Goal: Transaction & Acquisition: Purchase product/service

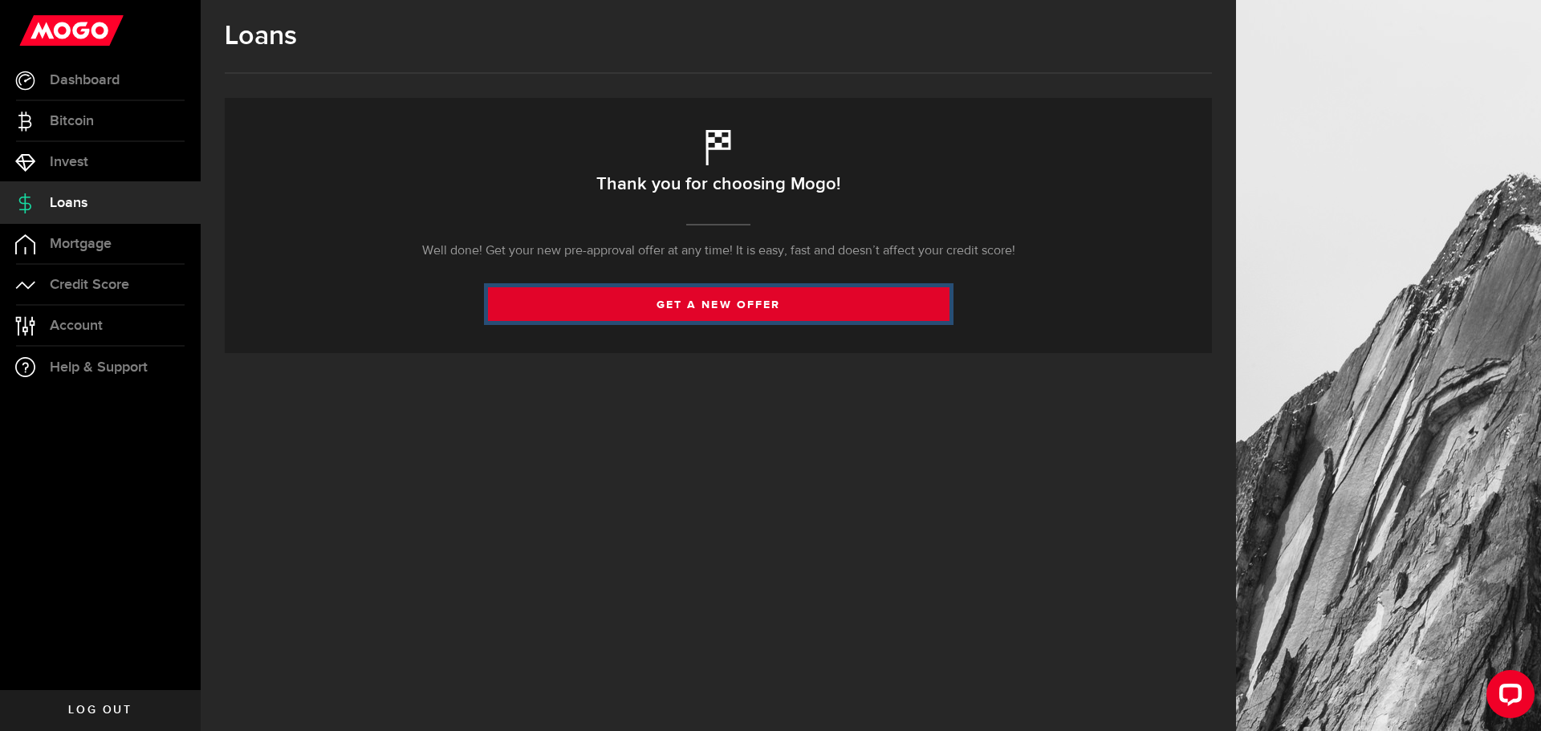
click at [693, 309] on link "get a new offer" at bounding box center [719, 304] width 462 height 34
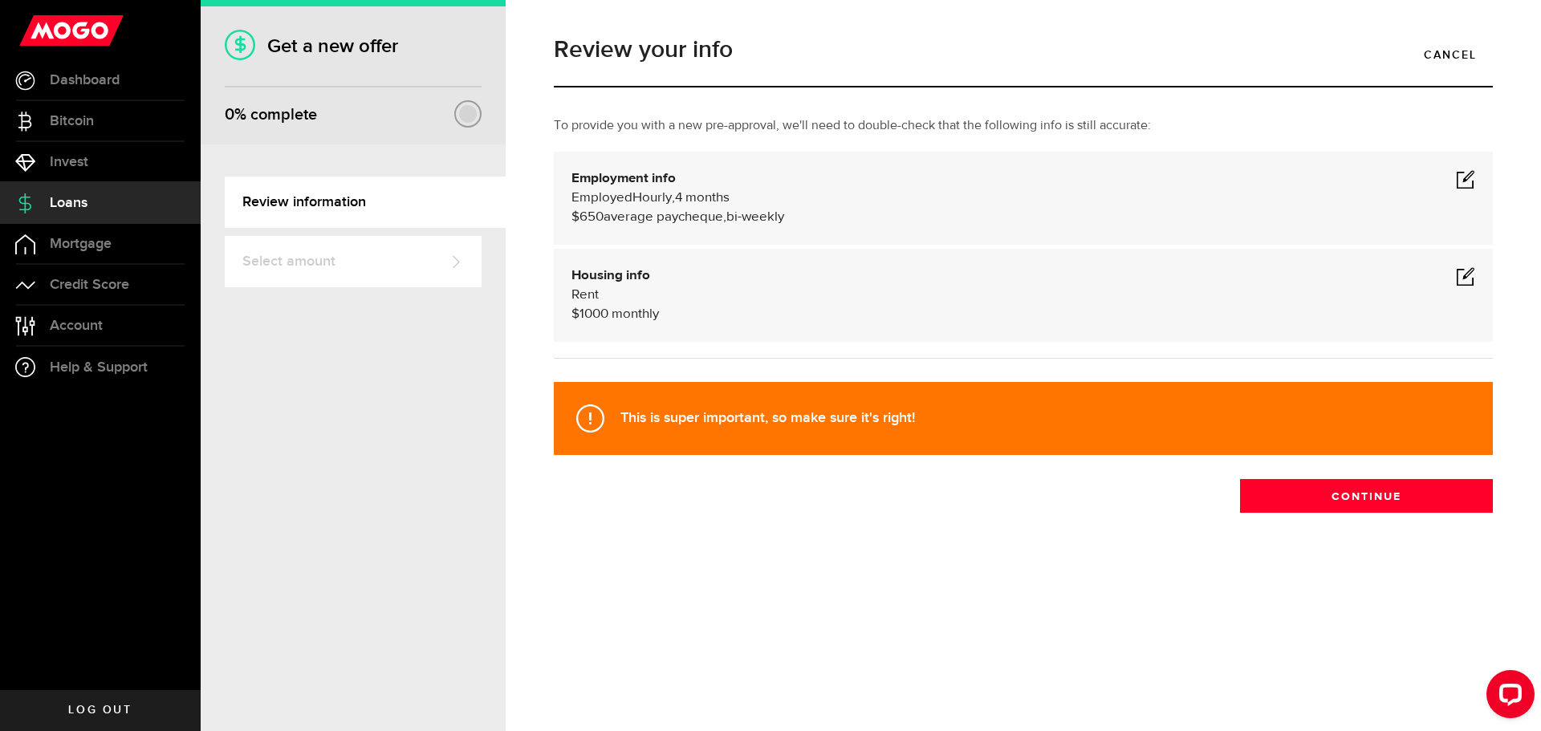
click at [1465, 172] on span at bounding box center [1465, 178] width 19 height 19
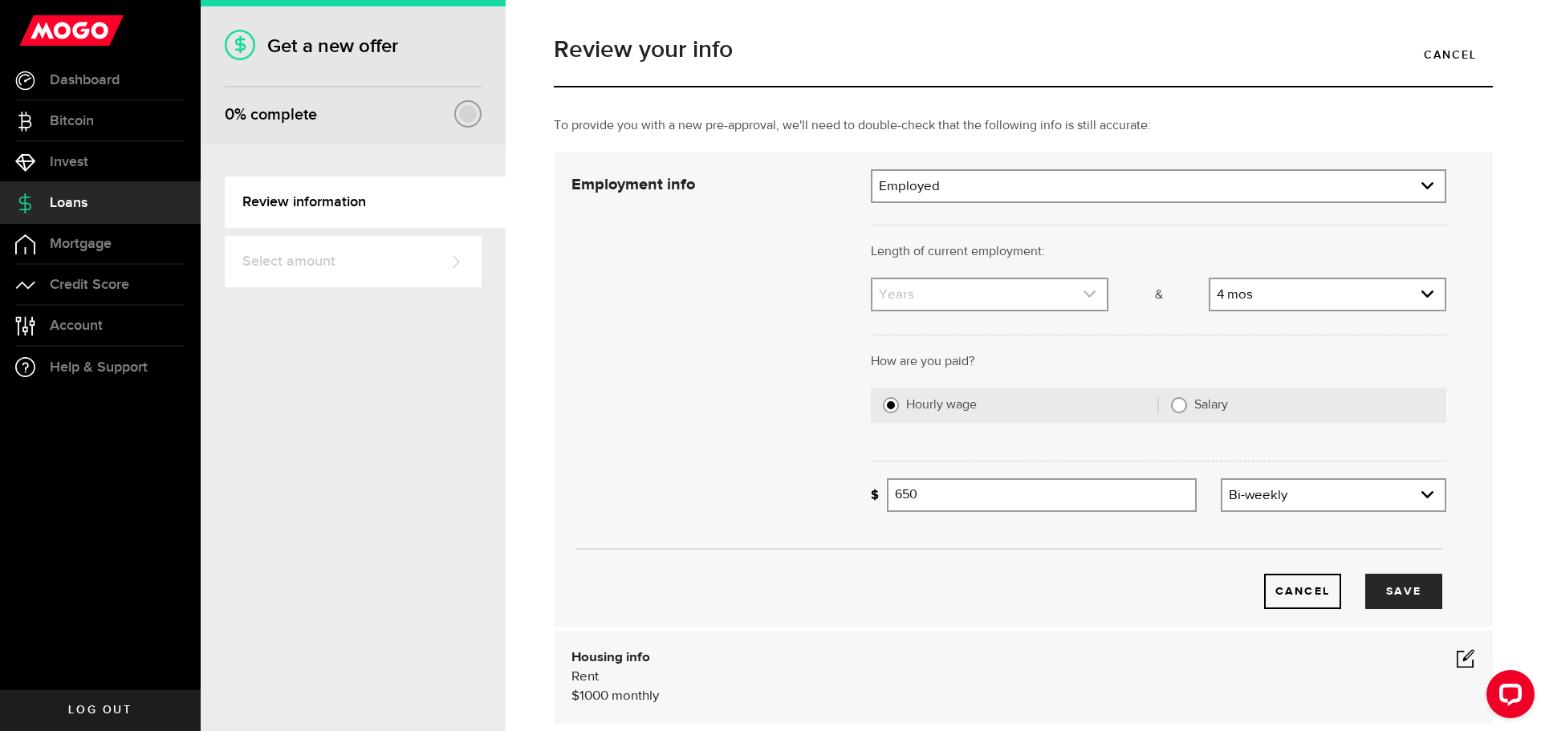
click at [922, 303] on link "expand select" at bounding box center [989, 294] width 234 height 31
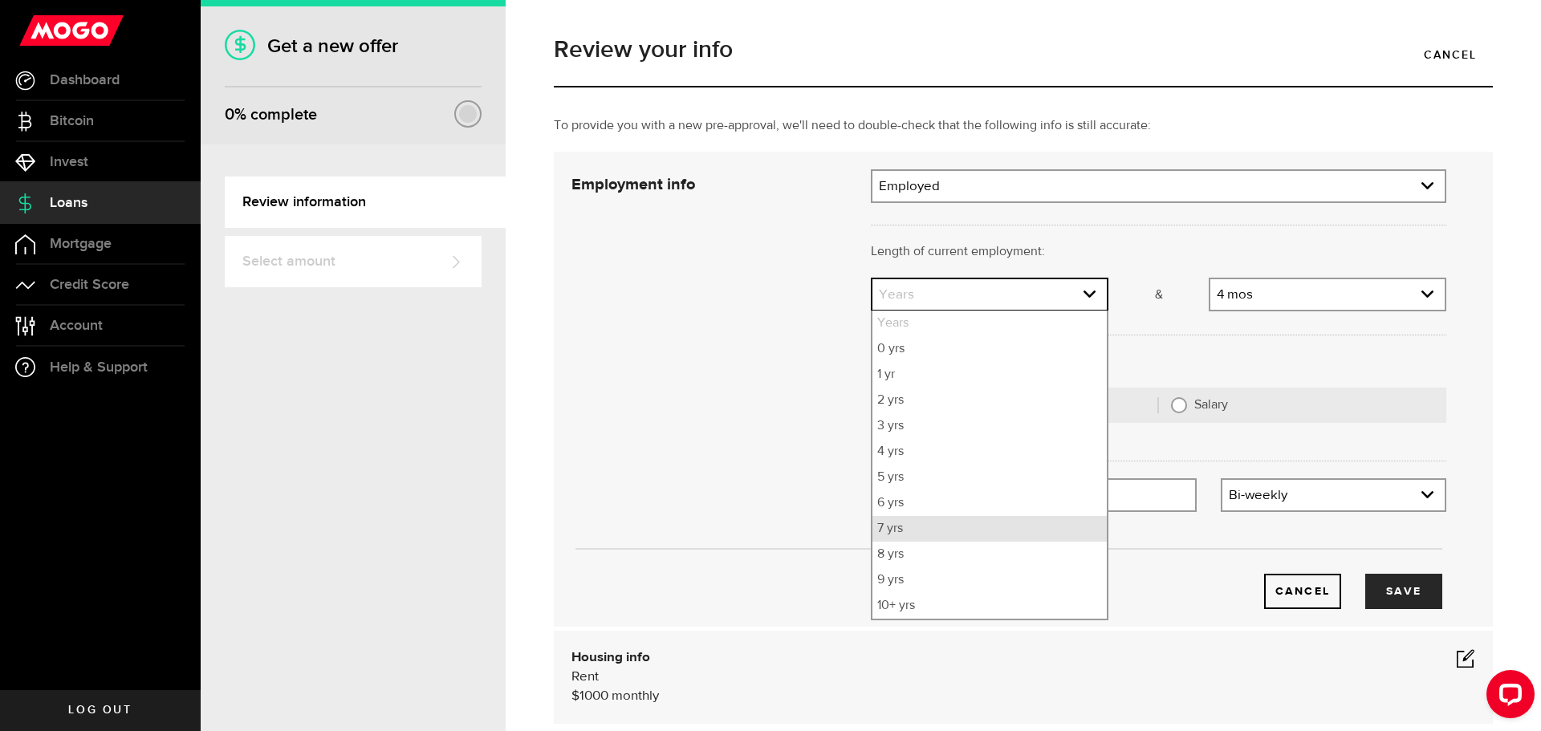
click at [909, 526] on li "7 yrs" at bounding box center [989, 529] width 234 height 26
select select "7"
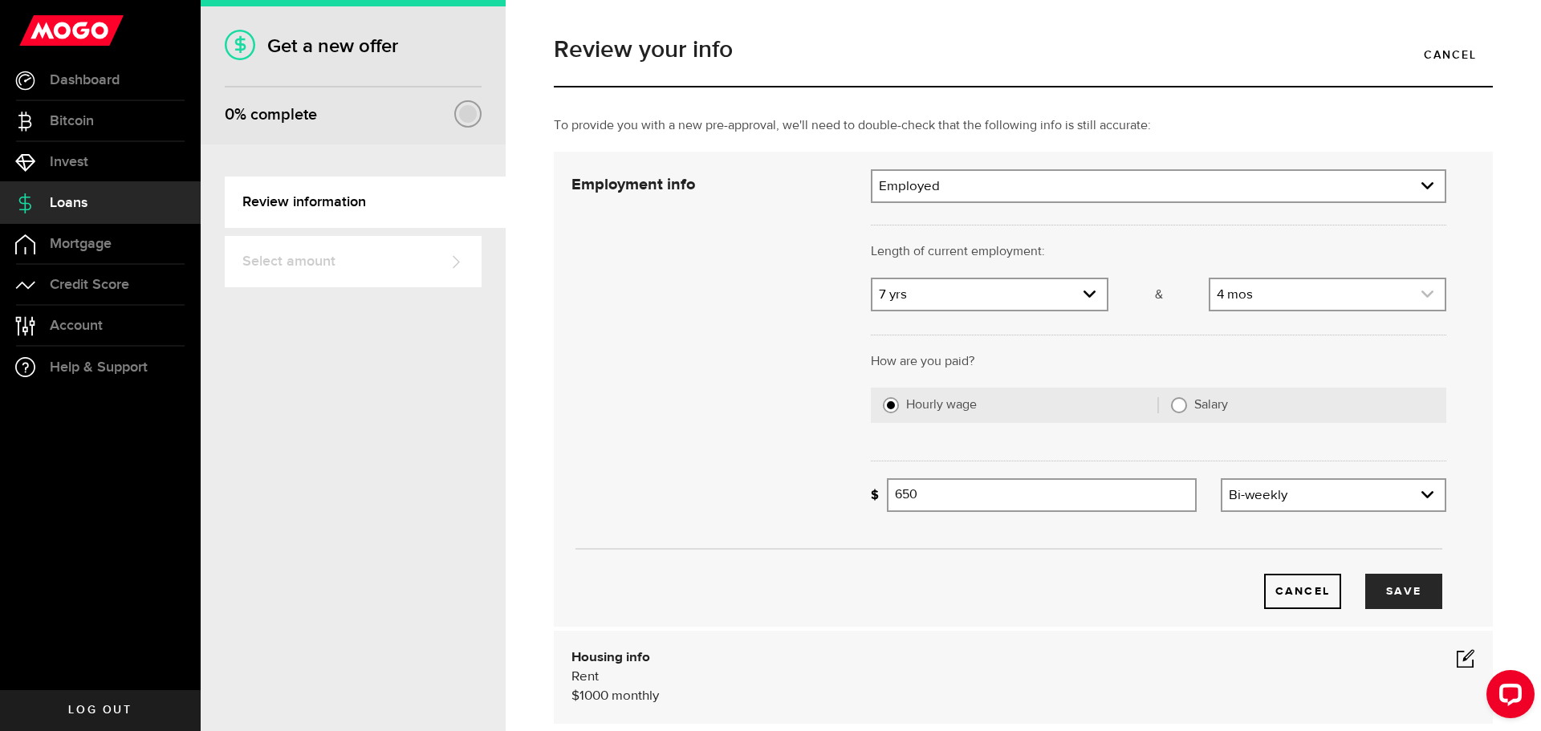
click at [1241, 289] on link "expand select" at bounding box center [1327, 294] width 234 height 31
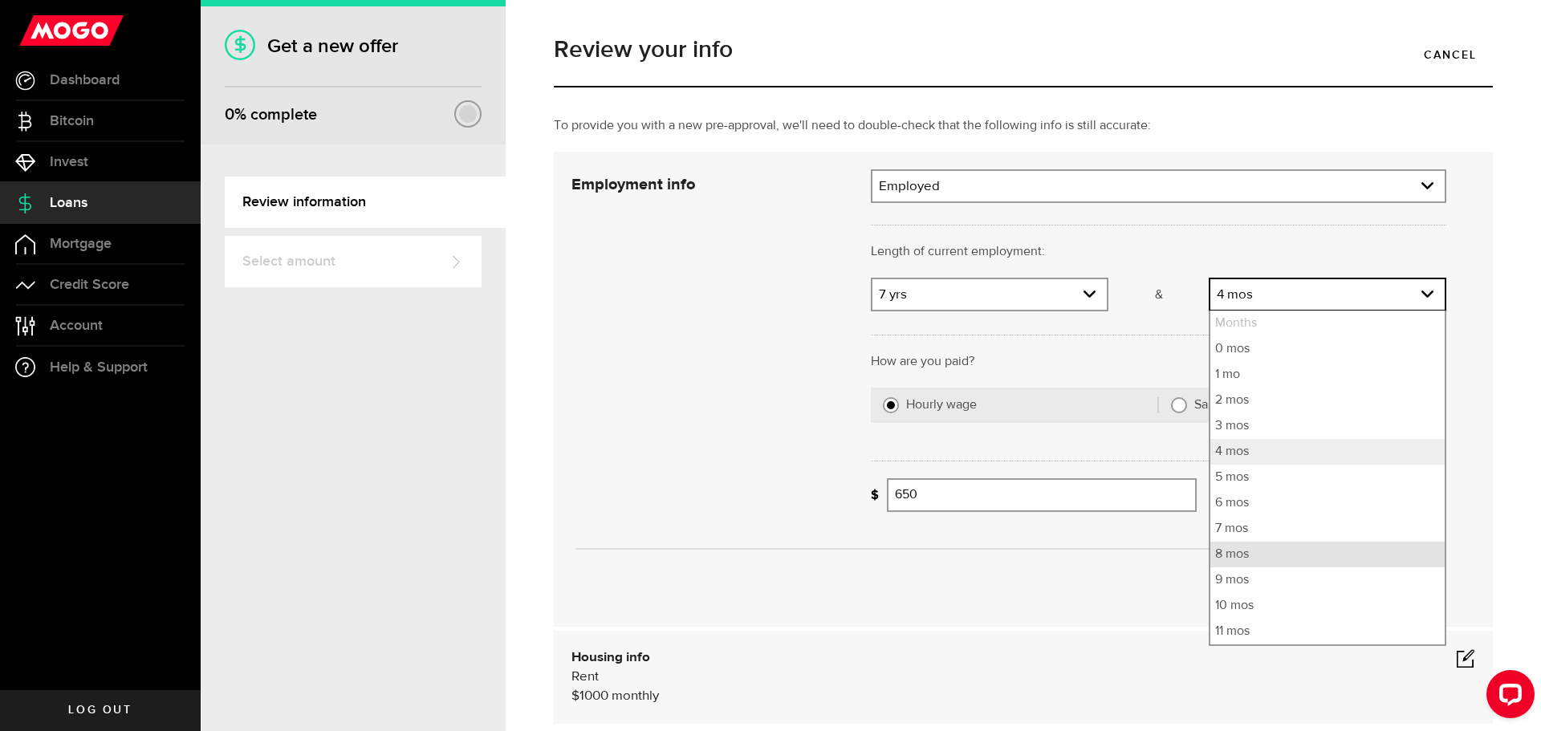
click at [1242, 562] on li "8 mos" at bounding box center [1327, 555] width 234 height 26
select select "8"
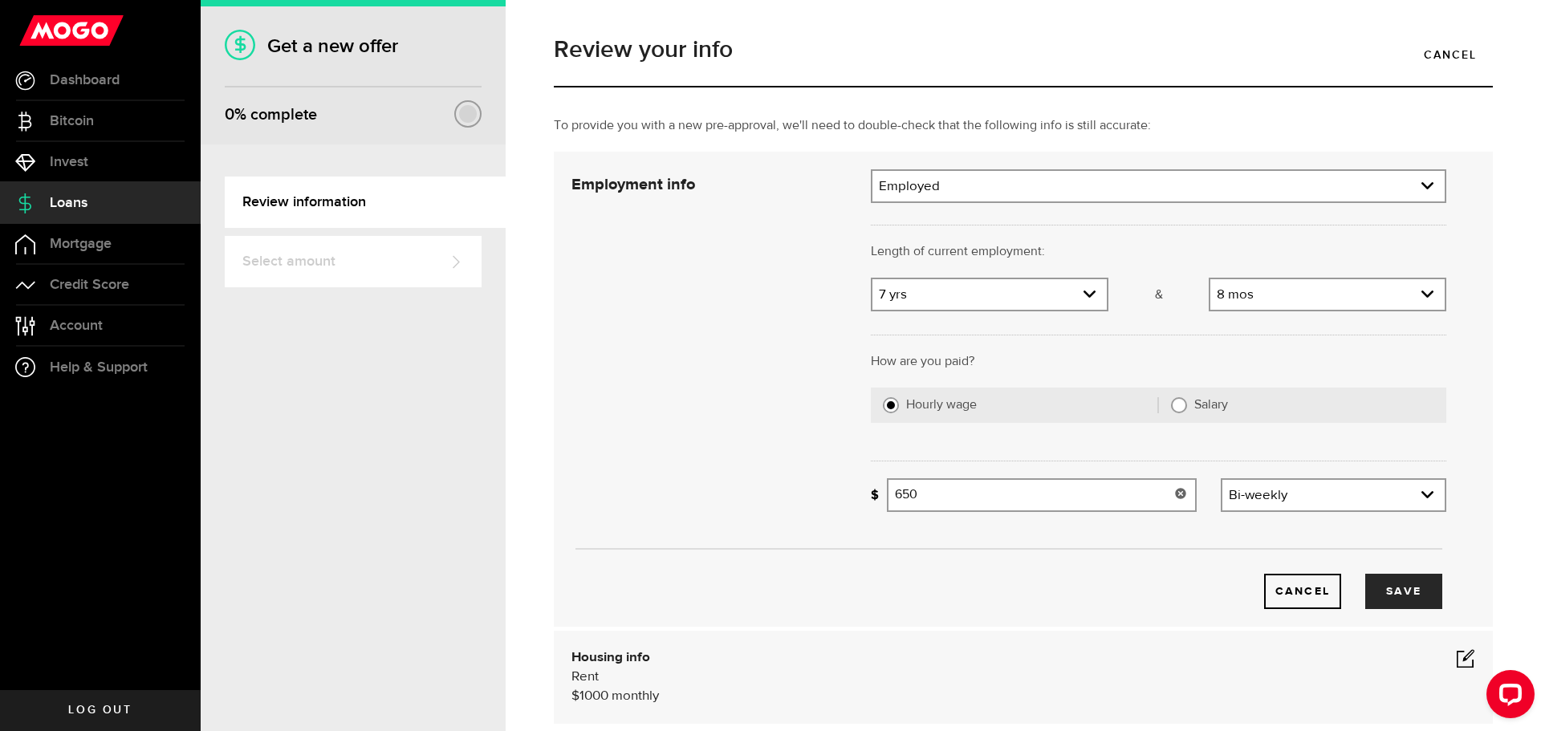
click at [949, 491] on input "650" at bounding box center [1042, 495] width 310 height 34
drag, startPoint x: 876, startPoint y: 506, endPoint x: 862, endPoint y: 506, distance: 14.5
click at [862, 506] on div "Missing your paycheque info! 650 Average paycheque" at bounding box center [1034, 501] width 350 height 46
type input "2,200"
click at [1385, 589] on button "Save" at bounding box center [1403, 591] width 77 height 35
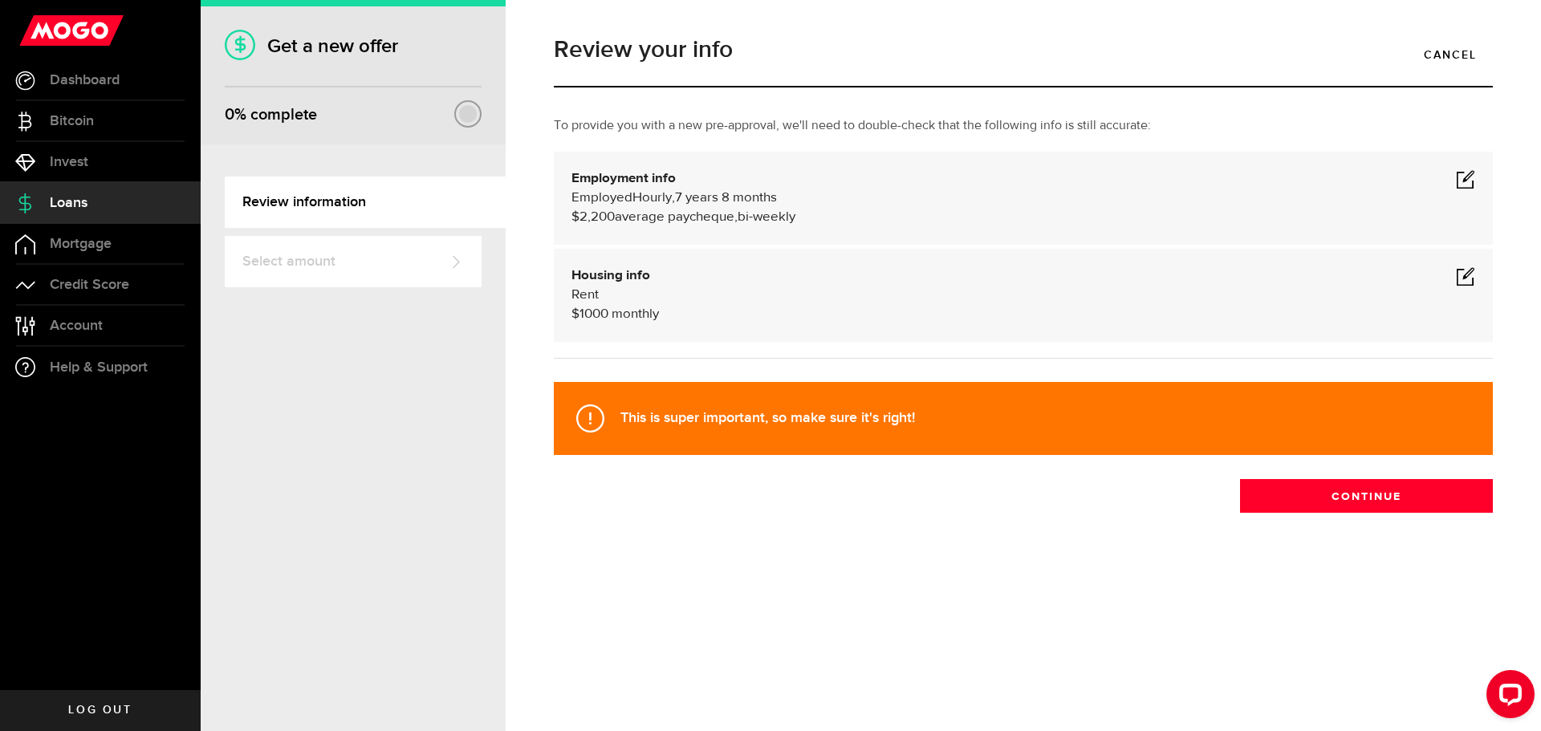
click at [718, 290] on div "Housing info Rent $ 1000 monthly" at bounding box center [1023, 295] width 904 height 58
click at [1462, 279] on span at bounding box center [1465, 275] width 19 height 19
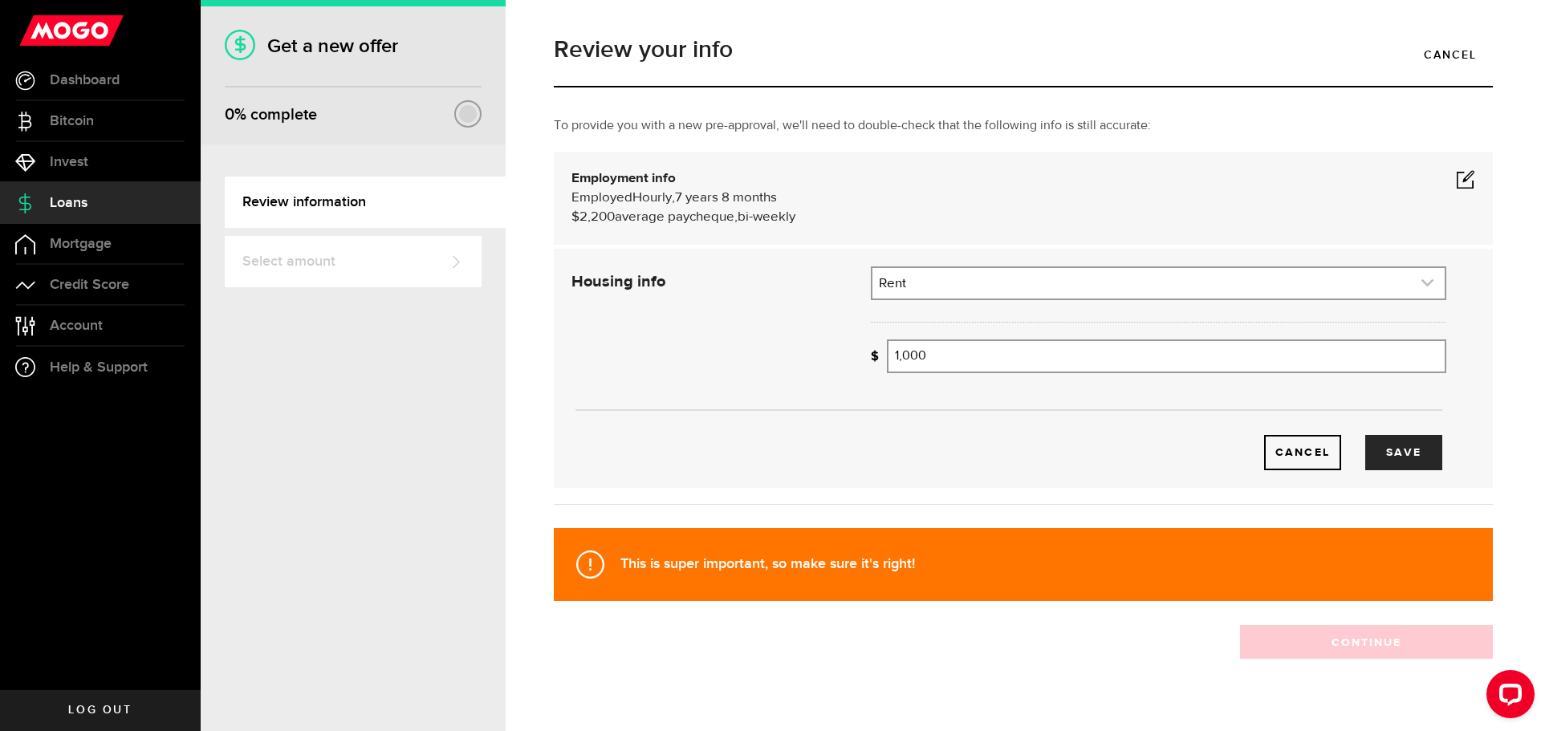
click at [960, 280] on link "expand select" at bounding box center [1158, 283] width 572 height 31
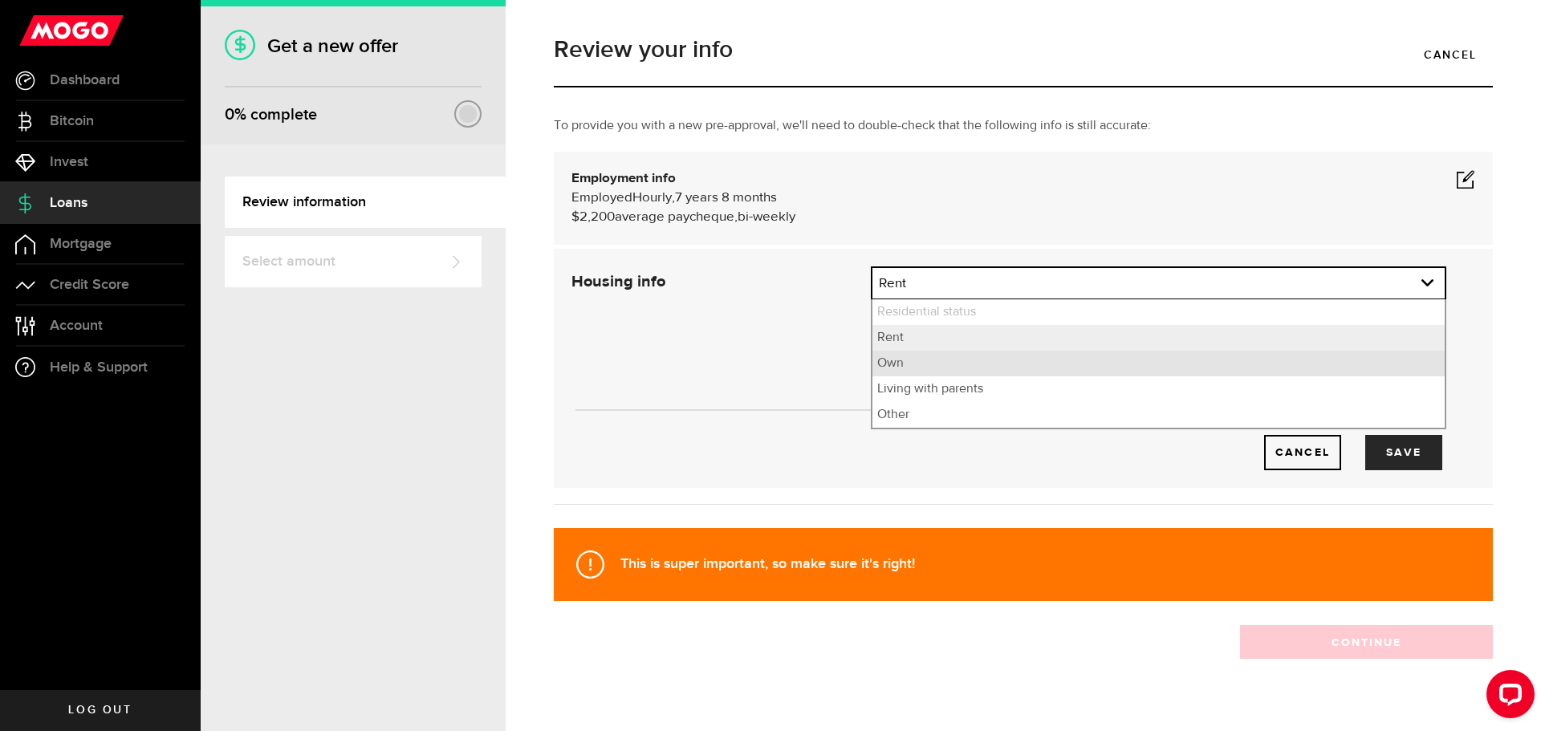
click at [937, 362] on li "Own" at bounding box center [1158, 364] width 572 height 26
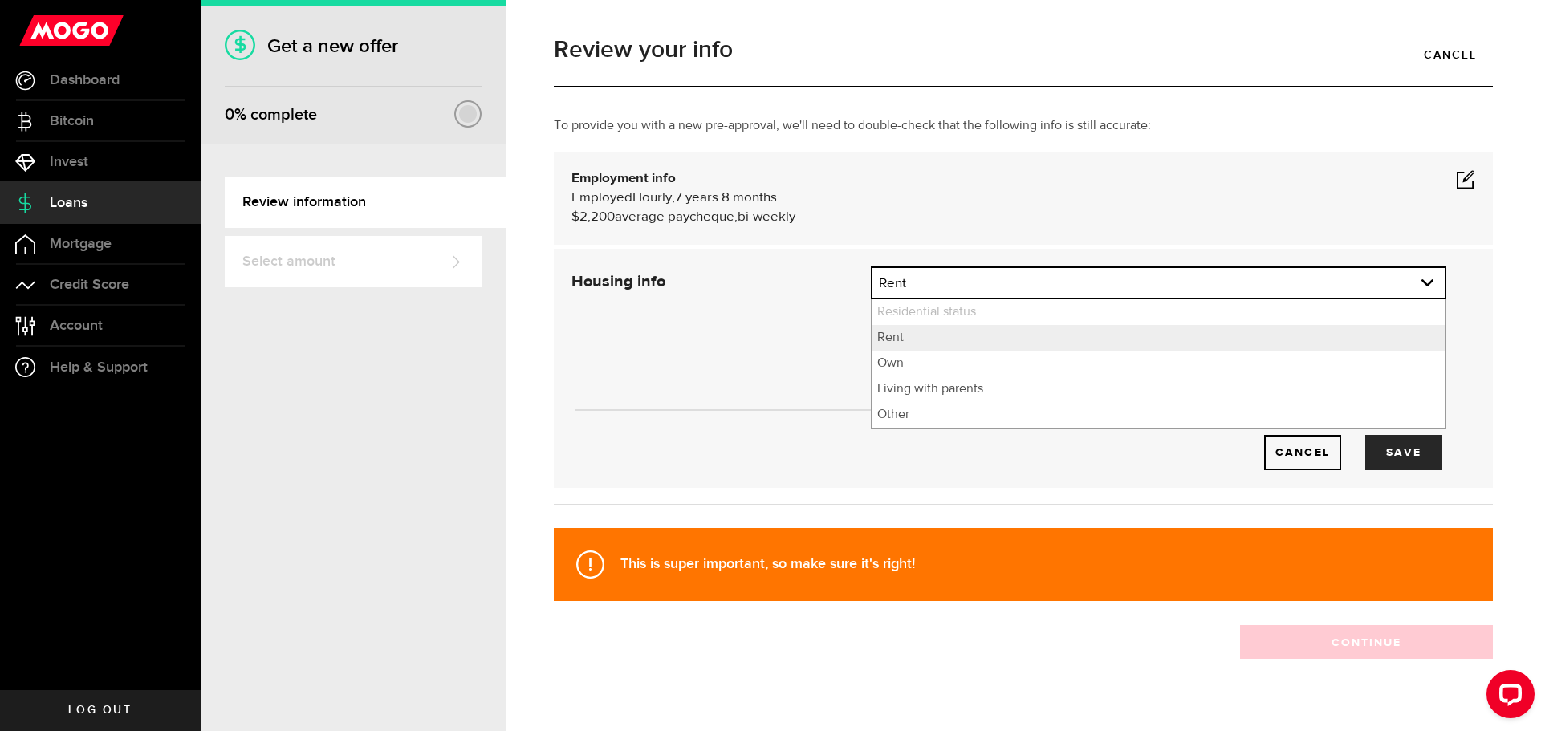
select select "Own"
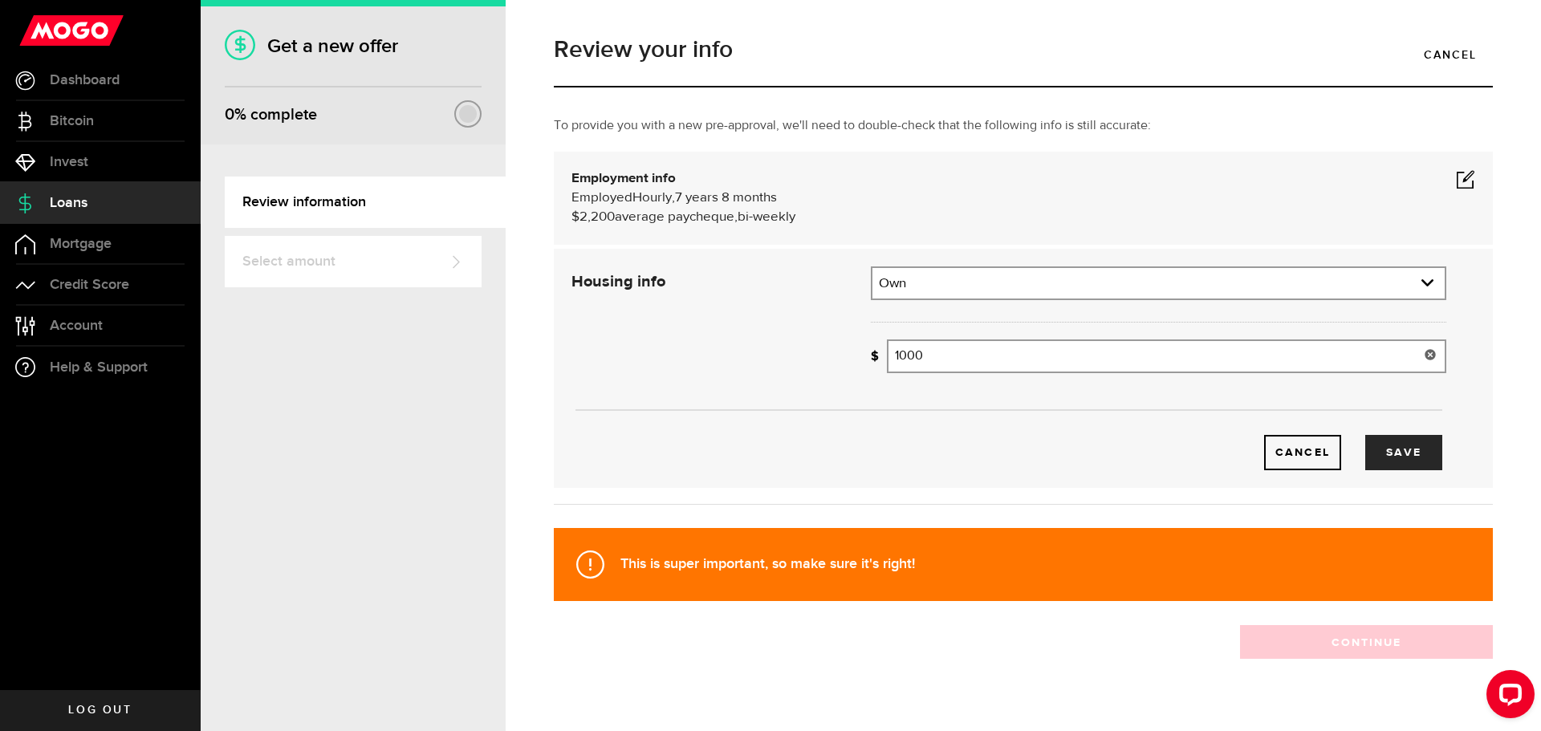
click at [937, 362] on input "1000" at bounding box center [1166, 357] width 559 height 34
drag, startPoint x: 829, startPoint y: 364, endPoint x: 784, endPoint y: 368, distance: 45.1
click at [784, 368] on div "Housing info Residential status What's your residential status? Own Residential…" at bounding box center [1008, 368] width 899 height 204
click at [1377, 445] on button "Save" at bounding box center [1403, 452] width 77 height 35
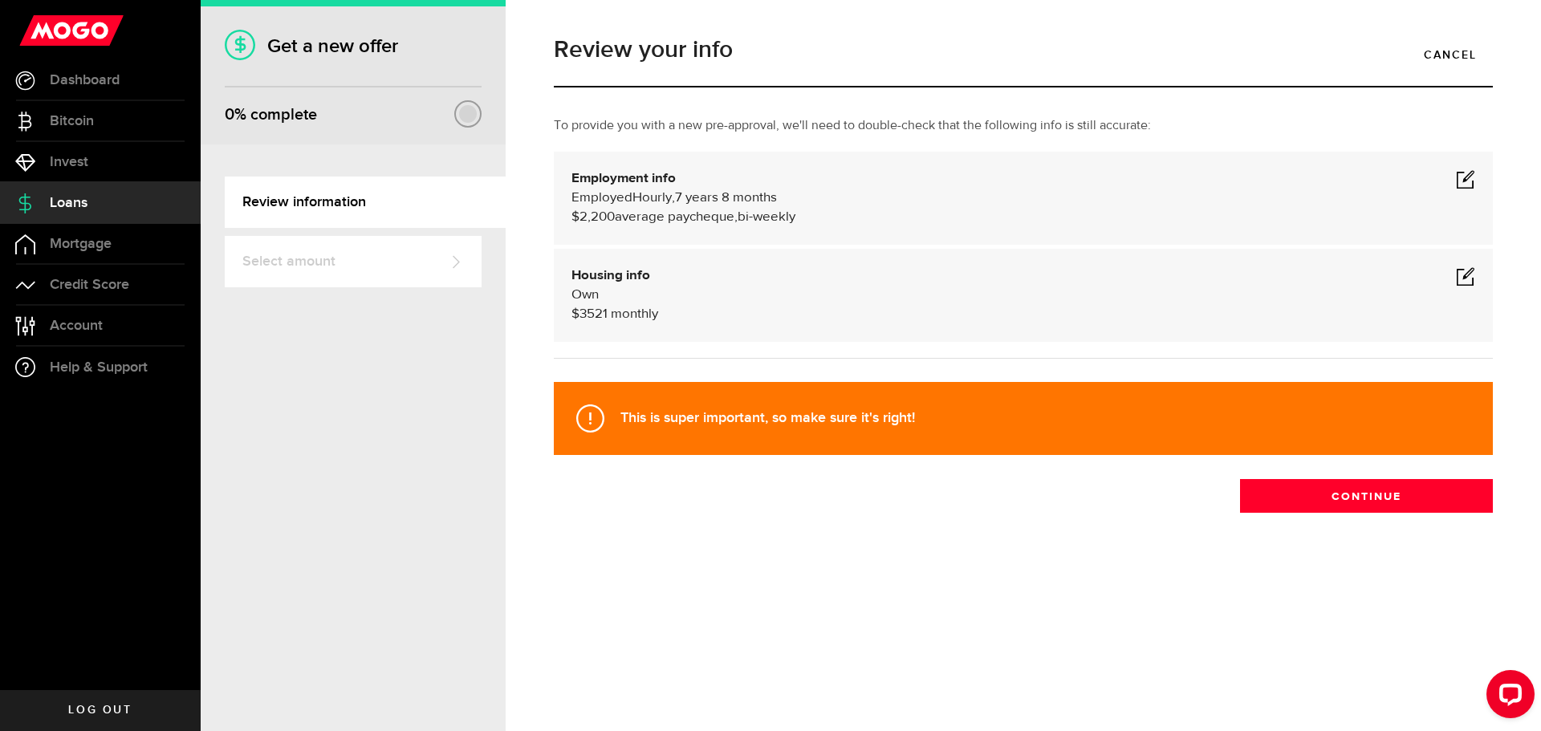
click at [1466, 269] on span at bounding box center [1465, 275] width 19 height 19
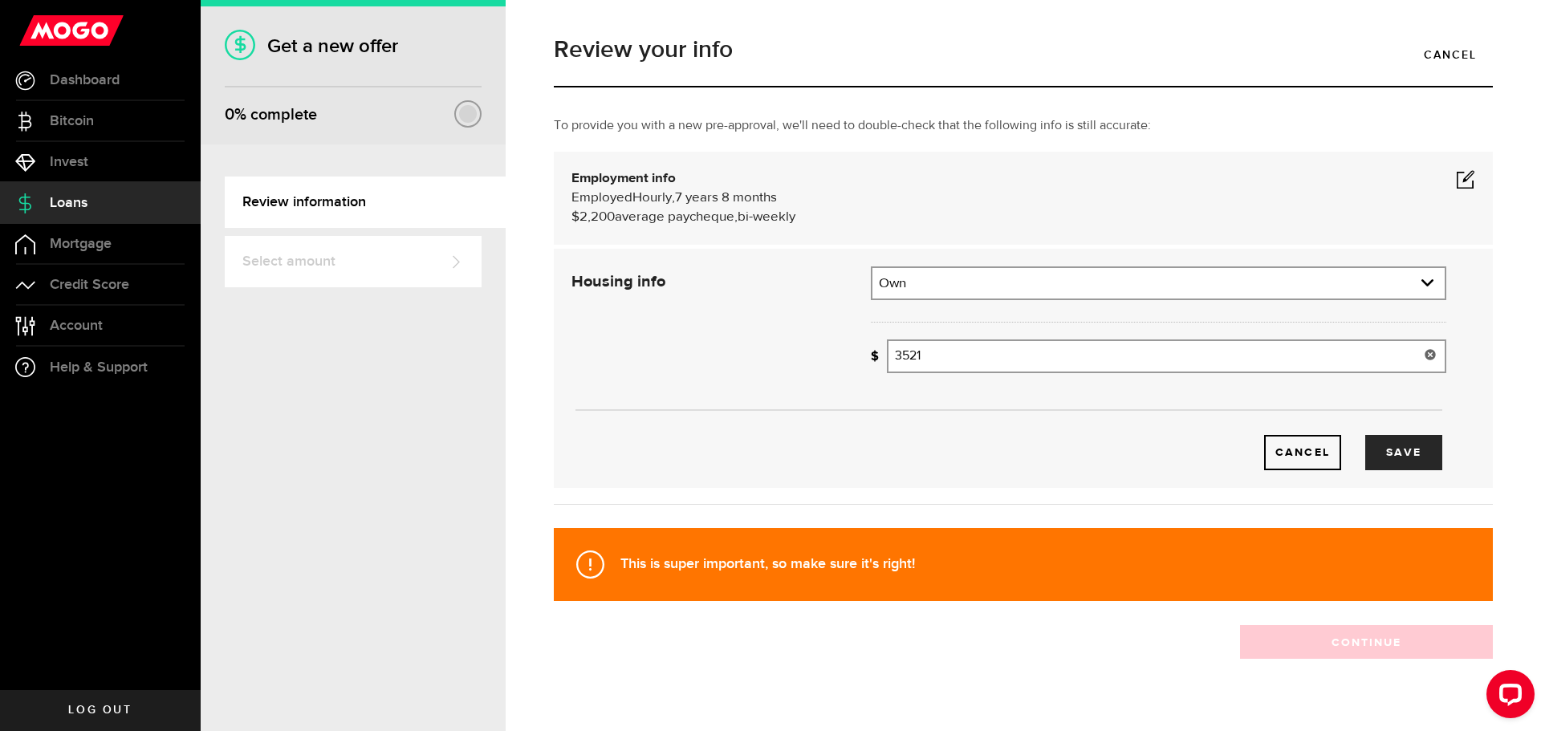
drag, startPoint x: 873, startPoint y: 357, endPoint x: 791, endPoint y: 367, distance: 83.2
click at [809, 365] on div "Housing info Residential status What's your residential status? Own Residential…" at bounding box center [1008, 368] width 899 height 204
type input "3,291"
click at [1377, 455] on button "Save" at bounding box center [1403, 452] width 77 height 35
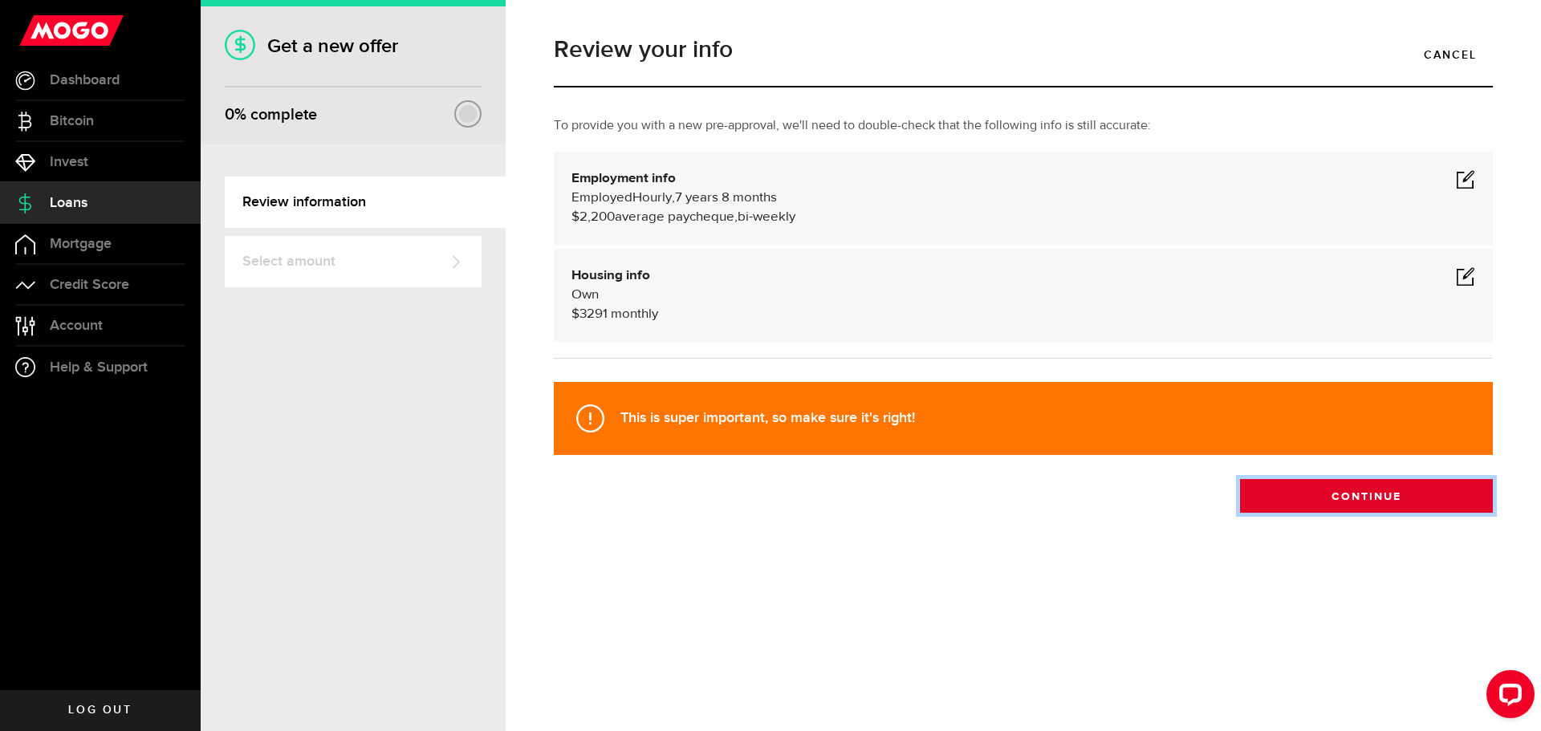
click at [1368, 497] on button "Continue" at bounding box center [1366, 496] width 253 height 34
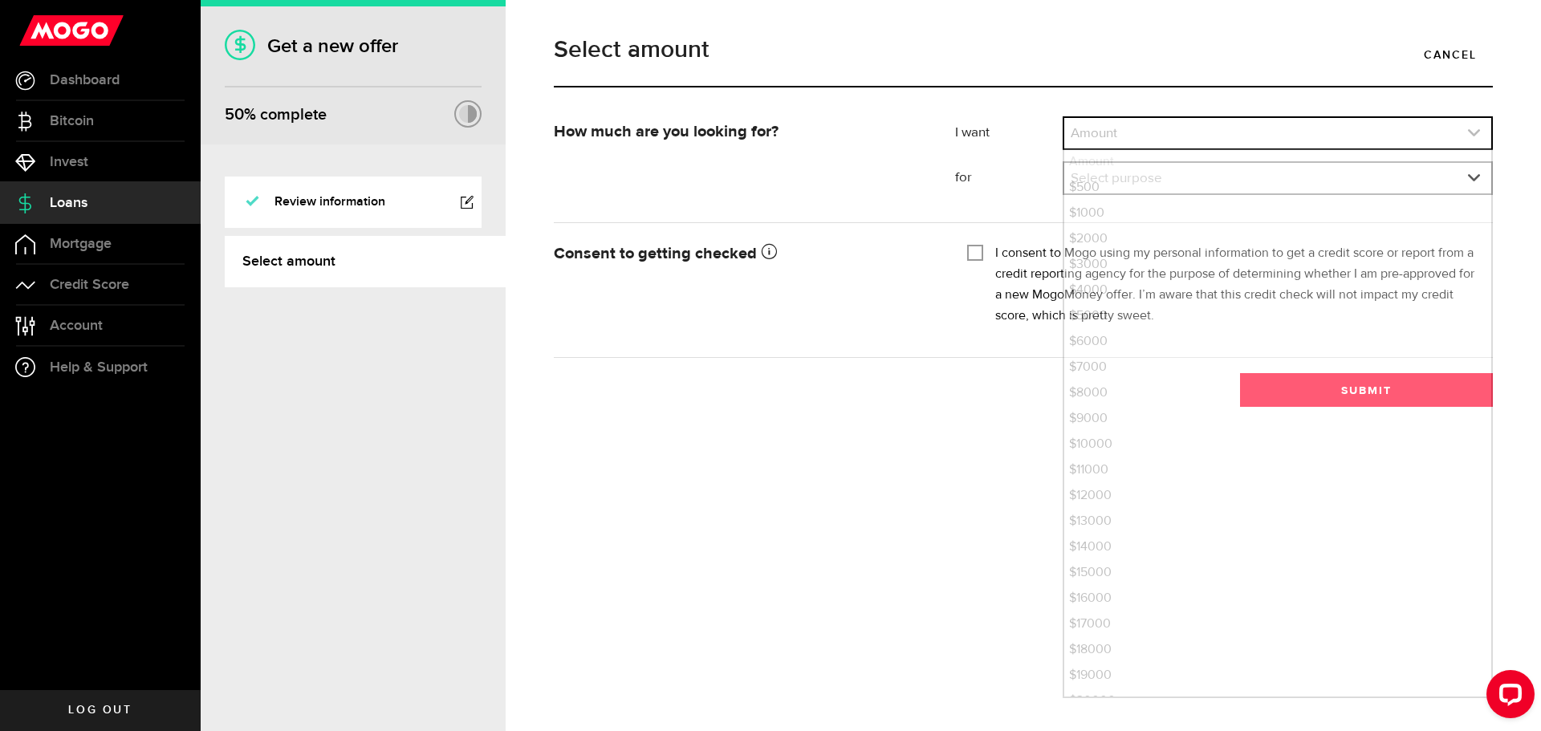
click at [1148, 131] on link "expand select" at bounding box center [1277, 133] width 427 height 31
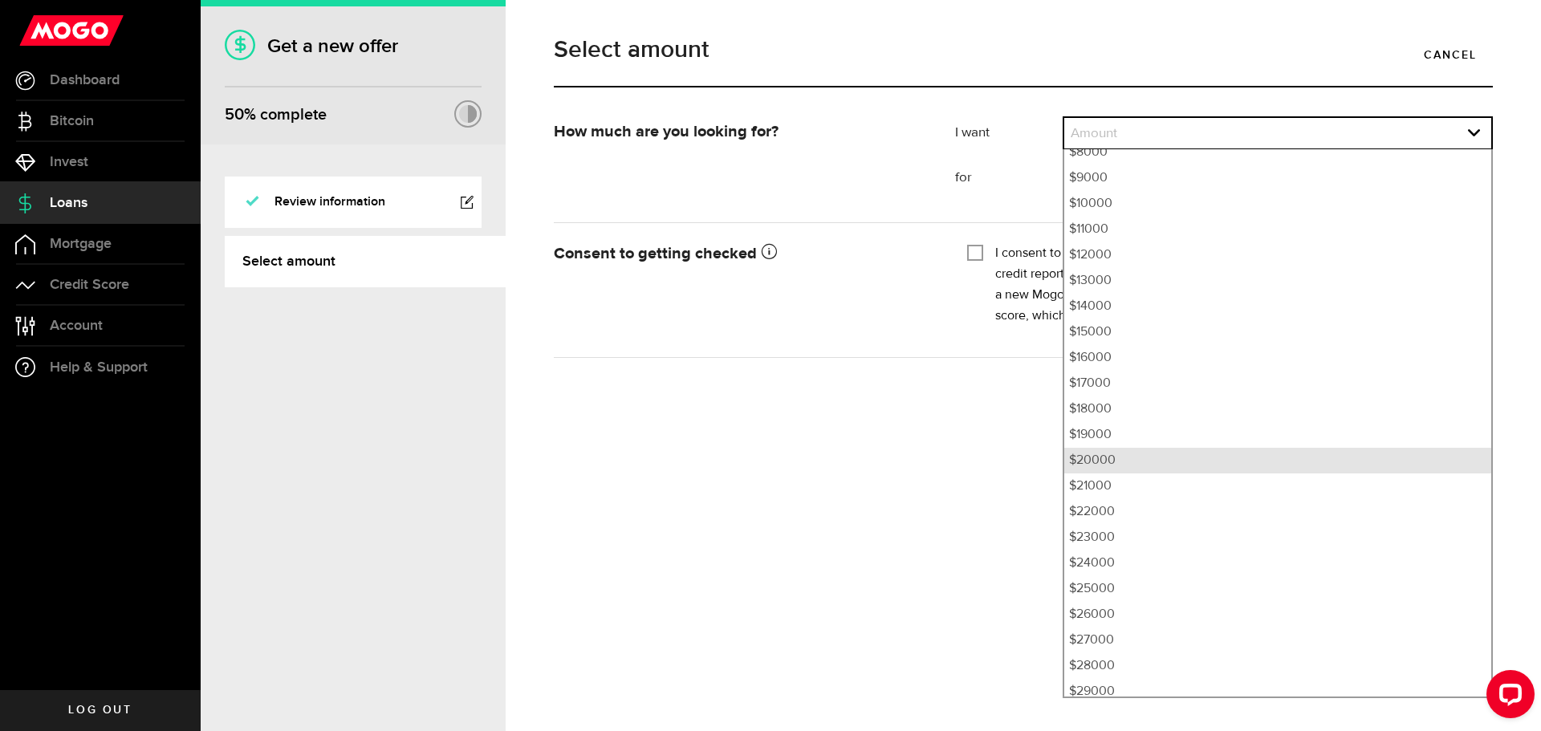
scroll to position [321, 0]
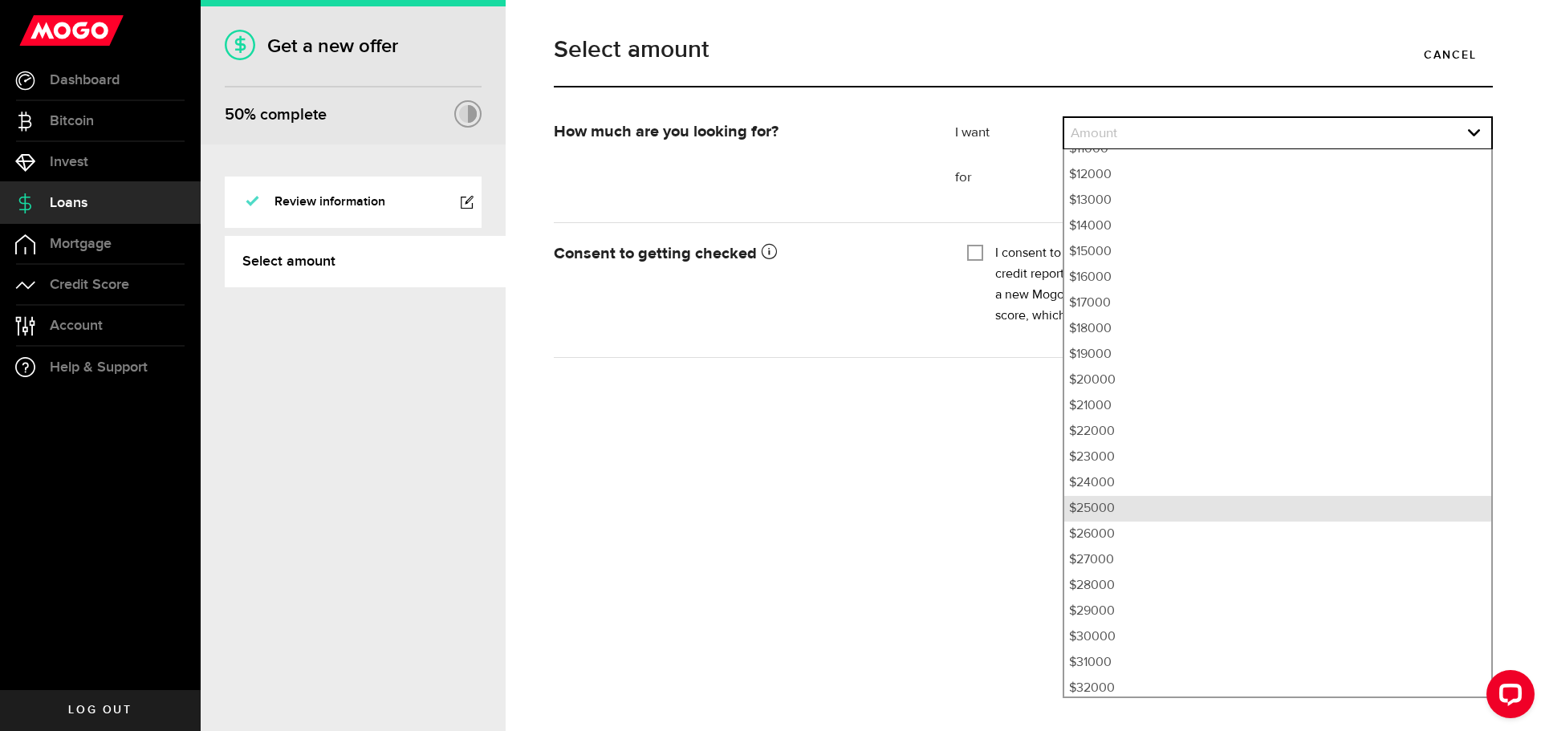
click at [1176, 505] on li "$25000" at bounding box center [1277, 509] width 427 height 26
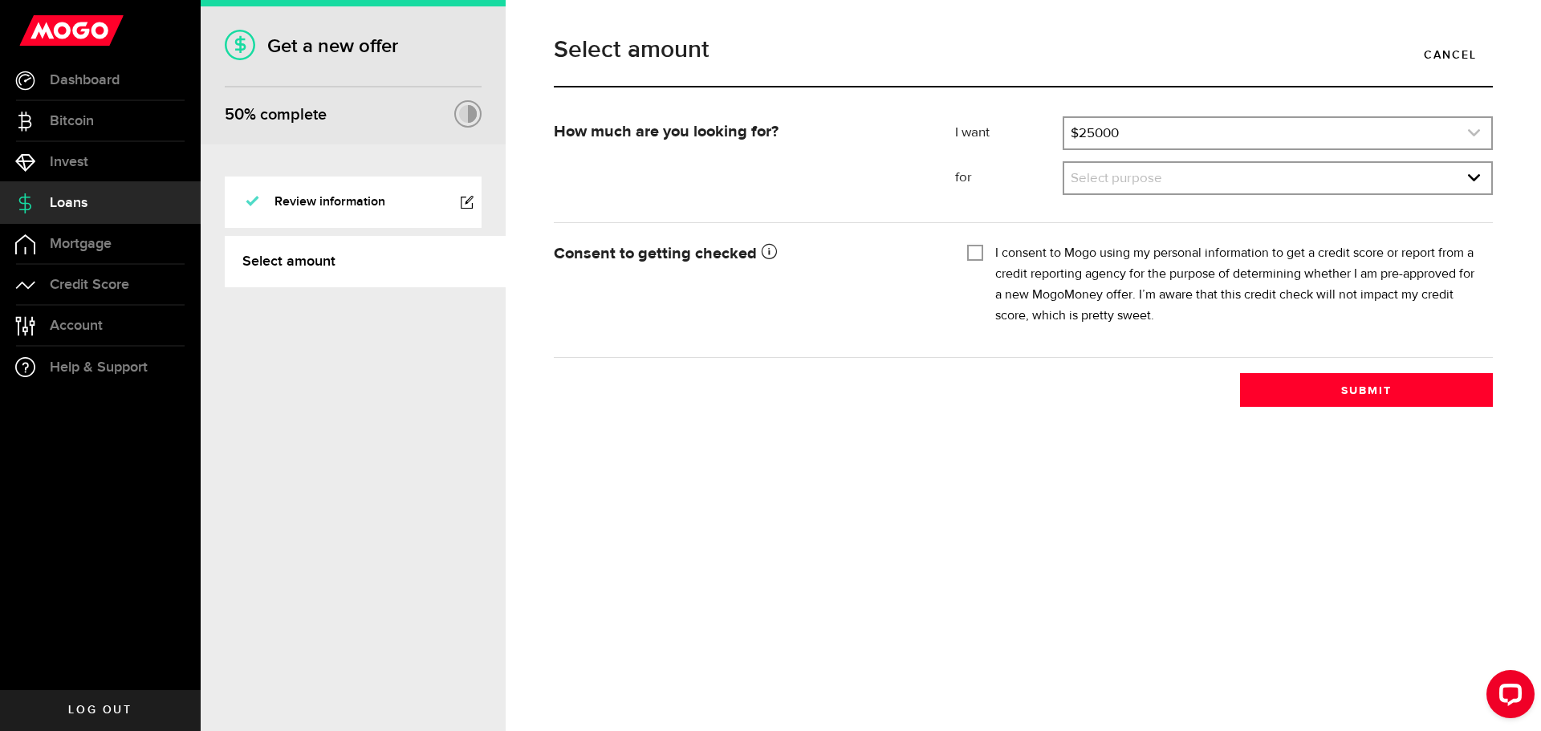
click at [1156, 125] on link "expand select" at bounding box center [1277, 133] width 427 height 31
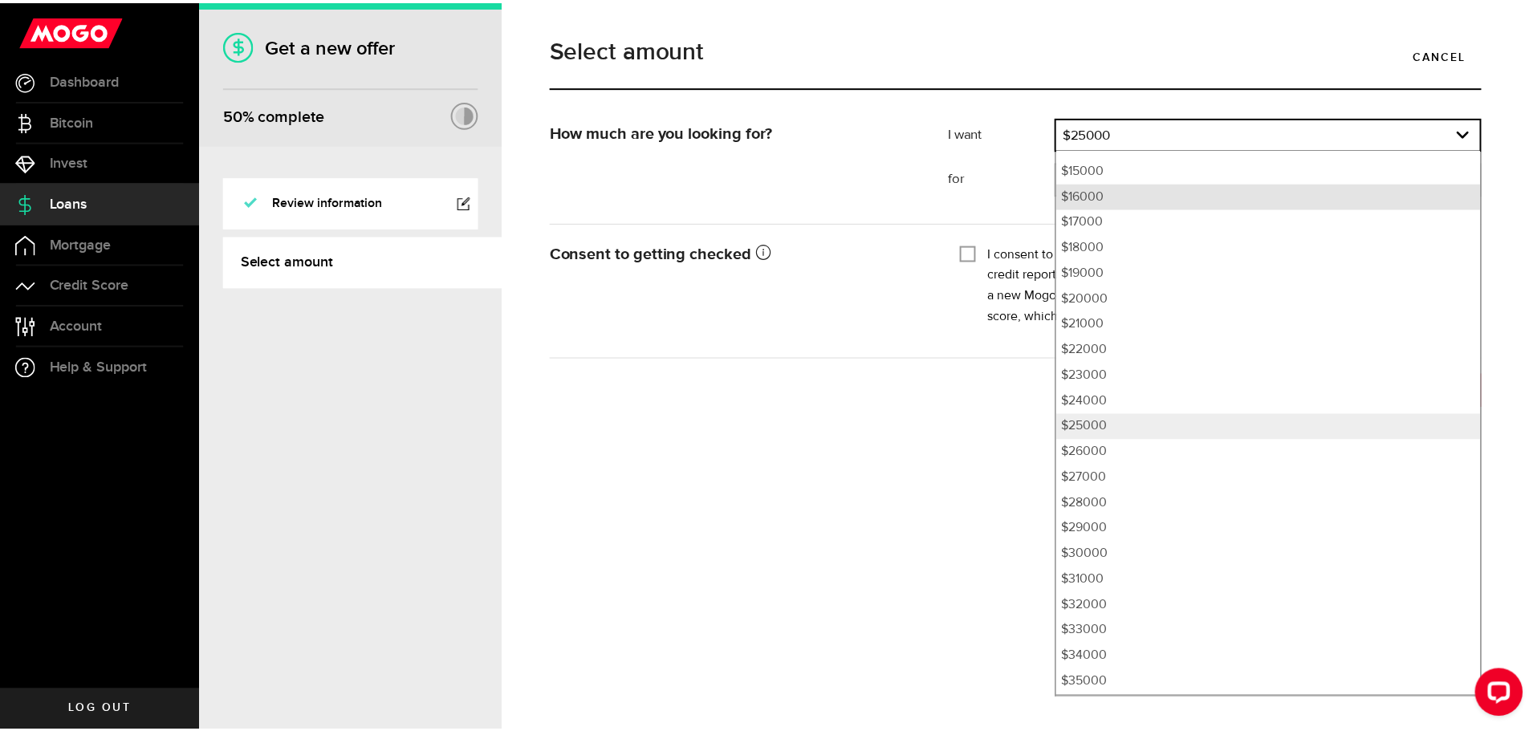
scroll to position [385, 0]
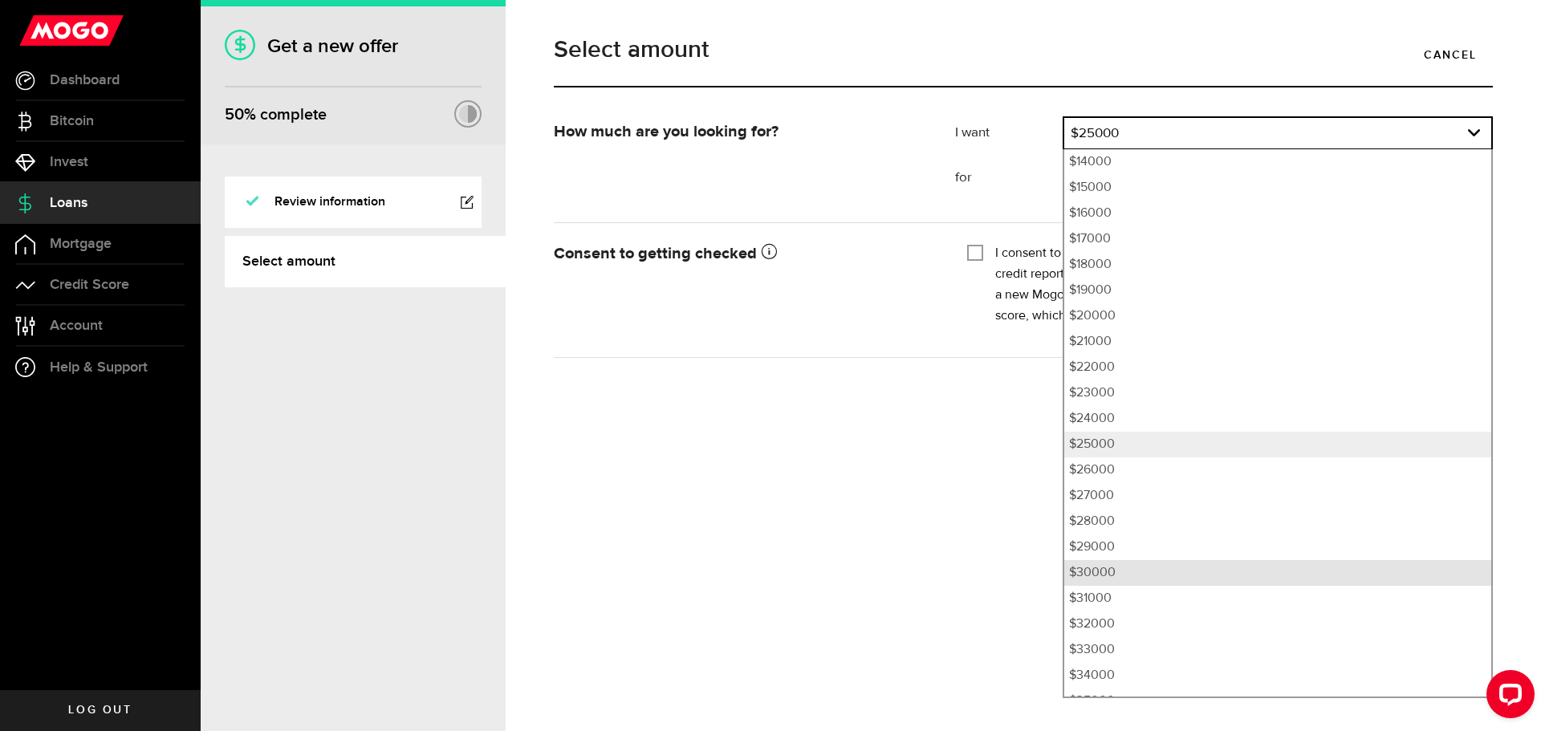
click at [1145, 571] on li "$30000" at bounding box center [1277, 573] width 427 height 26
select select "30000"
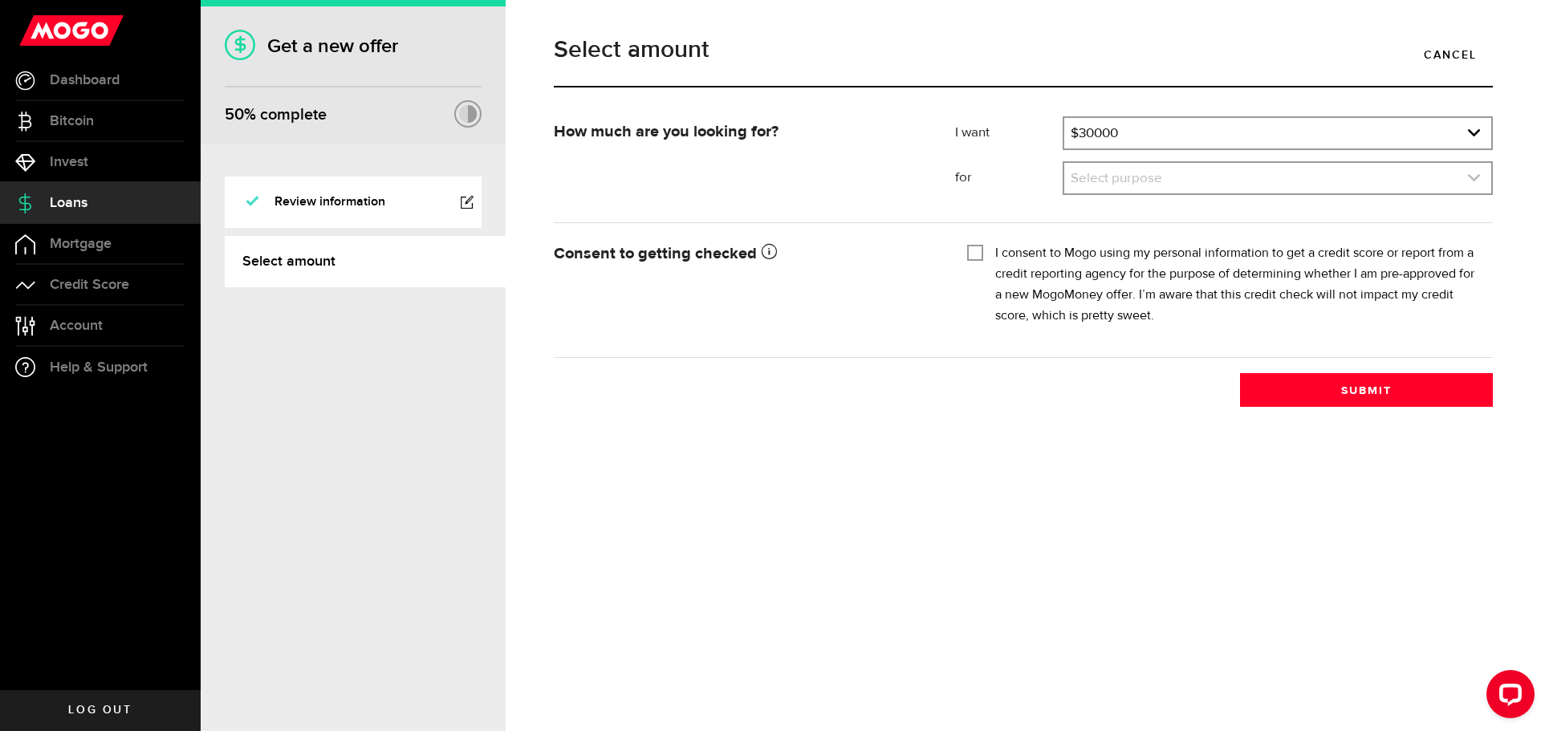
click at [1125, 180] on link "expand select" at bounding box center [1277, 178] width 427 height 31
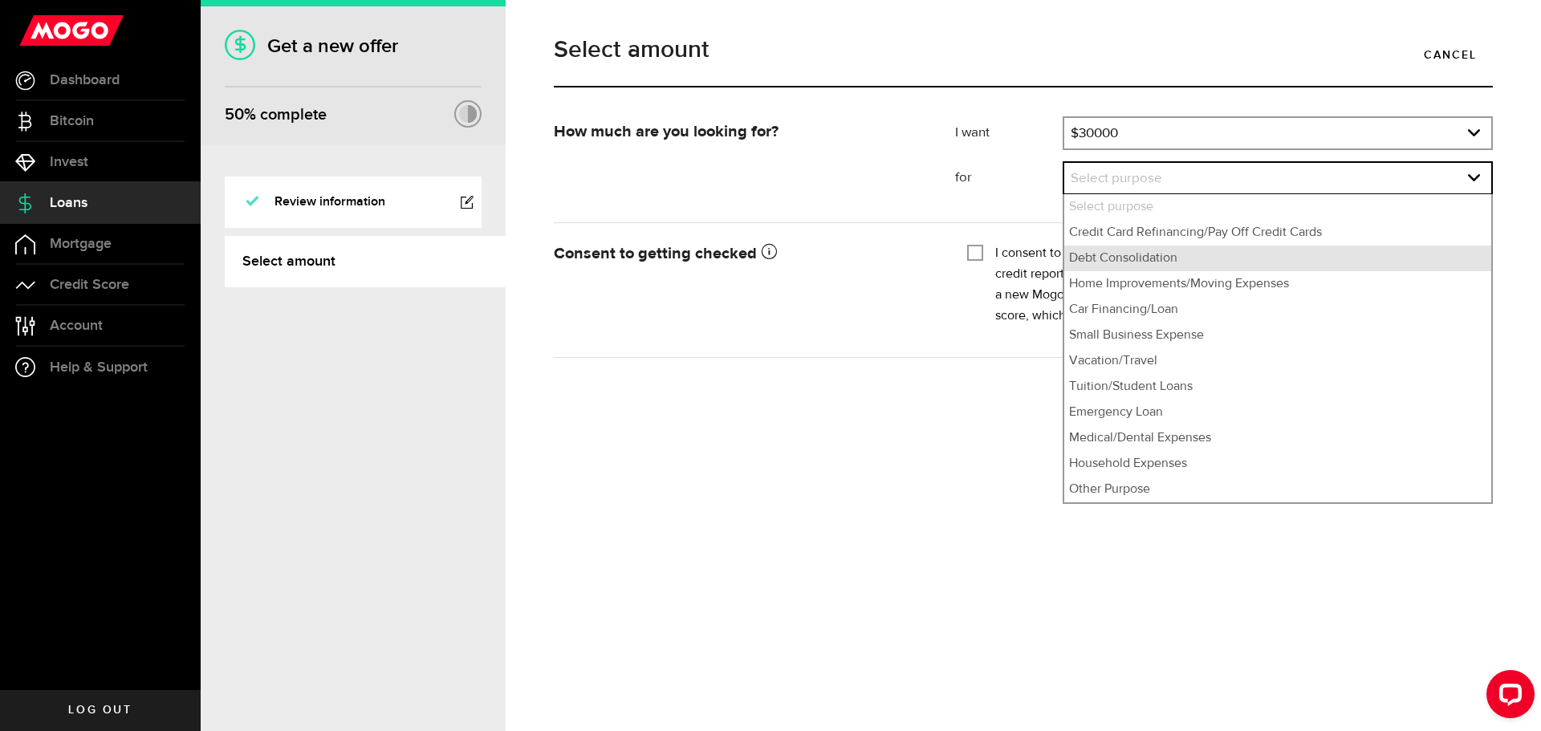
click at [1134, 253] on li "Debt Consolidation" at bounding box center [1277, 259] width 427 height 26
select select "Debt Consolidation"
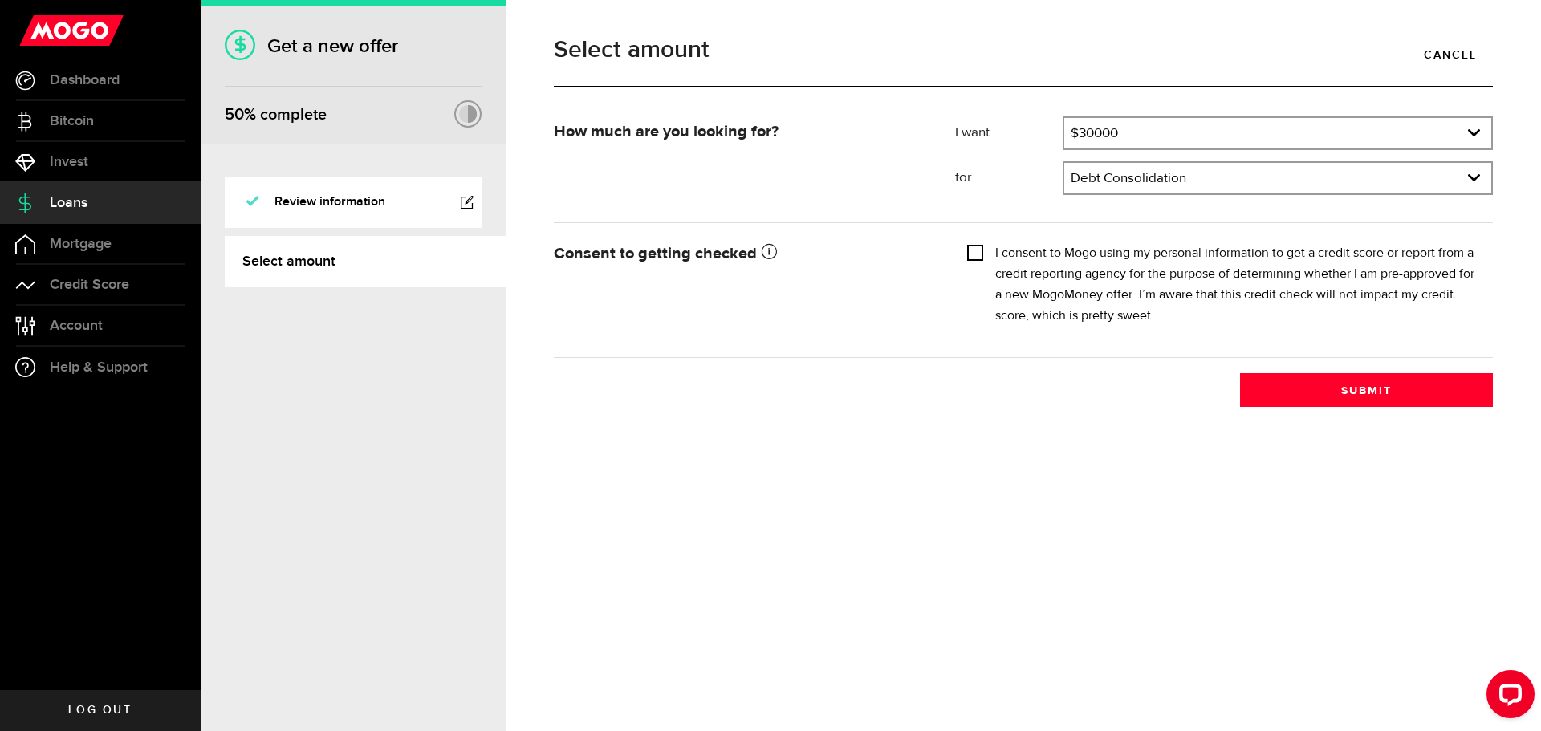
click at [971, 254] on input "I consent to Mogo using my personal information to get a credit score or report…" at bounding box center [975, 251] width 16 height 16
checkbox input "true"
click at [1383, 385] on button "Submit" at bounding box center [1366, 390] width 253 height 34
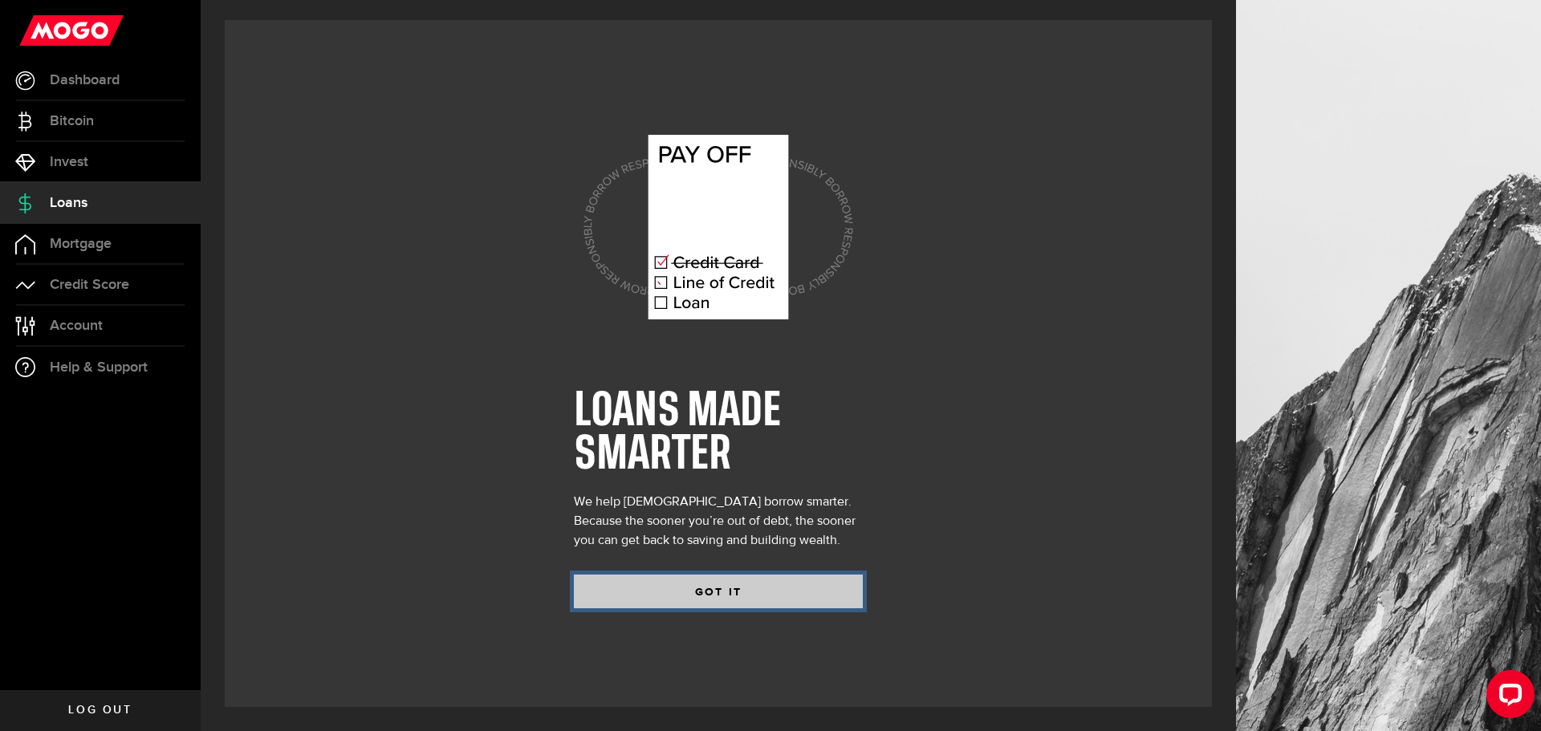
click at [711, 591] on button "GOT IT" at bounding box center [718, 592] width 289 height 34
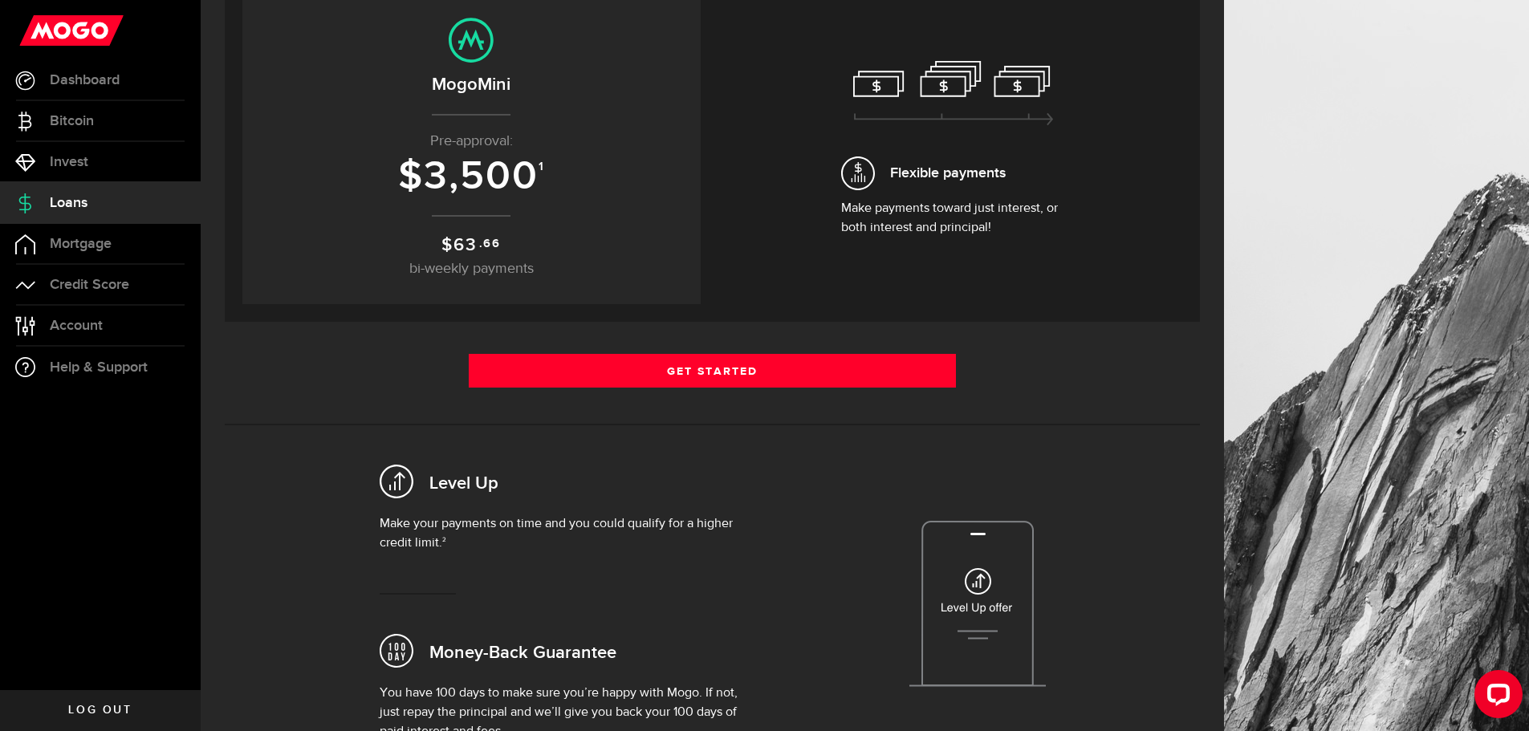
scroll to position [80, 0]
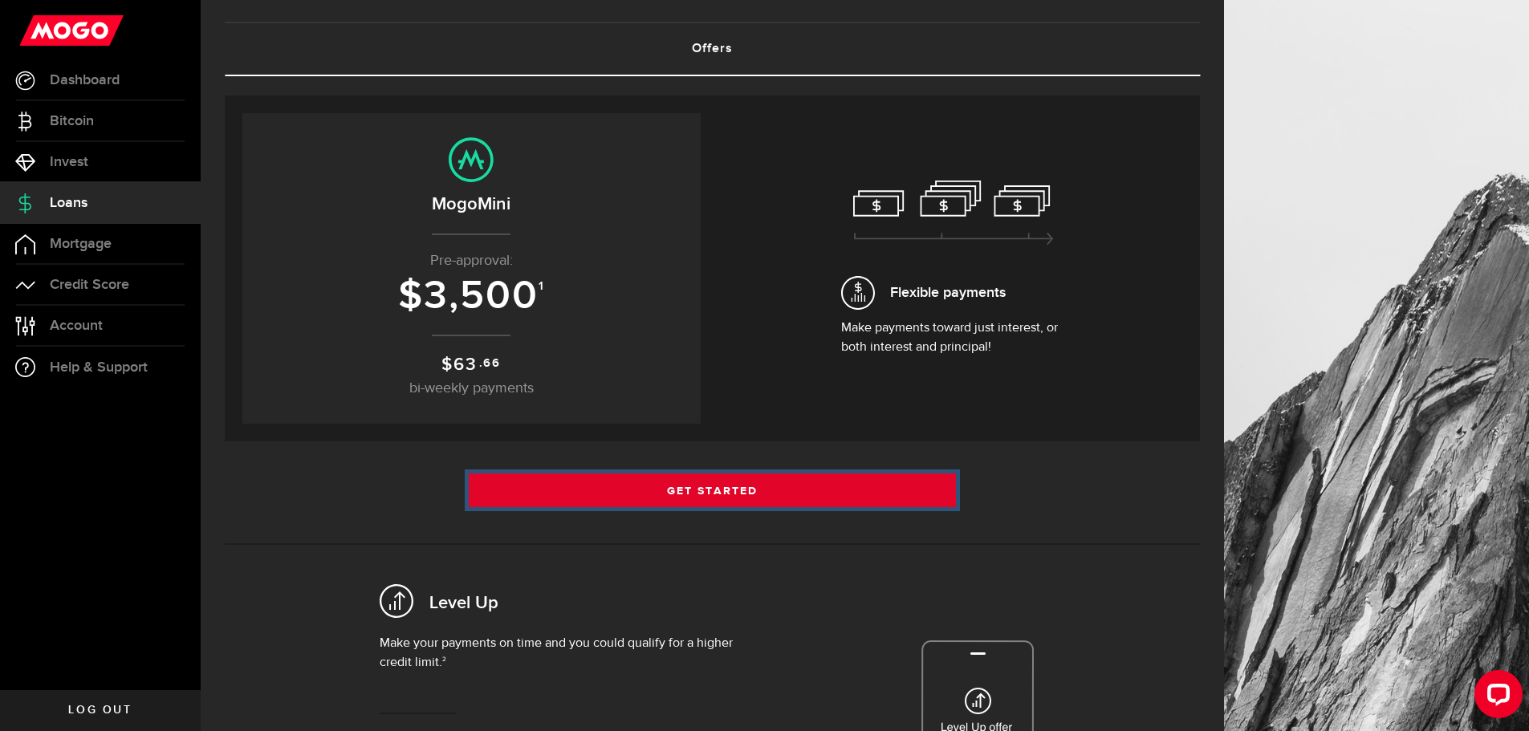
click at [728, 489] on link "Get Started" at bounding box center [713, 491] width 488 height 34
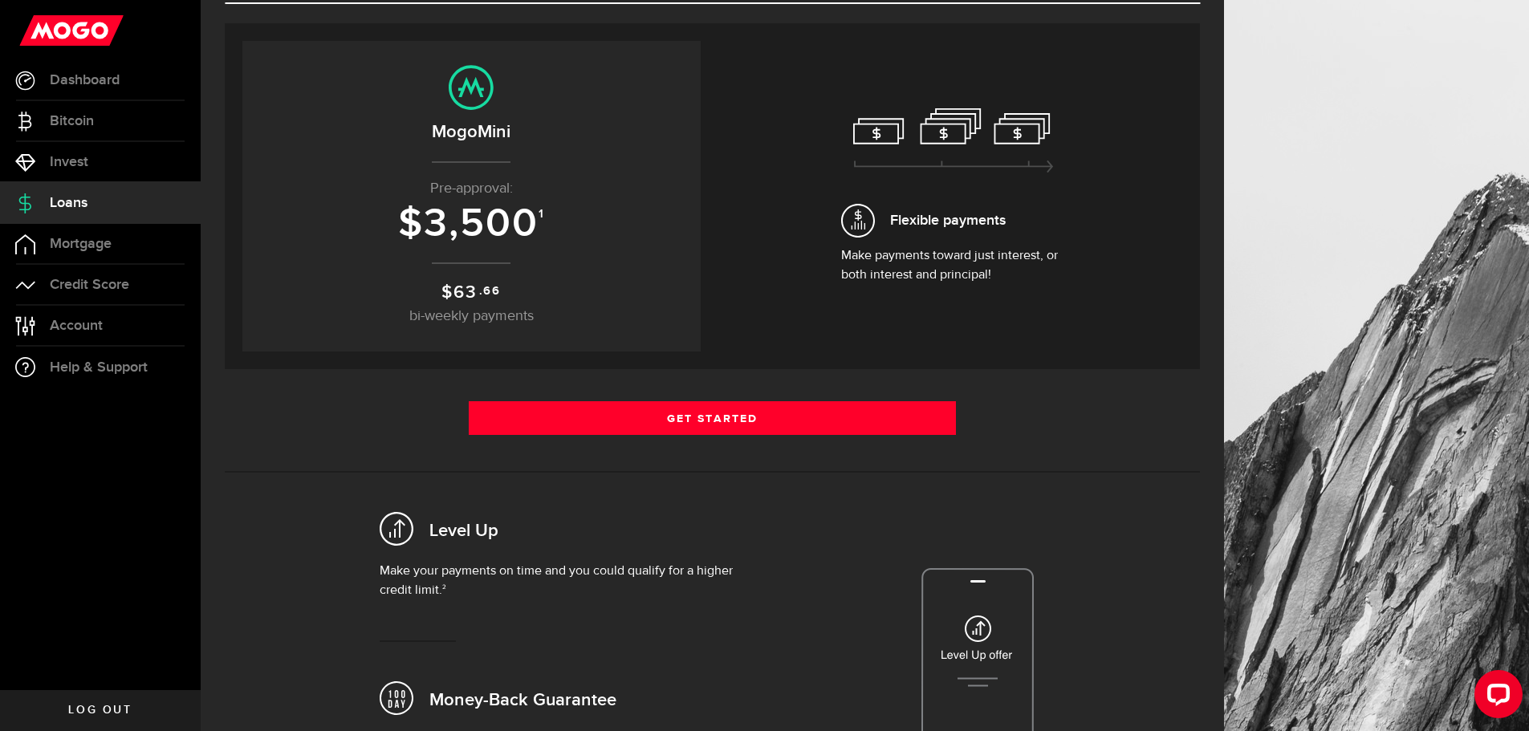
scroll to position [80, 0]
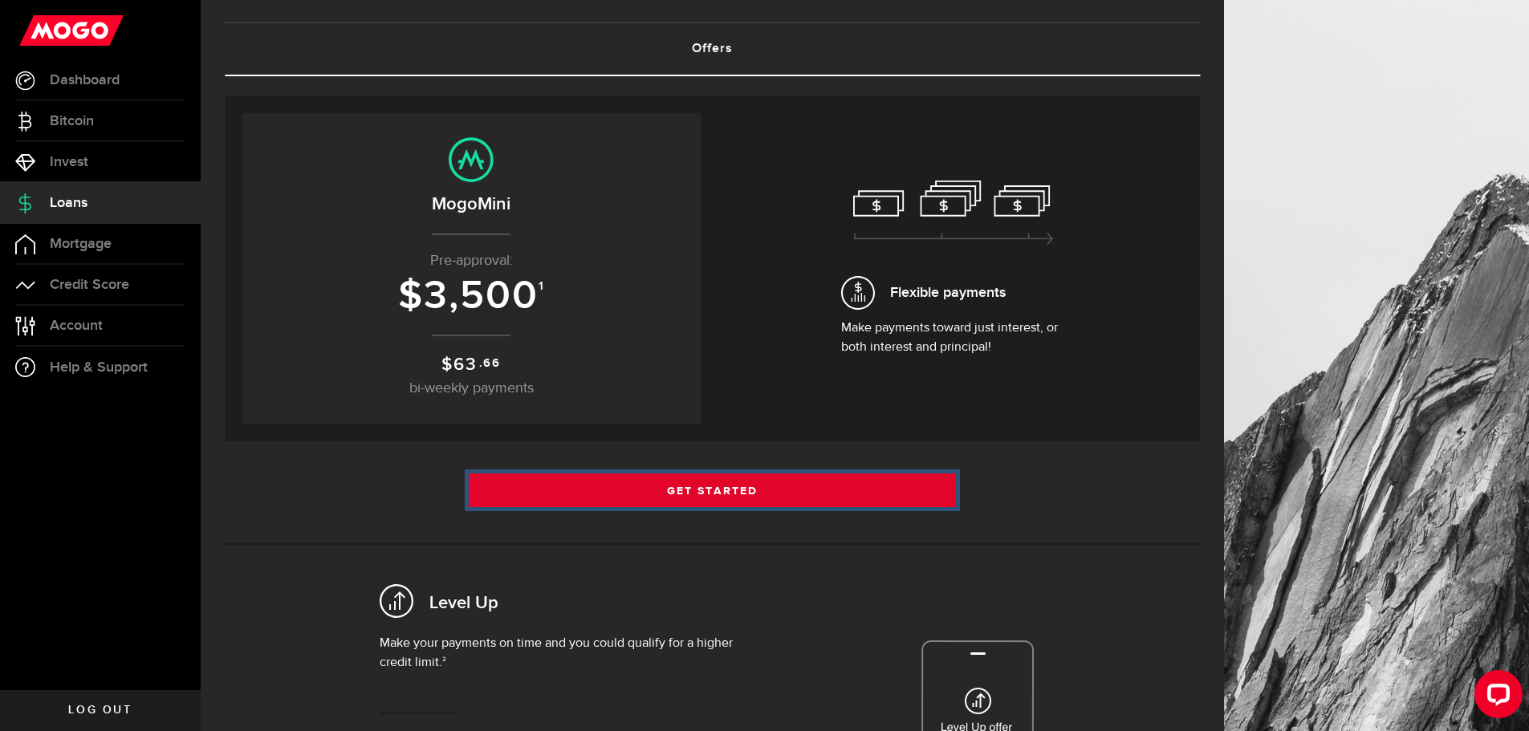
click at [724, 480] on link "Get Started" at bounding box center [713, 491] width 488 height 34
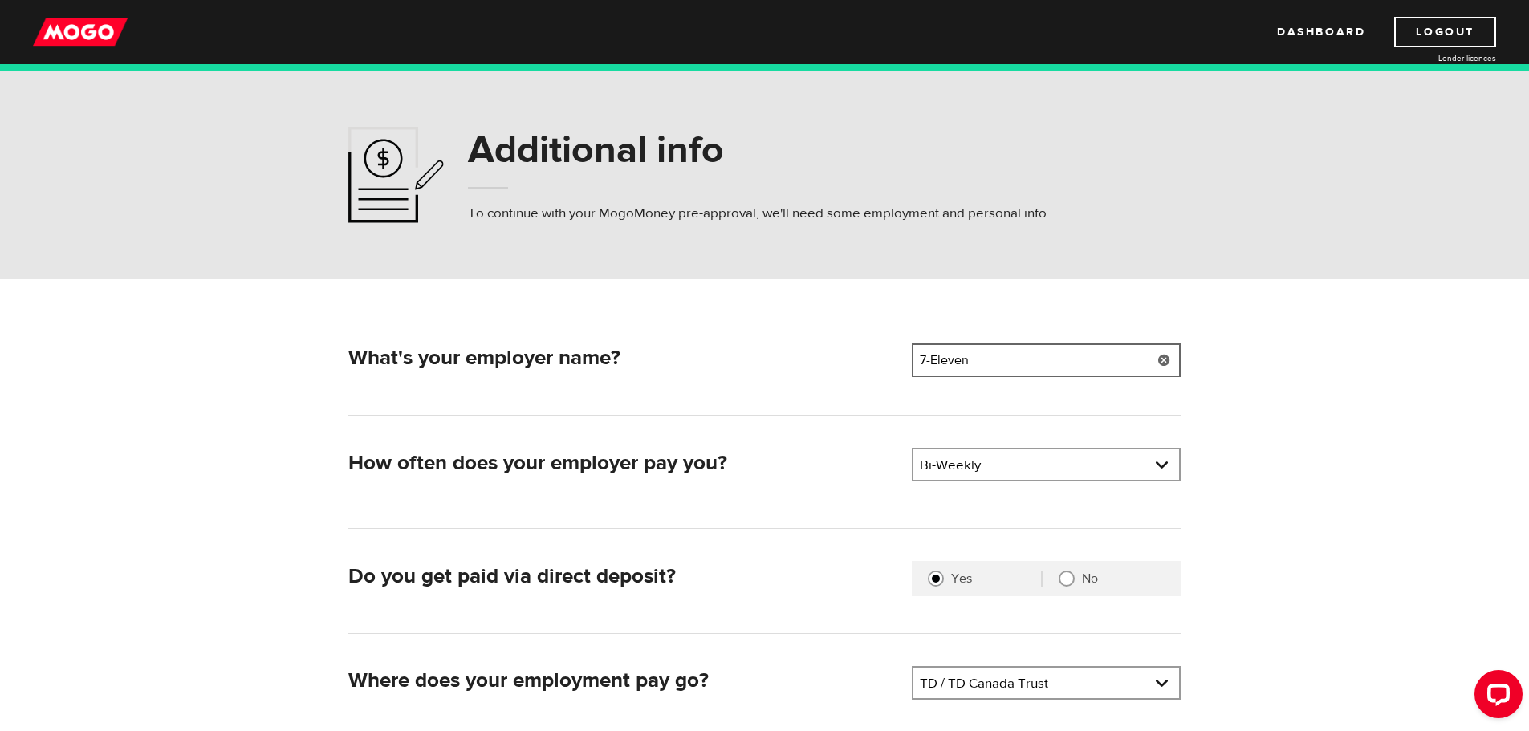
click at [1006, 368] on input "7-Eleven" at bounding box center [1046, 361] width 269 height 34
drag, startPoint x: 995, startPoint y: 364, endPoint x: 862, endPoint y: 376, distance: 133.8
click at [862, 376] on div "What's your employer name? Employer name Please enter your employer's name 7-El…" at bounding box center [764, 363] width 845 height 39
click at [215, 480] on form "What's your employer name? Employer name Please enter your employer's name Grif…" at bounding box center [764, 553] width 1529 height 549
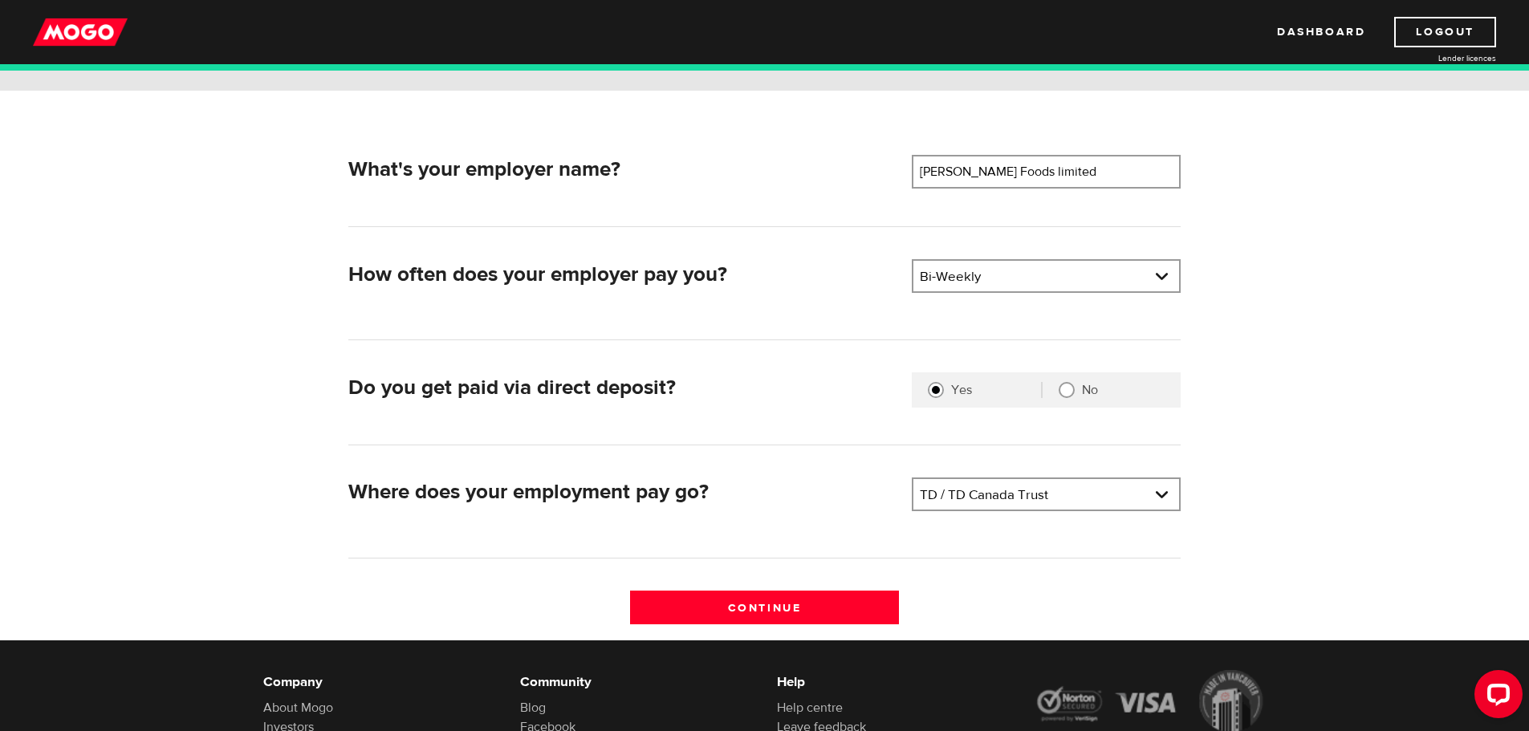
scroll to position [161, 0]
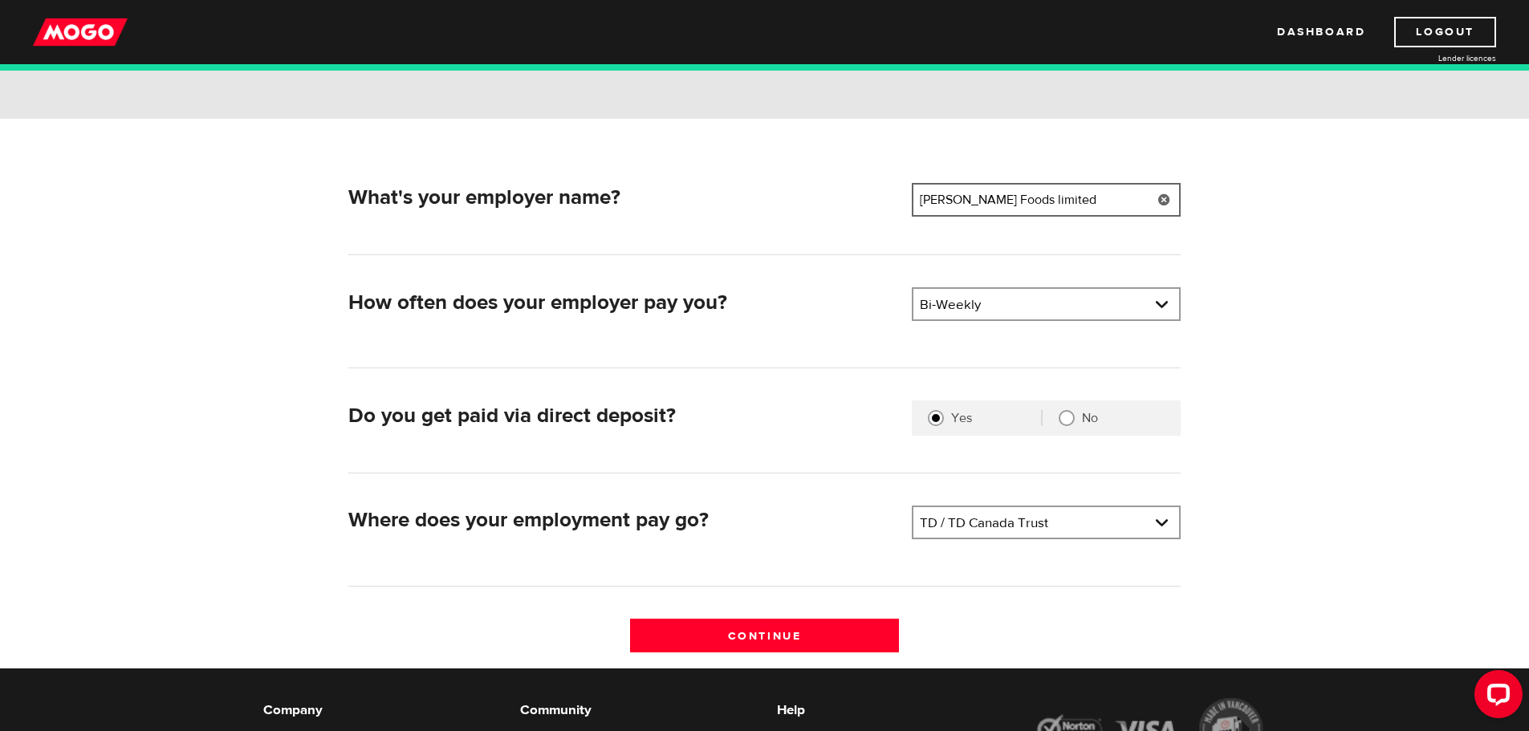
drag, startPoint x: 1052, startPoint y: 203, endPoint x: 839, endPoint y: 232, distance: 215.4
click at [856, 230] on div "What's your employer name? Employer name Please enter your employer's name Grif…" at bounding box center [764, 219] width 832 height 72
paste input "Ltd"
type input "Griffith Foods Ltd"
click at [962, 527] on link at bounding box center [1046, 522] width 266 height 31
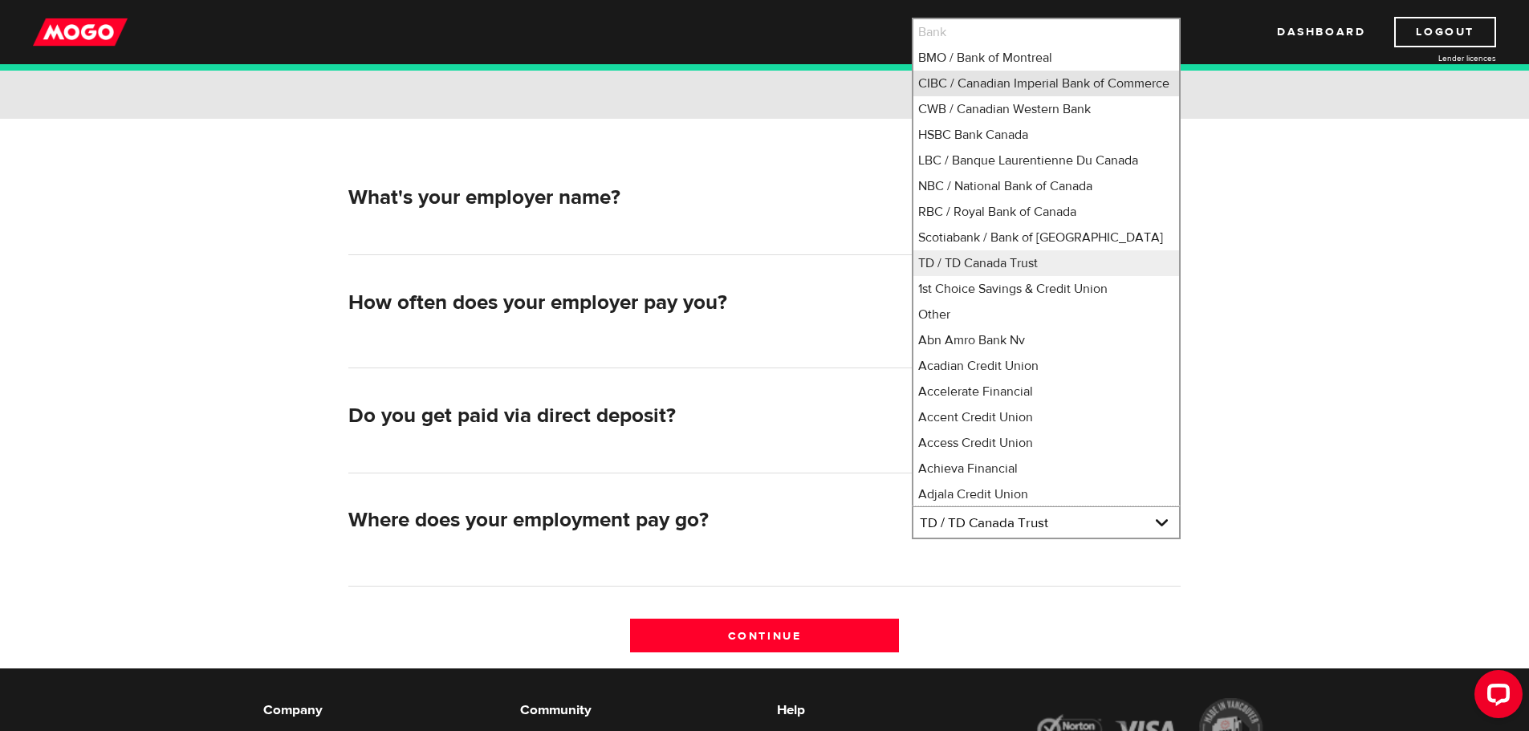
click at [1011, 87] on li "CIBC / Canadian Imperial Bank of Commerce" at bounding box center [1046, 84] width 266 height 26
select select "4"
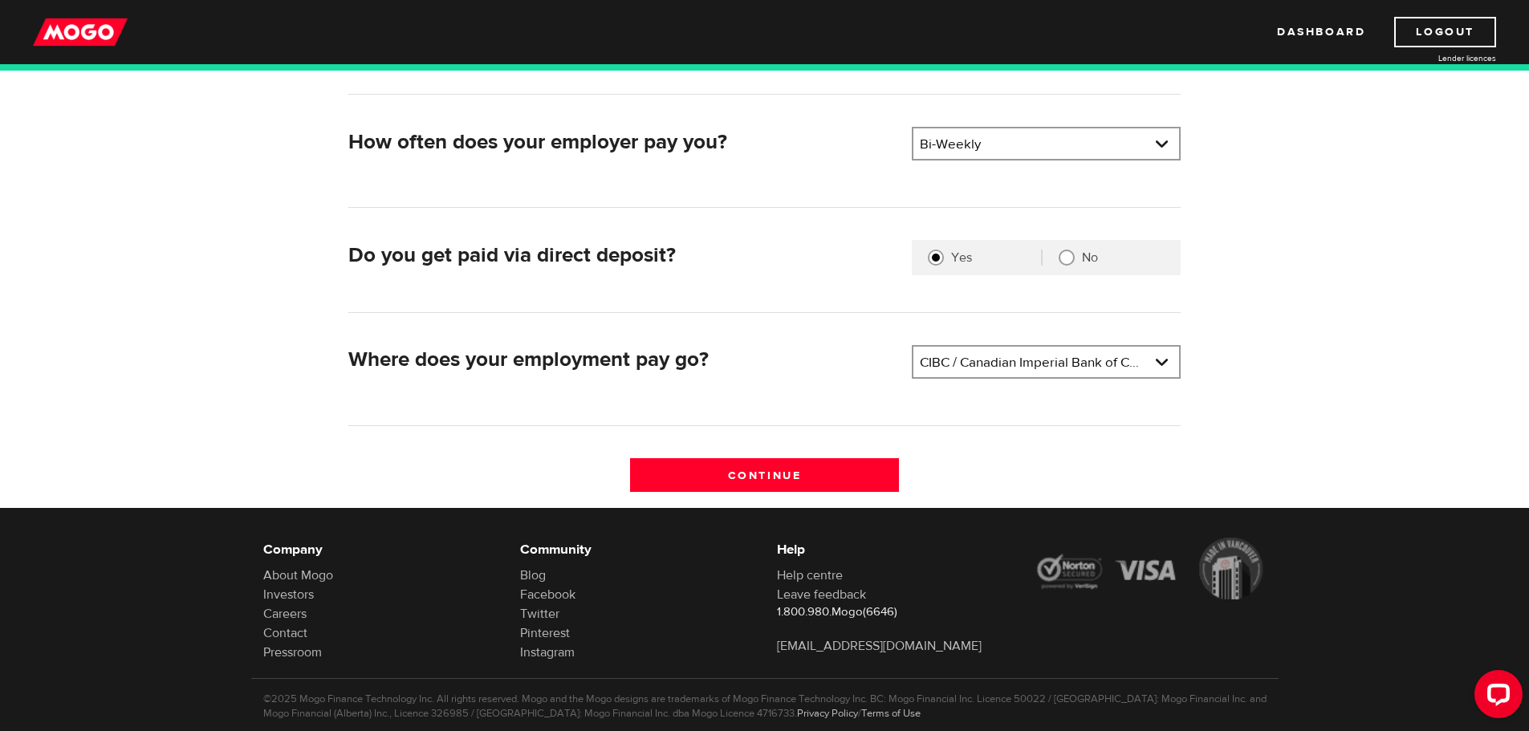
scroll to position [360, 0]
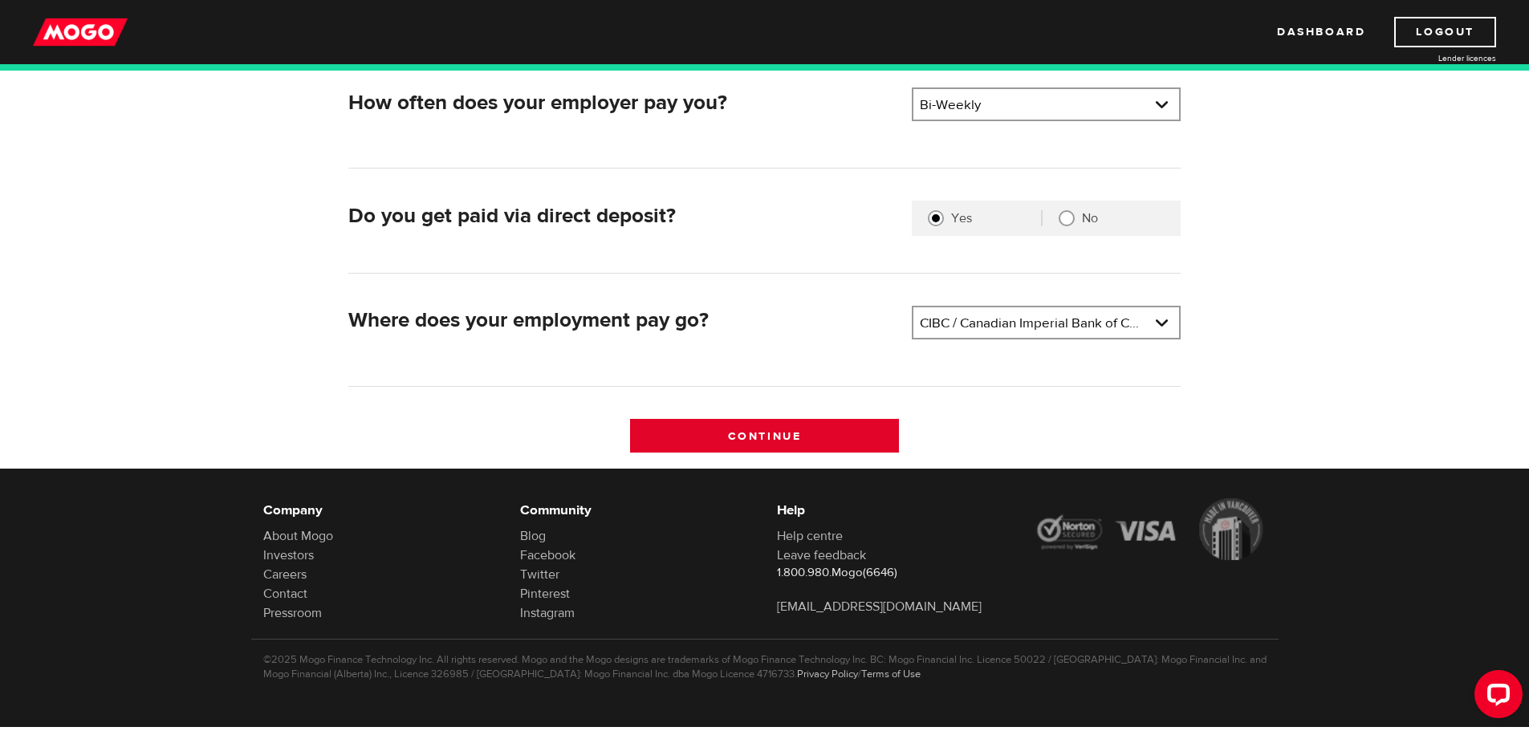
click at [775, 438] on input "Continue" at bounding box center [764, 436] width 269 height 34
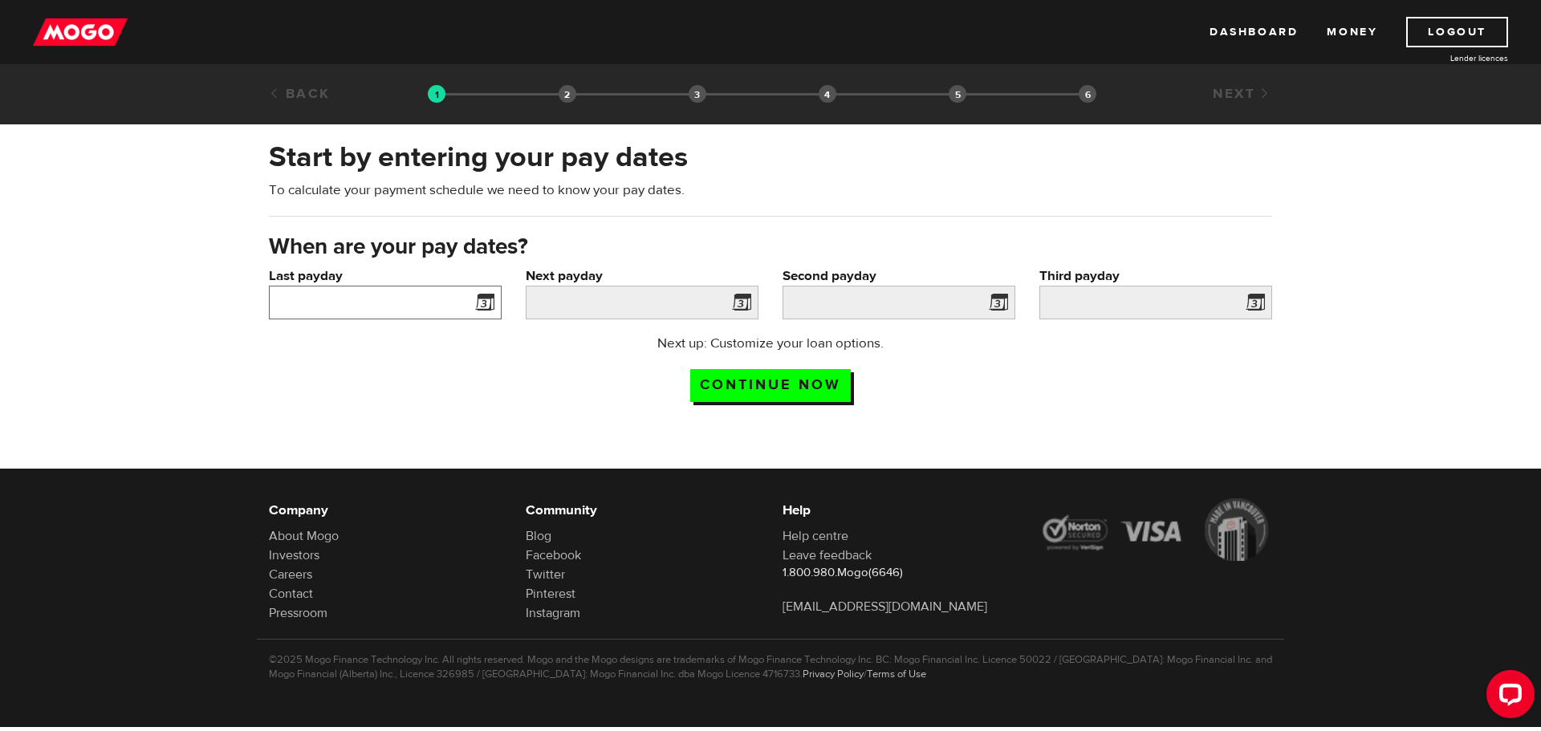
click at [442, 302] on input "Last payday" at bounding box center [385, 303] width 233 height 34
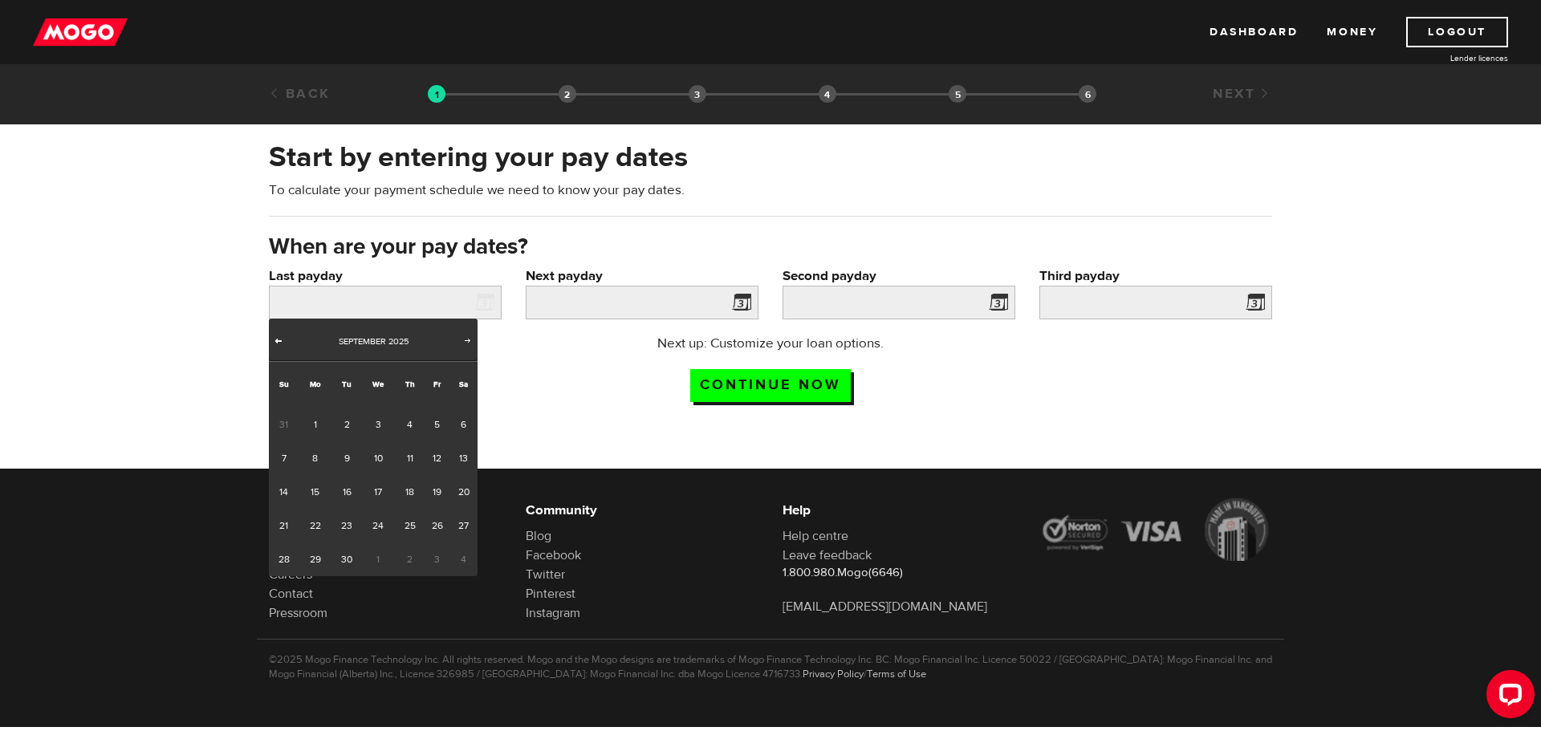
click at [277, 340] on span "Prev" at bounding box center [278, 340] width 13 height 13
click at [438, 560] on link "29" at bounding box center [437, 560] width 25 height 34
type input "2025/08/29"
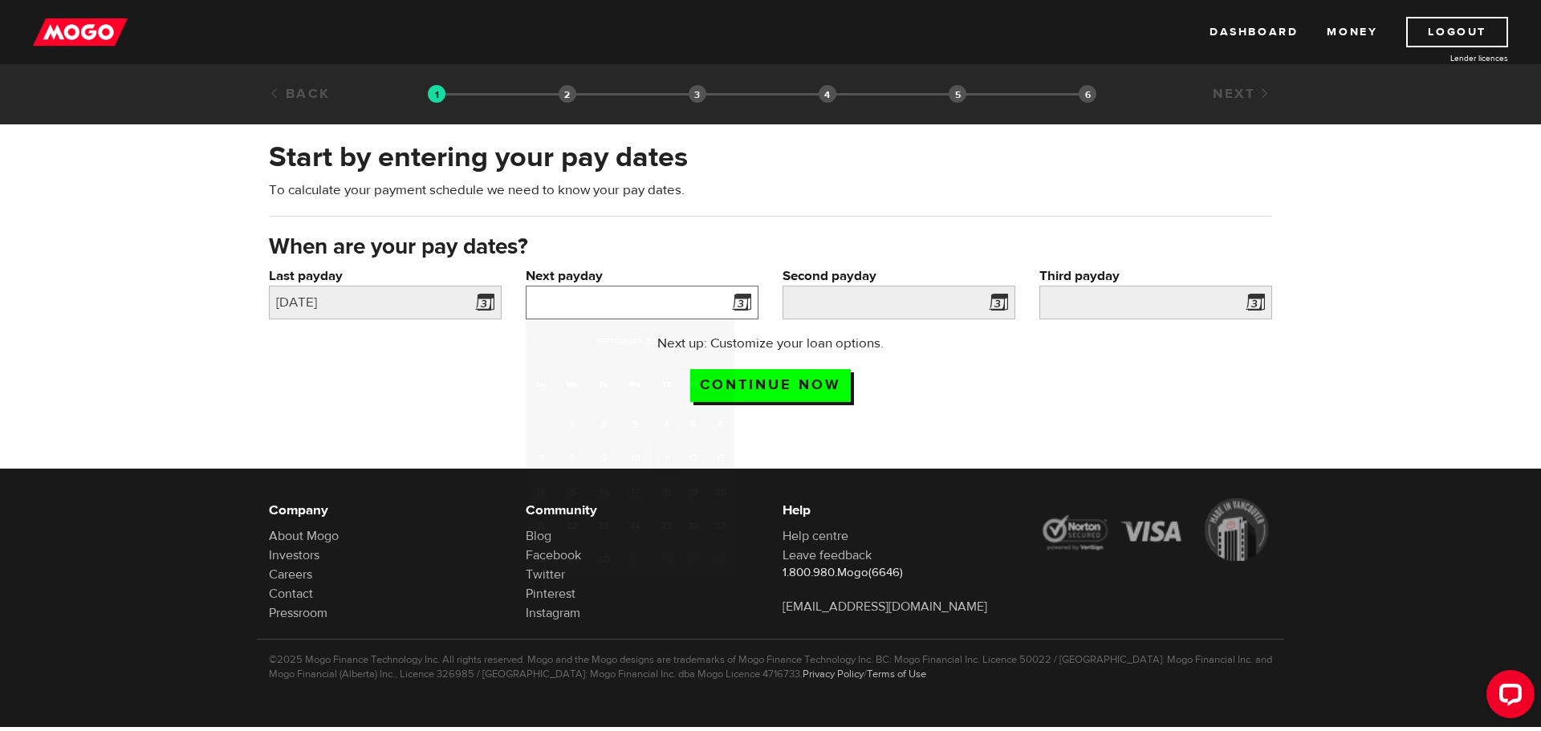
click at [625, 295] on input "Next payday" at bounding box center [642, 303] width 233 height 34
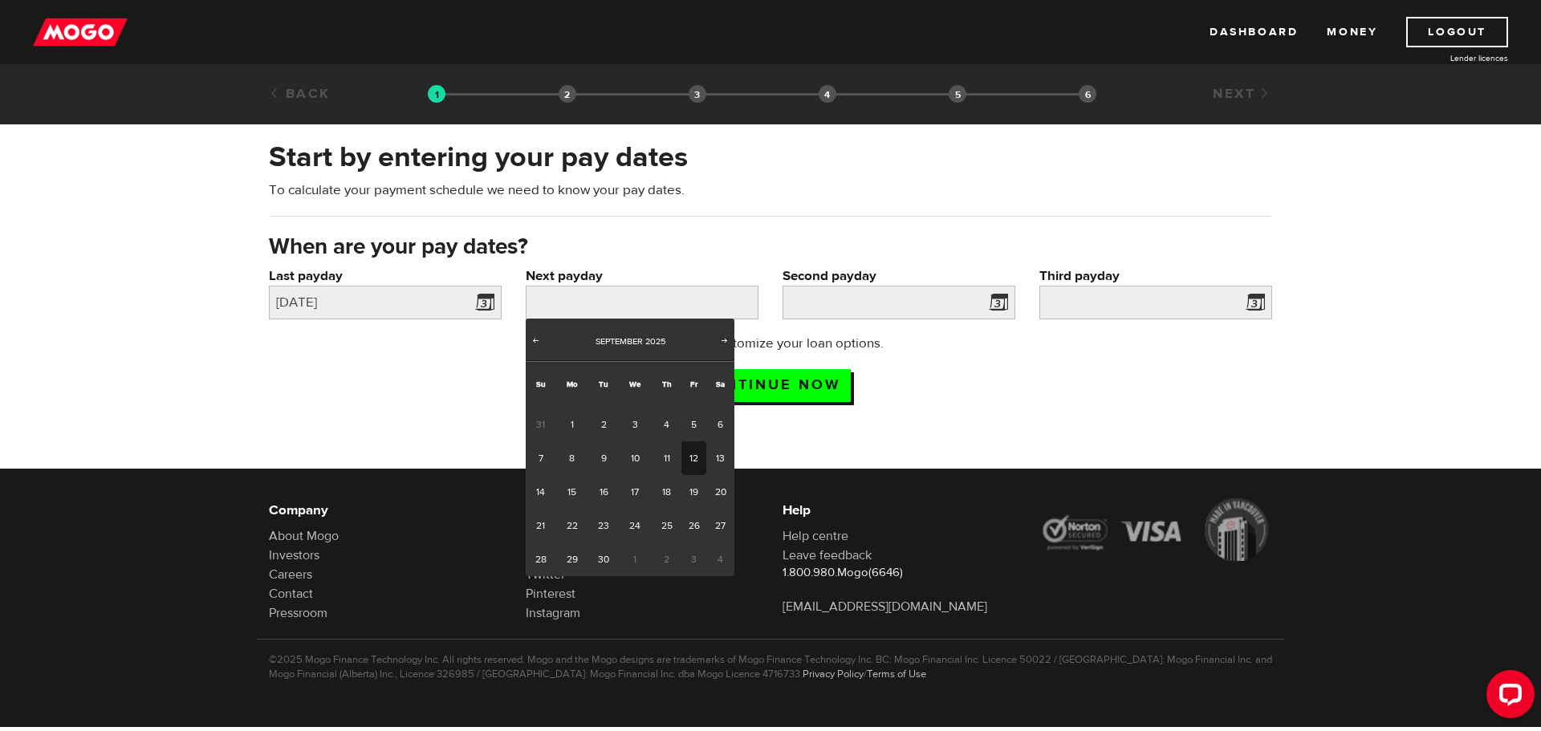
click at [694, 463] on link "12" at bounding box center [693, 458] width 25 height 34
type input "2025/09/12"
type input "2025/9/26"
type input "2025/10/10"
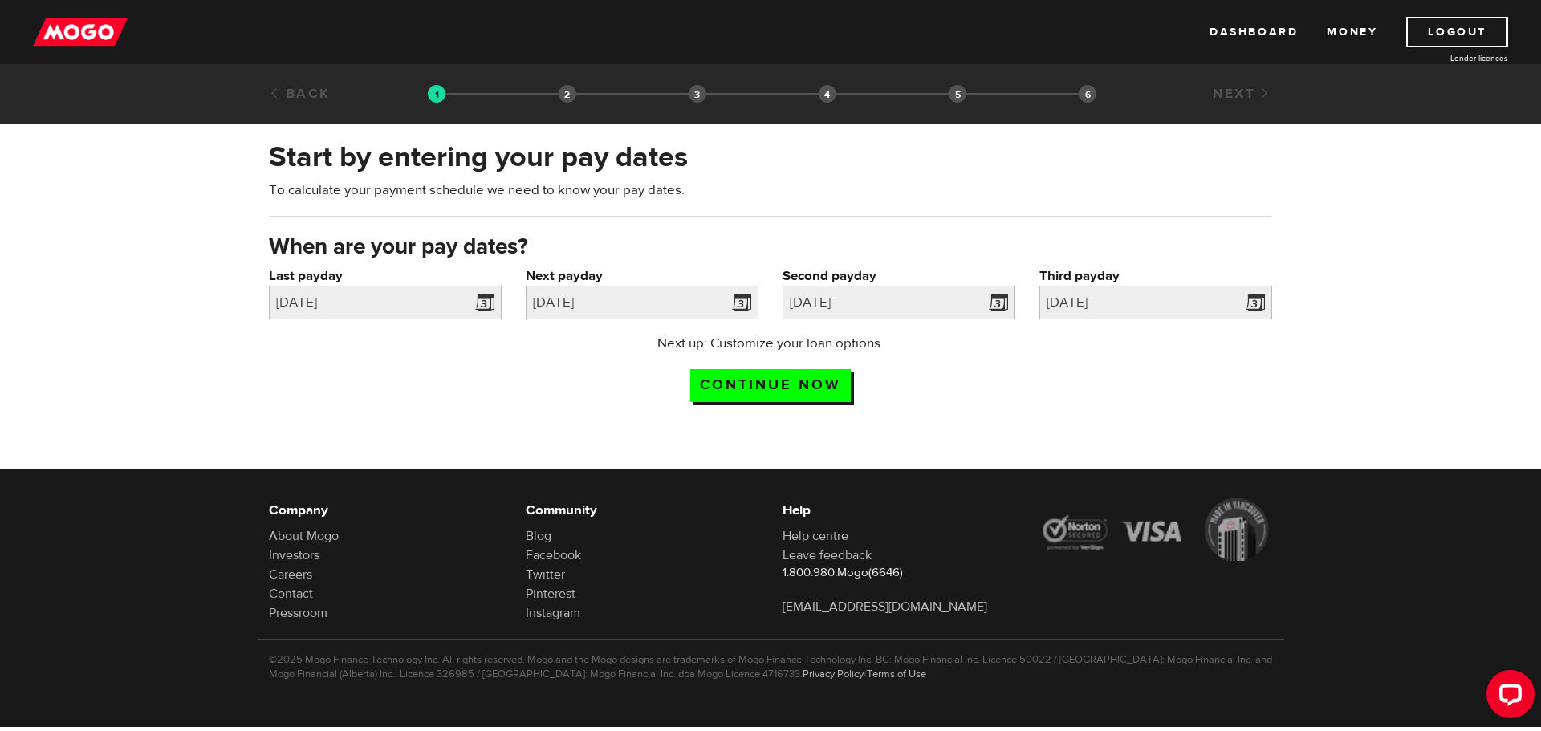
click at [1015, 414] on div "Start by entering your pay dates To calculate your payment schedule we need to …" at bounding box center [770, 276] width 1541 height 308
click at [797, 382] on input "Continue now" at bounding box center [770, 385] width 161 height 33
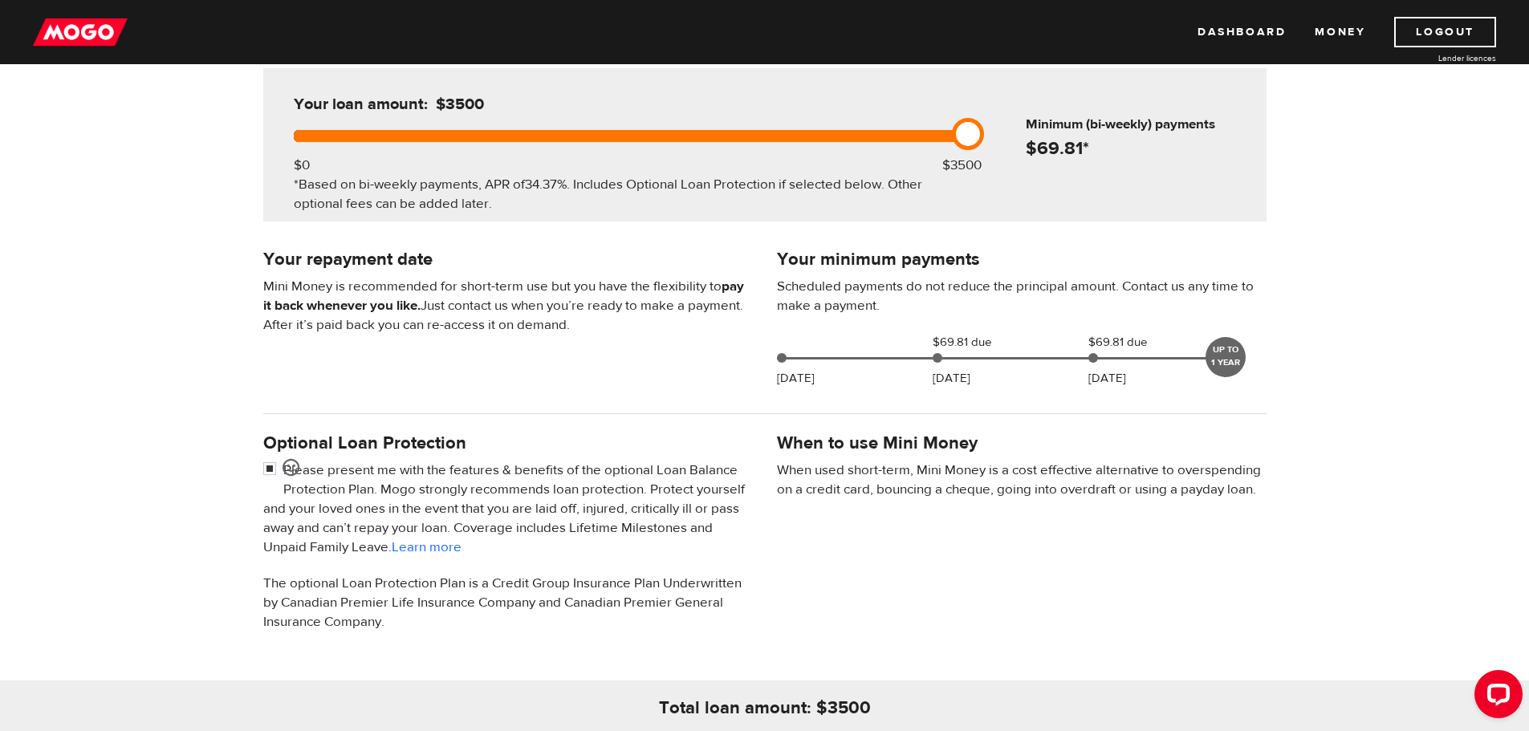
scroll to position [321, 0]
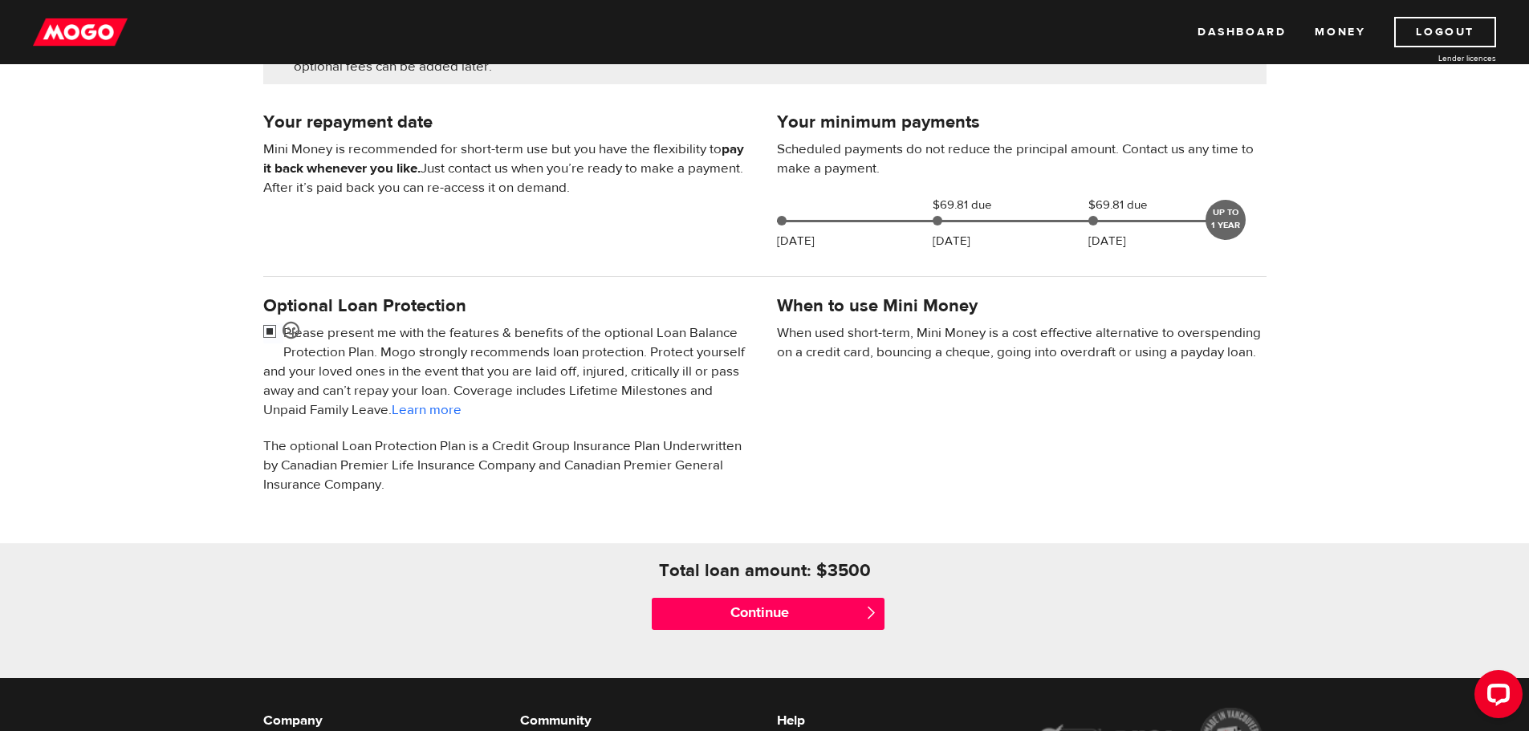
click at [270, 327] on input "checkbox" at bounding box center [273, 333] width 20 height 20
checkbox input "false"
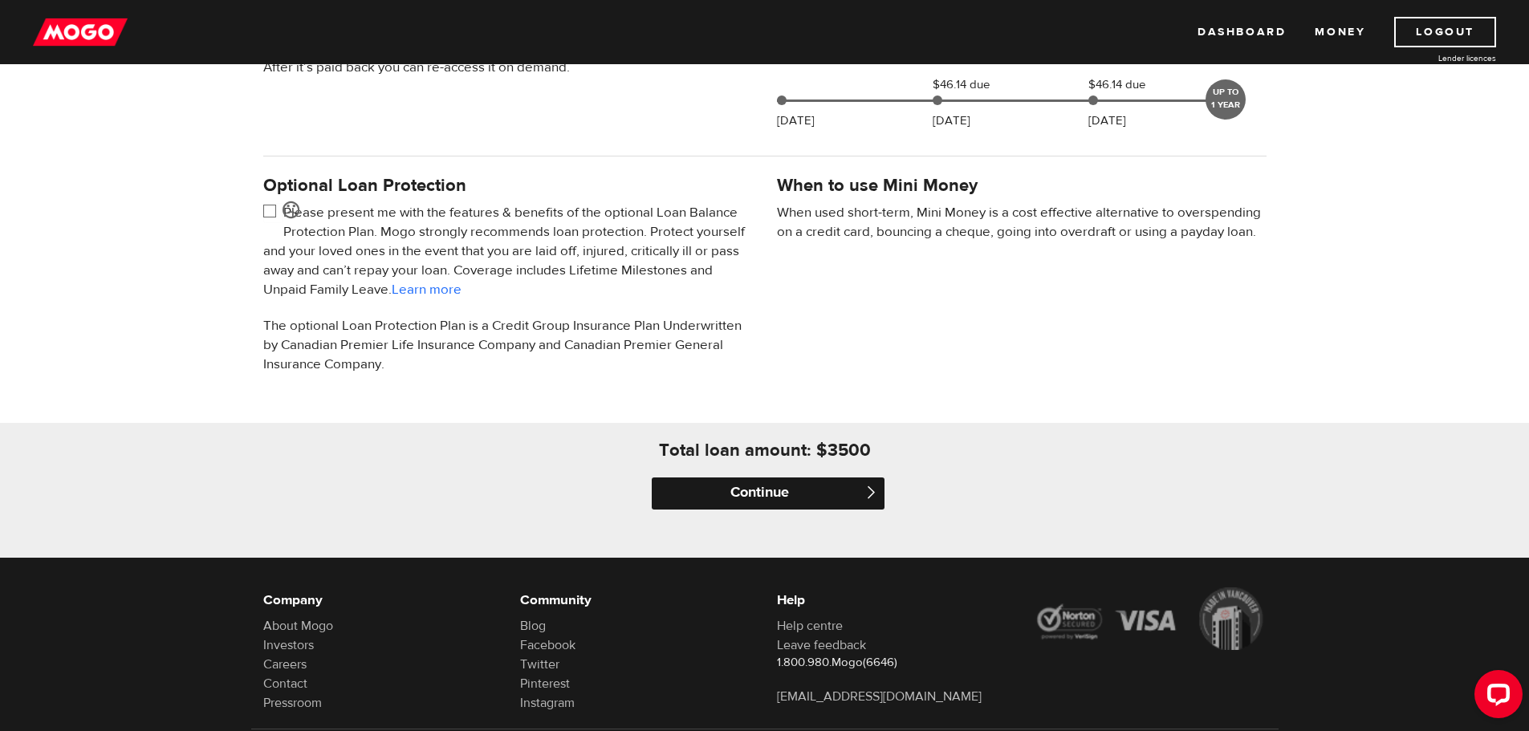
scroll to position [482, 0]
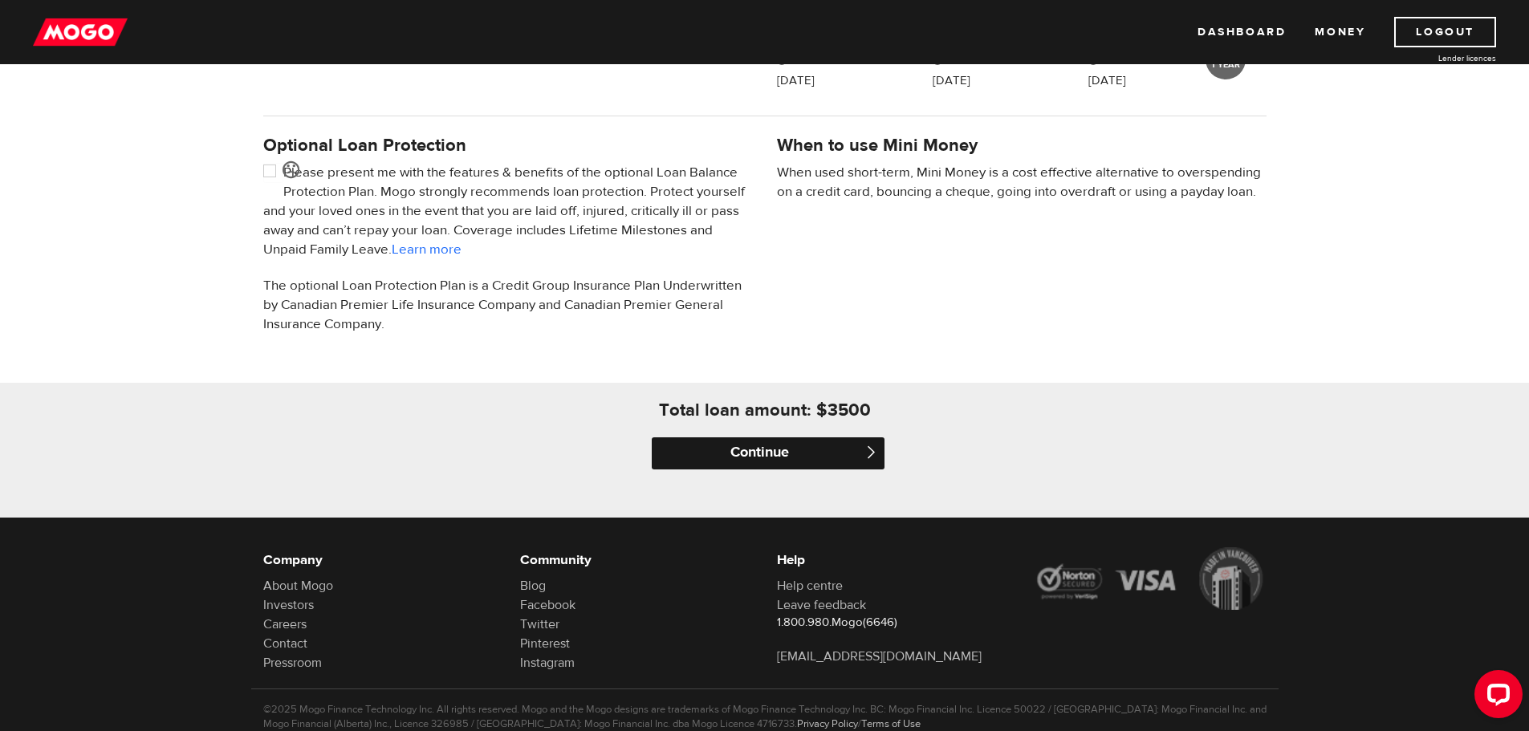
click at [762, 453] on input "Continue" at bounding box center [768, 453] width 233 height 32
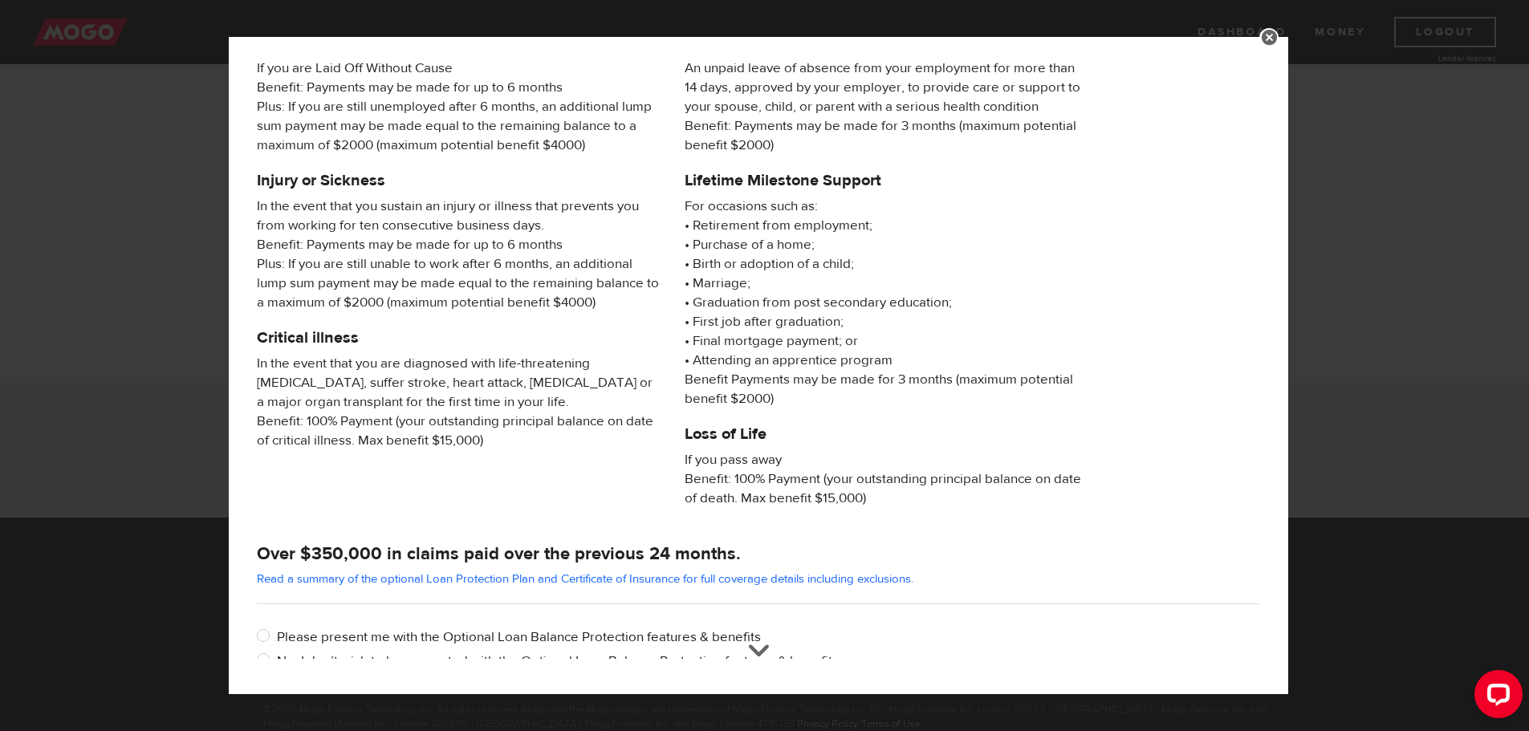
scroll to position [154, 0]
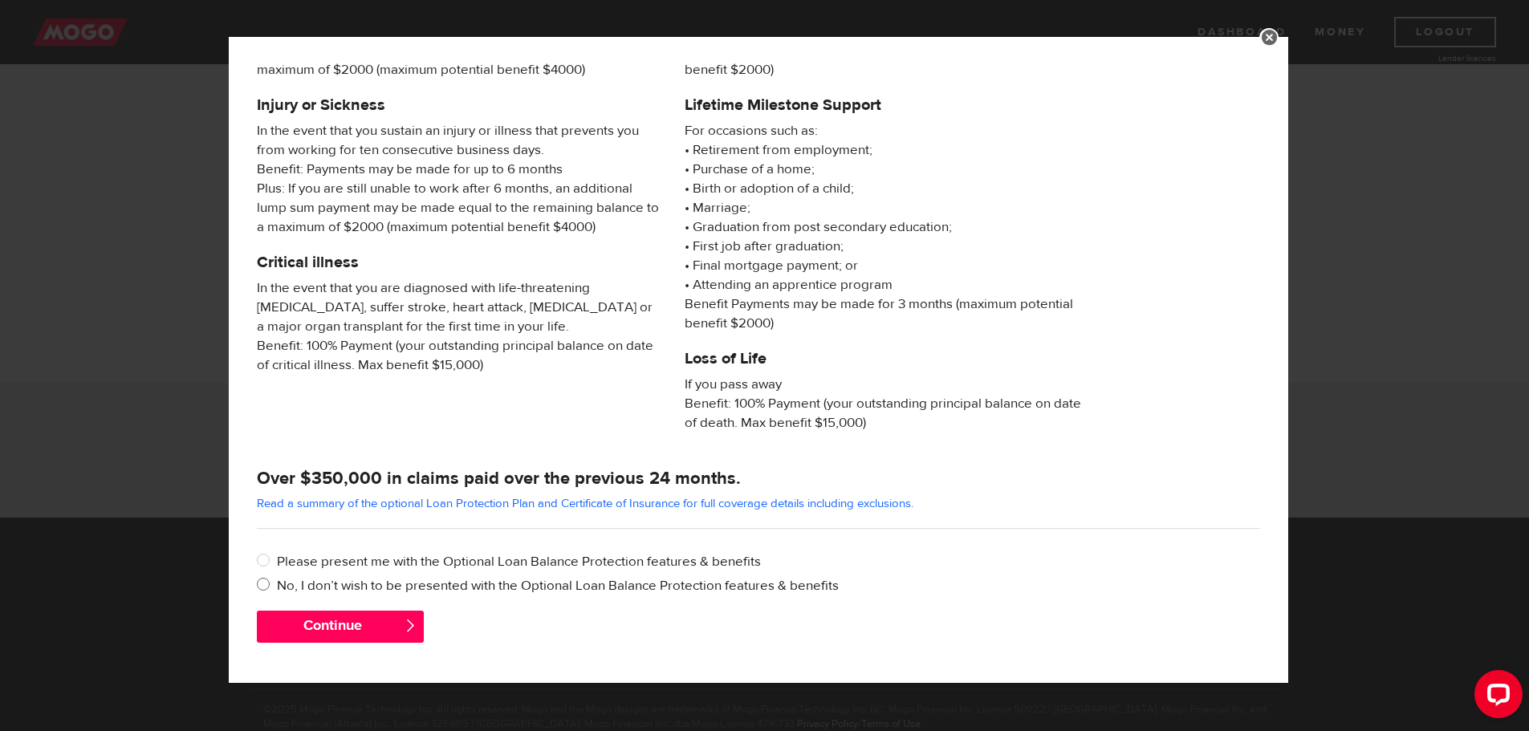
click at [266, 585] on input "No, I don’t wish to be presented with the Optional Loan Balance Protection feat…" at bounding box center [267, 586] width 20 height 20
radio input "true"
click at [334, 621] on button "Continue" at bounding box center [340, 627] width 167 height 32
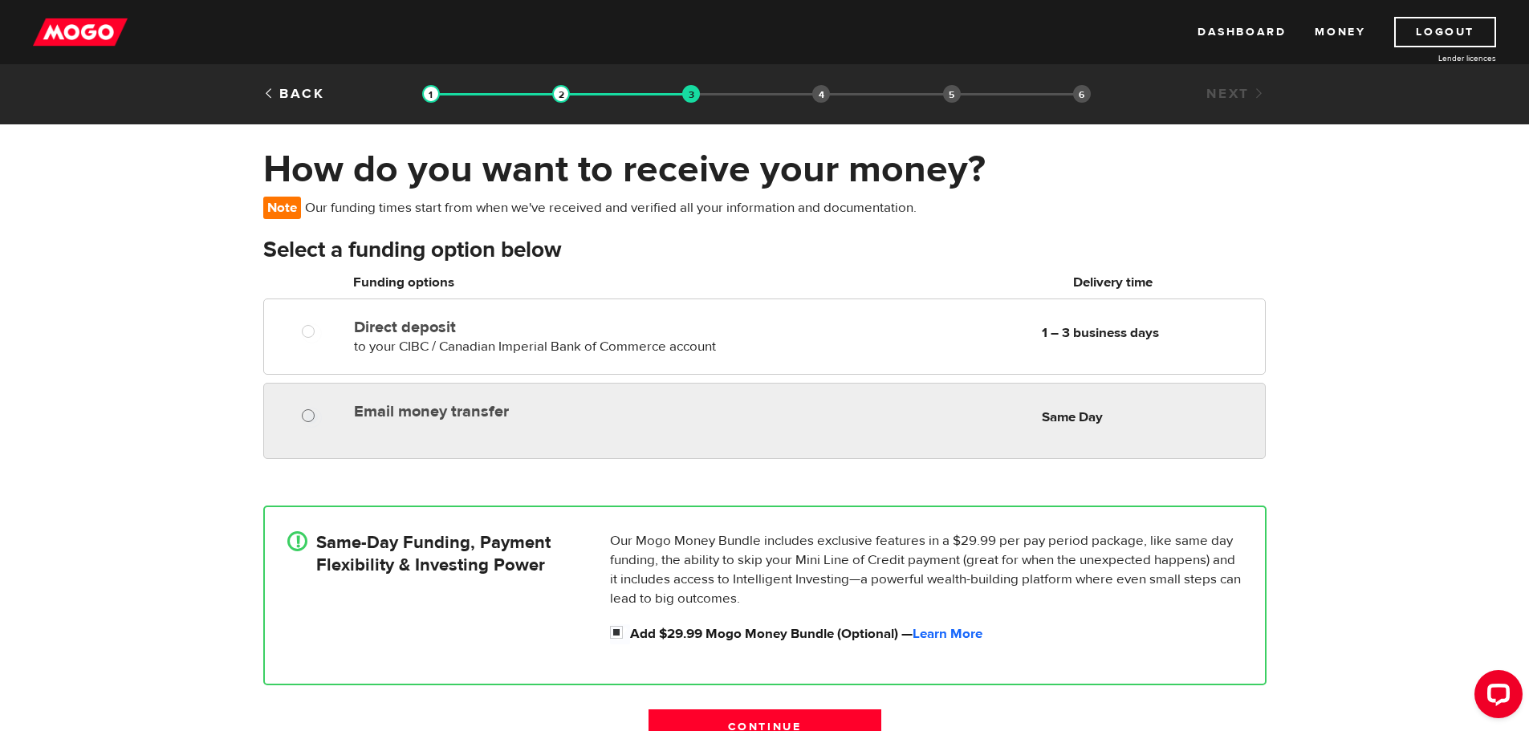
radio input "true"
click at [308, 417] on input "Email money transfer" at bounding box center [312, 418] width 20 height 20
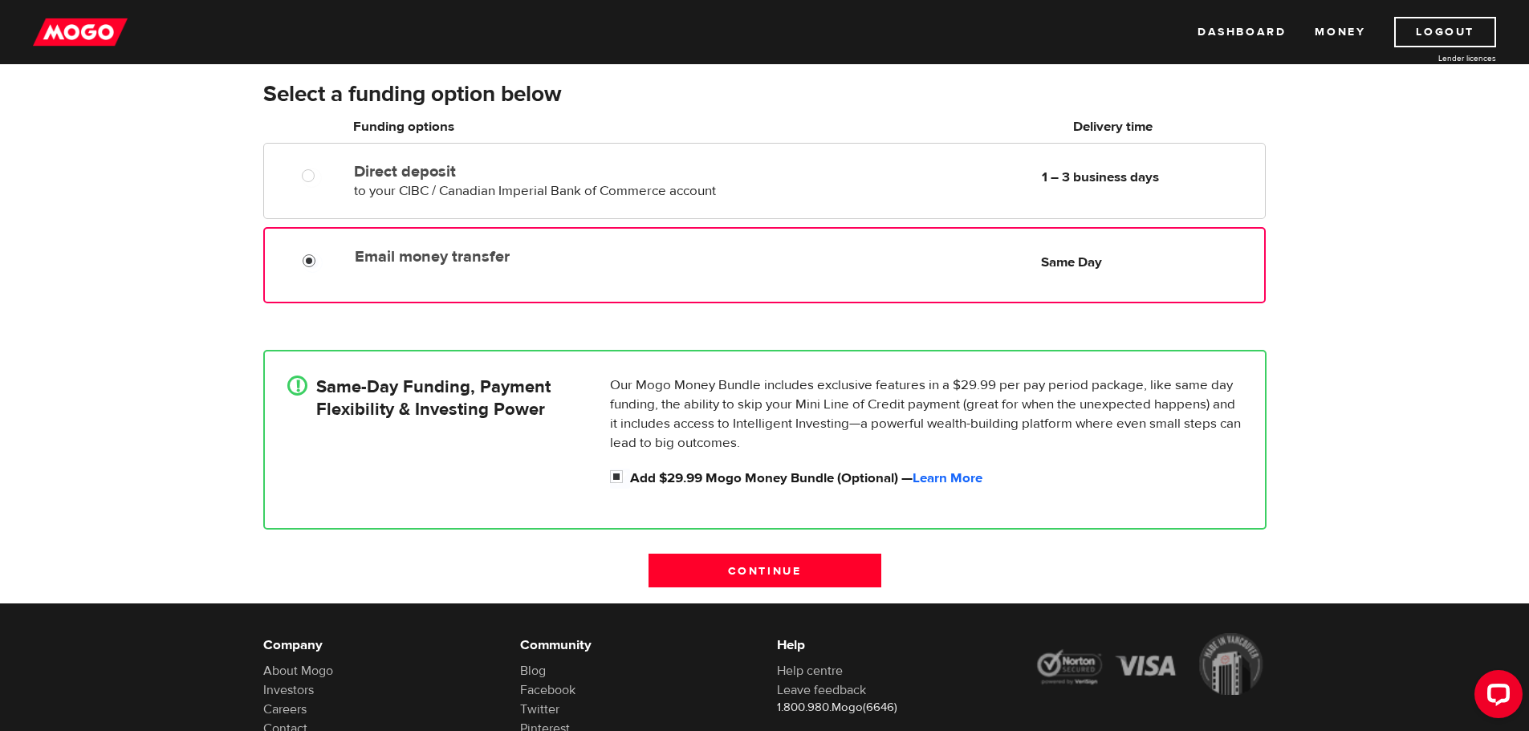
scroll to position [161, 0]
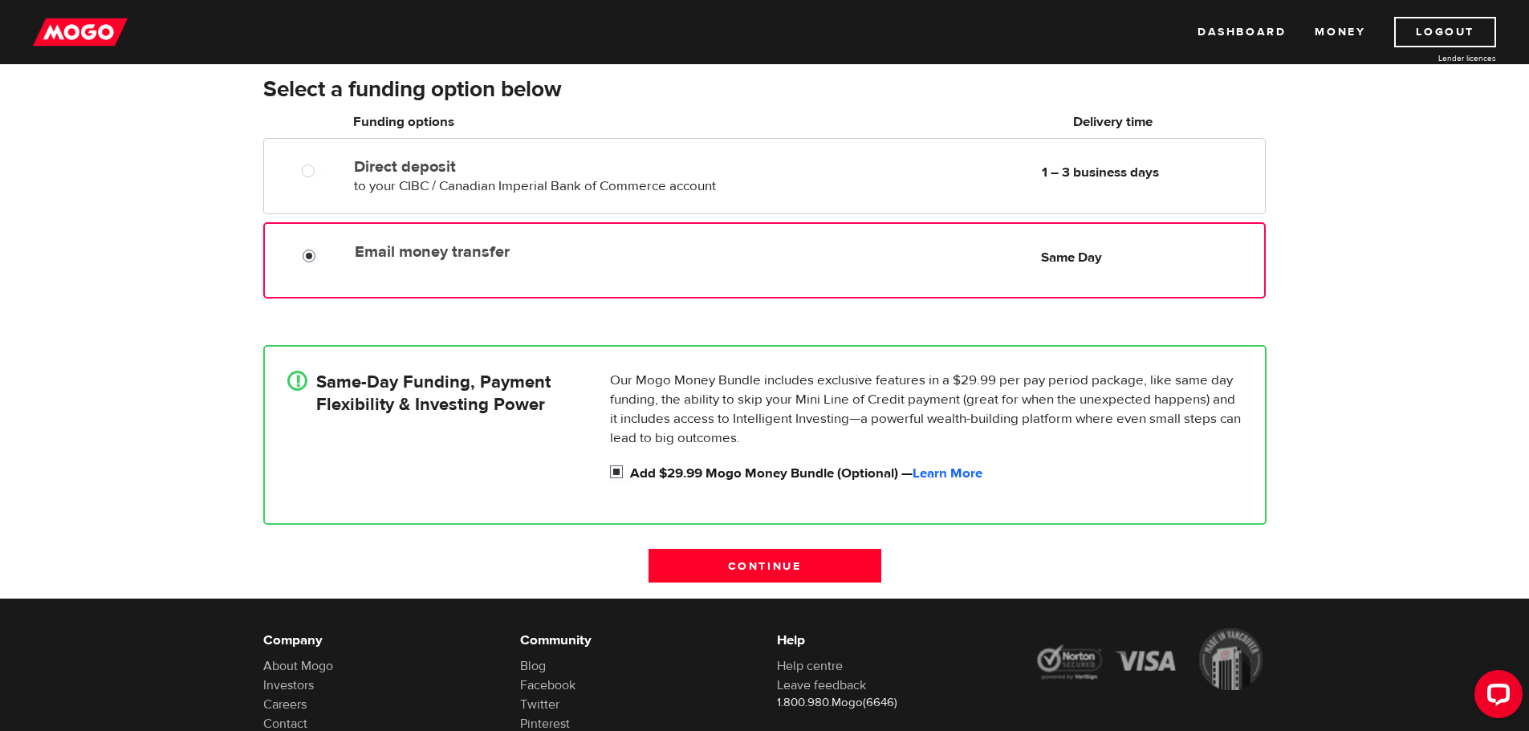
click at [617, 472] on input "Add $29.99 Mogo Money Bundle (Optional) — Learn More" at bounding box center [620, 474] width 20 height 20
checkbox input "false"
radio input "false"
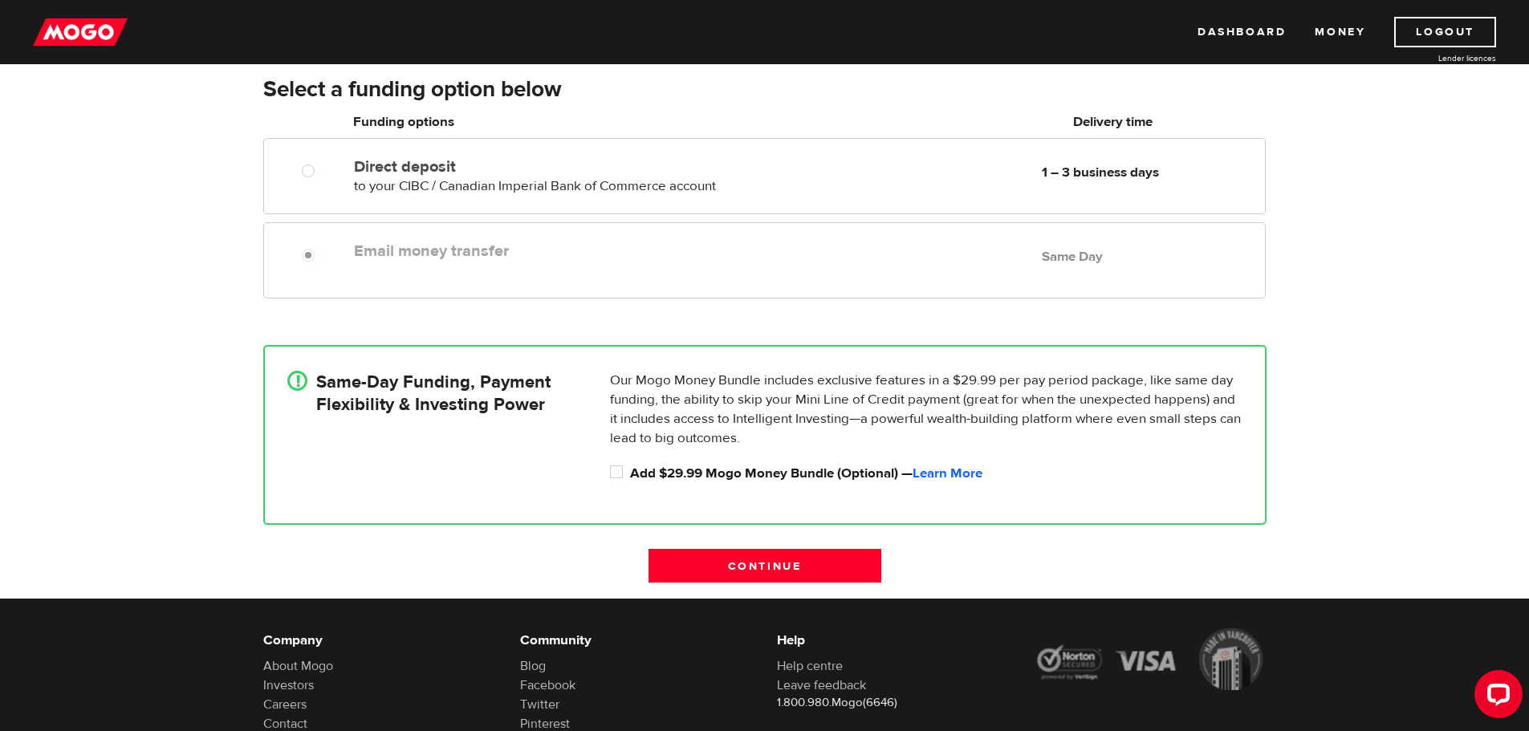
scroll to position [80, 0]
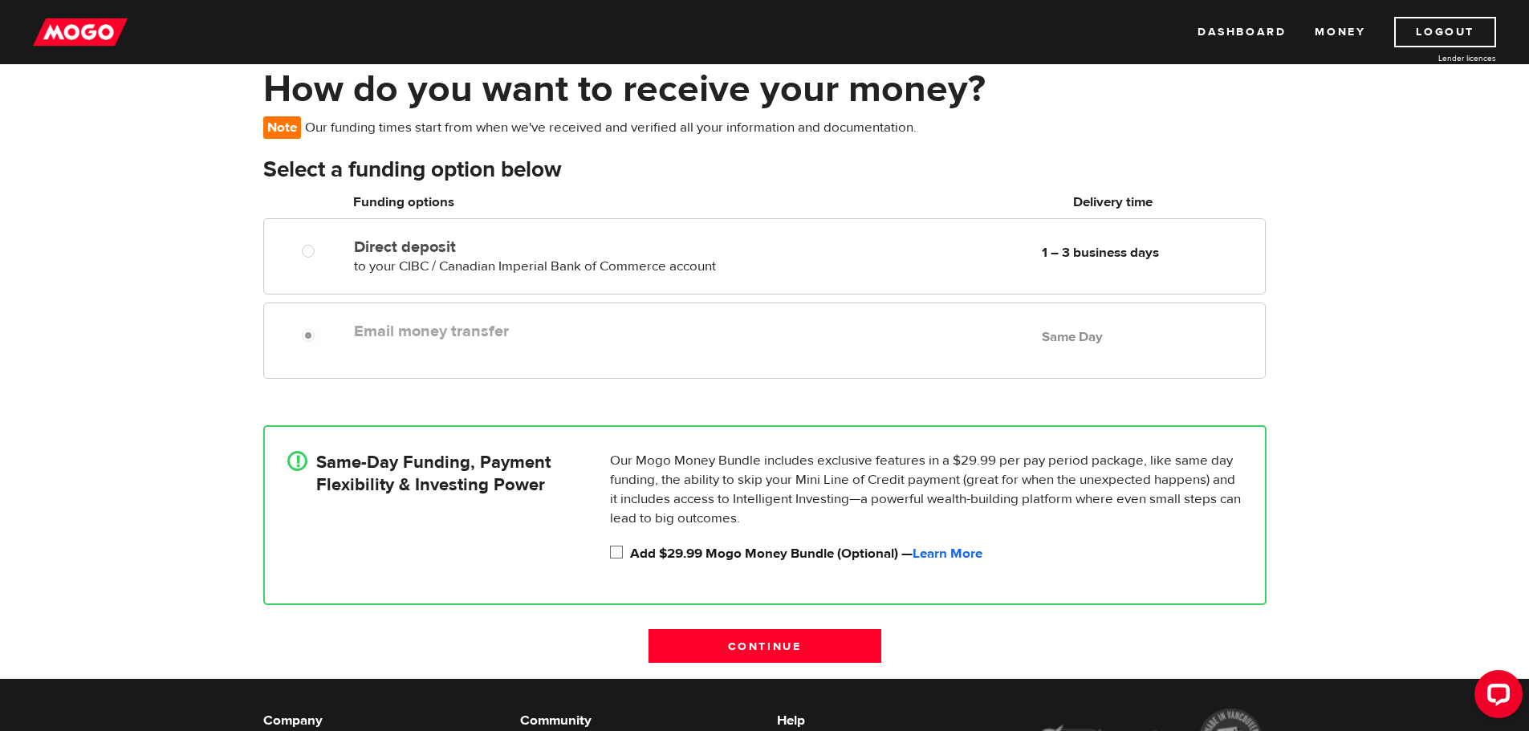
click at [621, 552] on input "Add $29.99 Mogo Money Bundle (Optional) — Learn More" at bounding box center [620, 554] width 20 height 20
checkbox input "true"
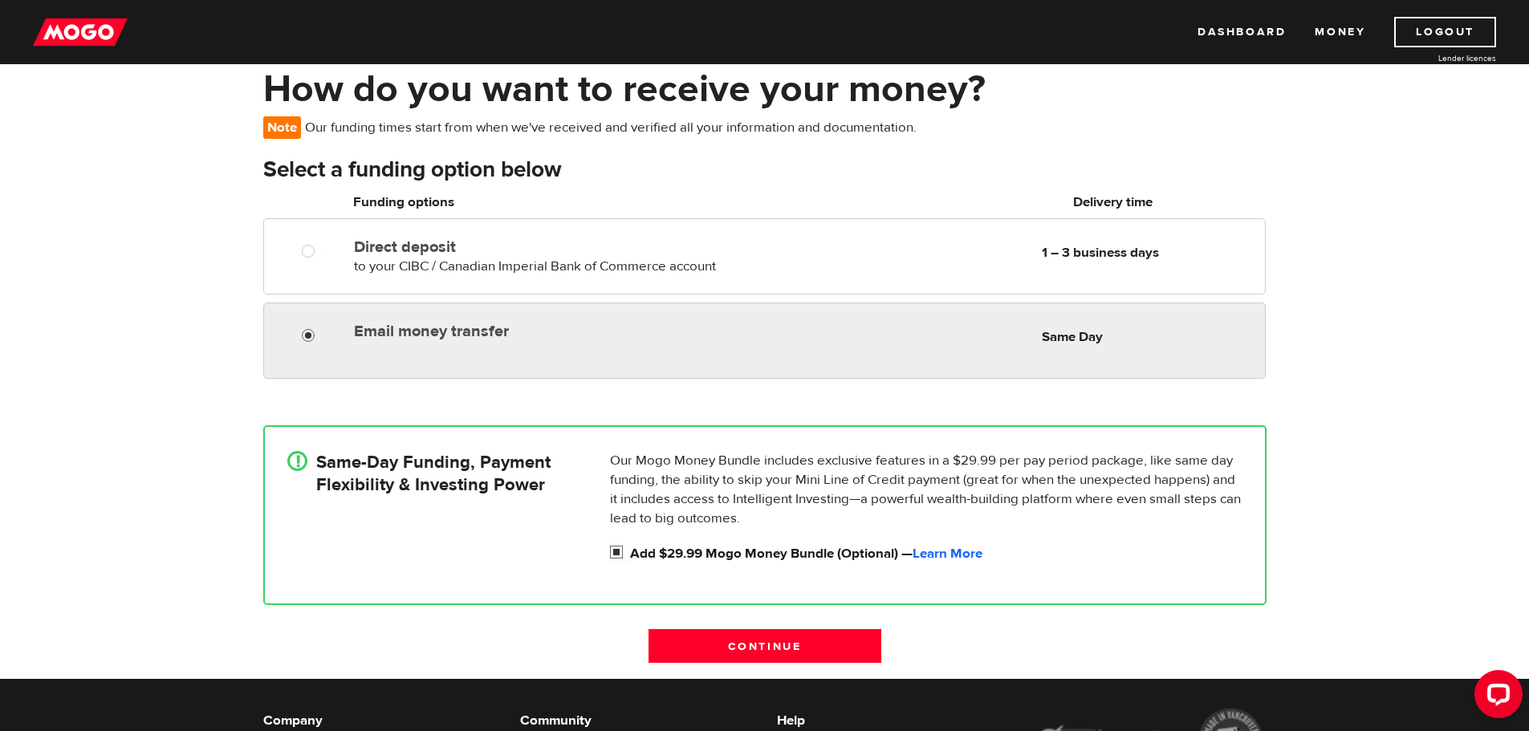
radio input "true"
click at [305, 336] on input "Email money transfer" at bounding box center [312, 337] width 20 height 20
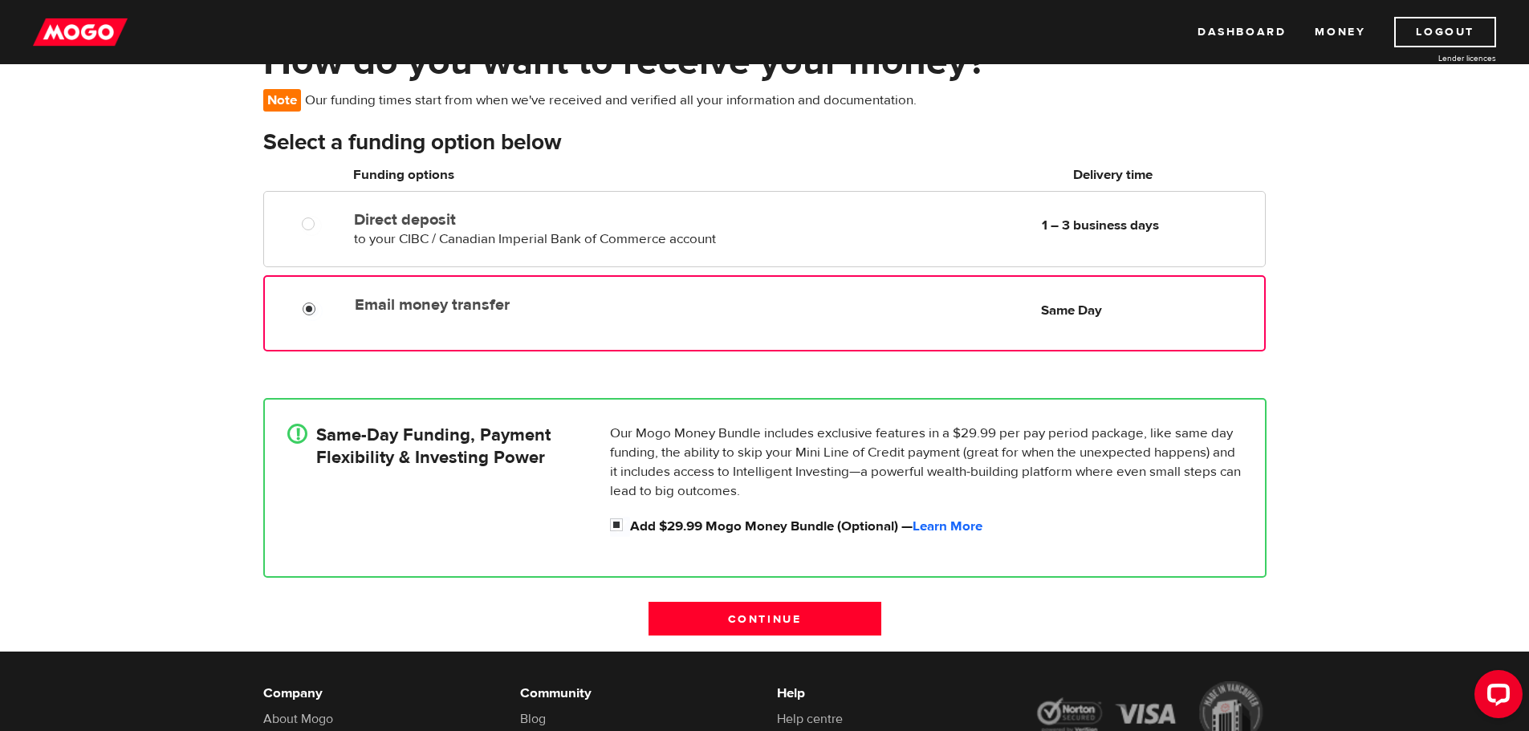
scroll to position [241, 0]
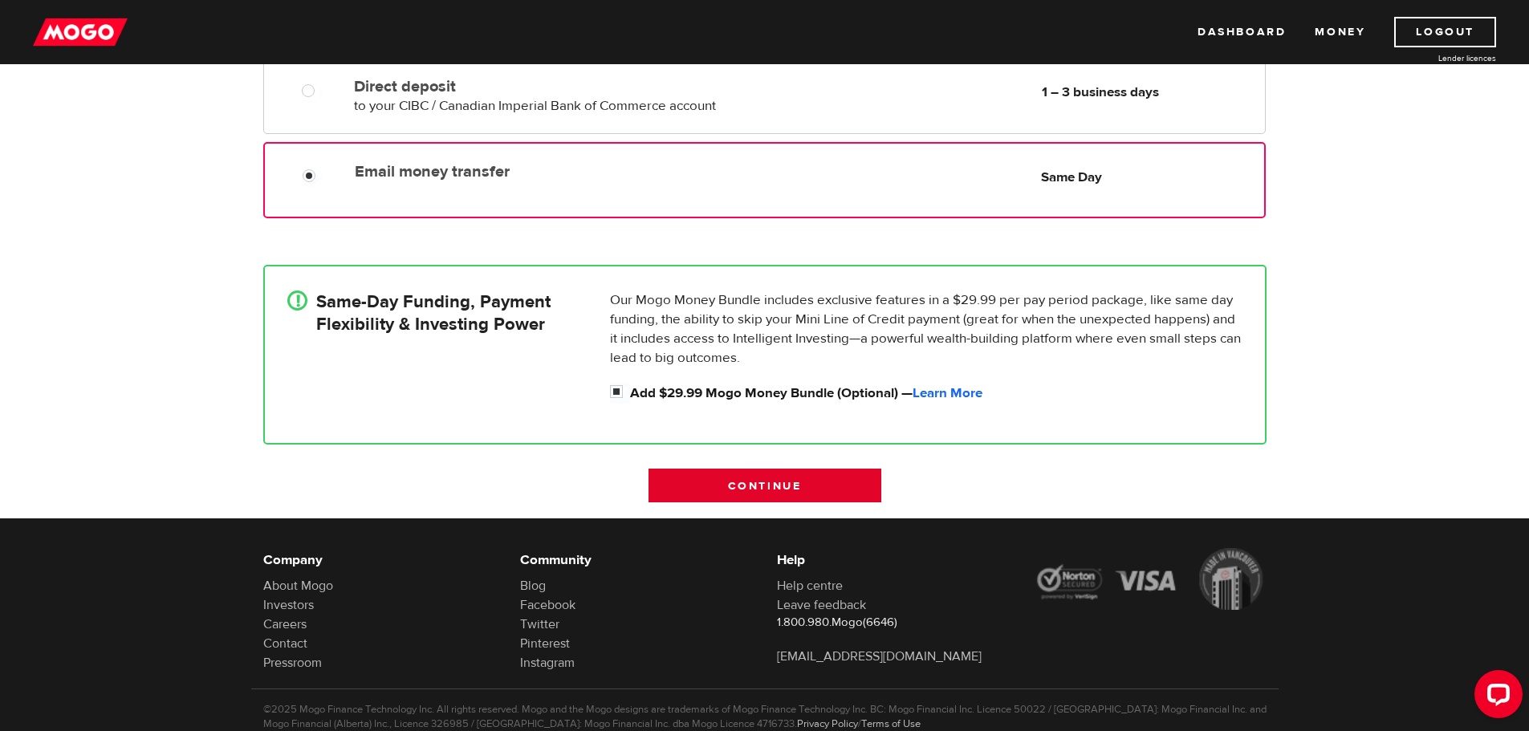
click at [803, 482] on input "Continue" at bounding box center [765, 486] width 233 height 34
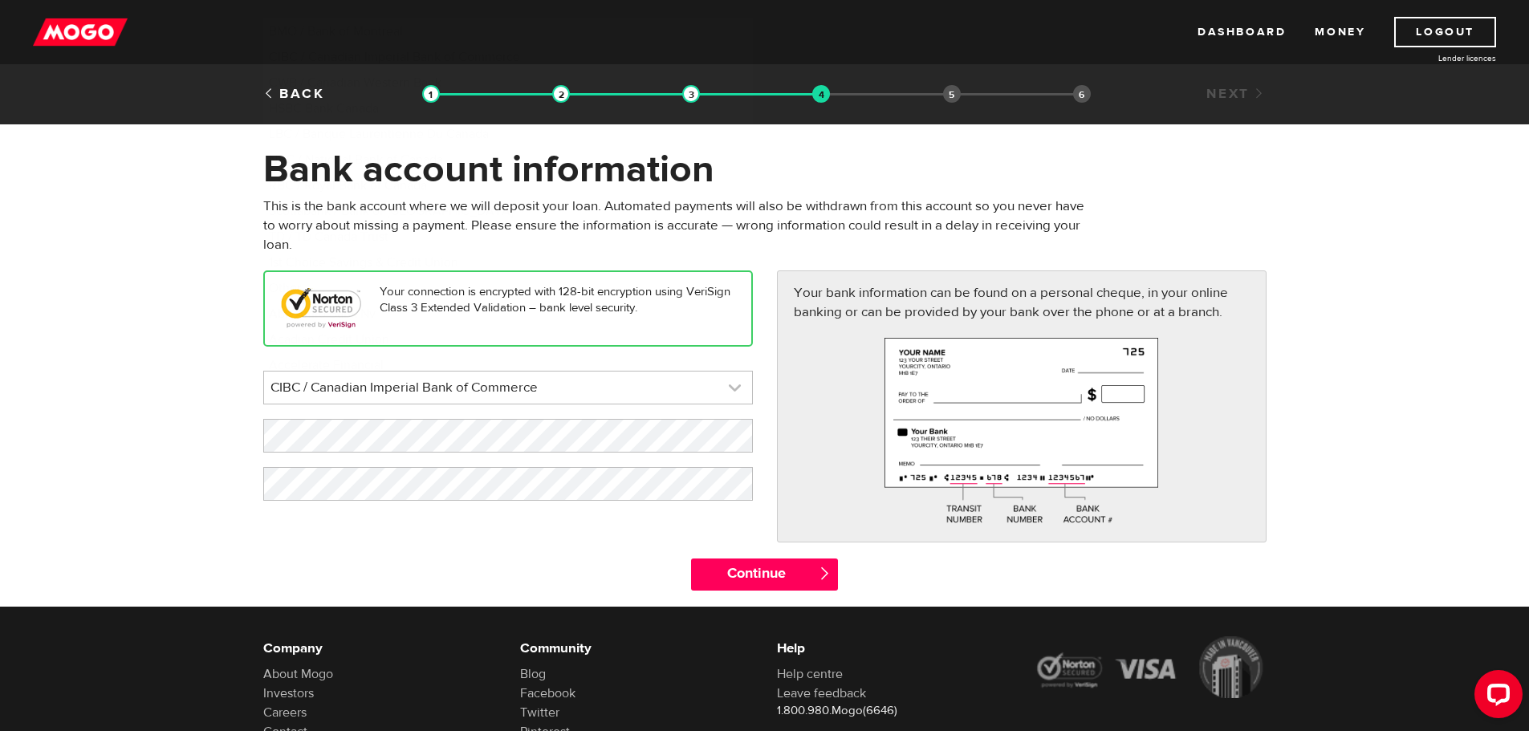
click at [730, 381] on link at bounding box center [508, 388] width 488 height 32
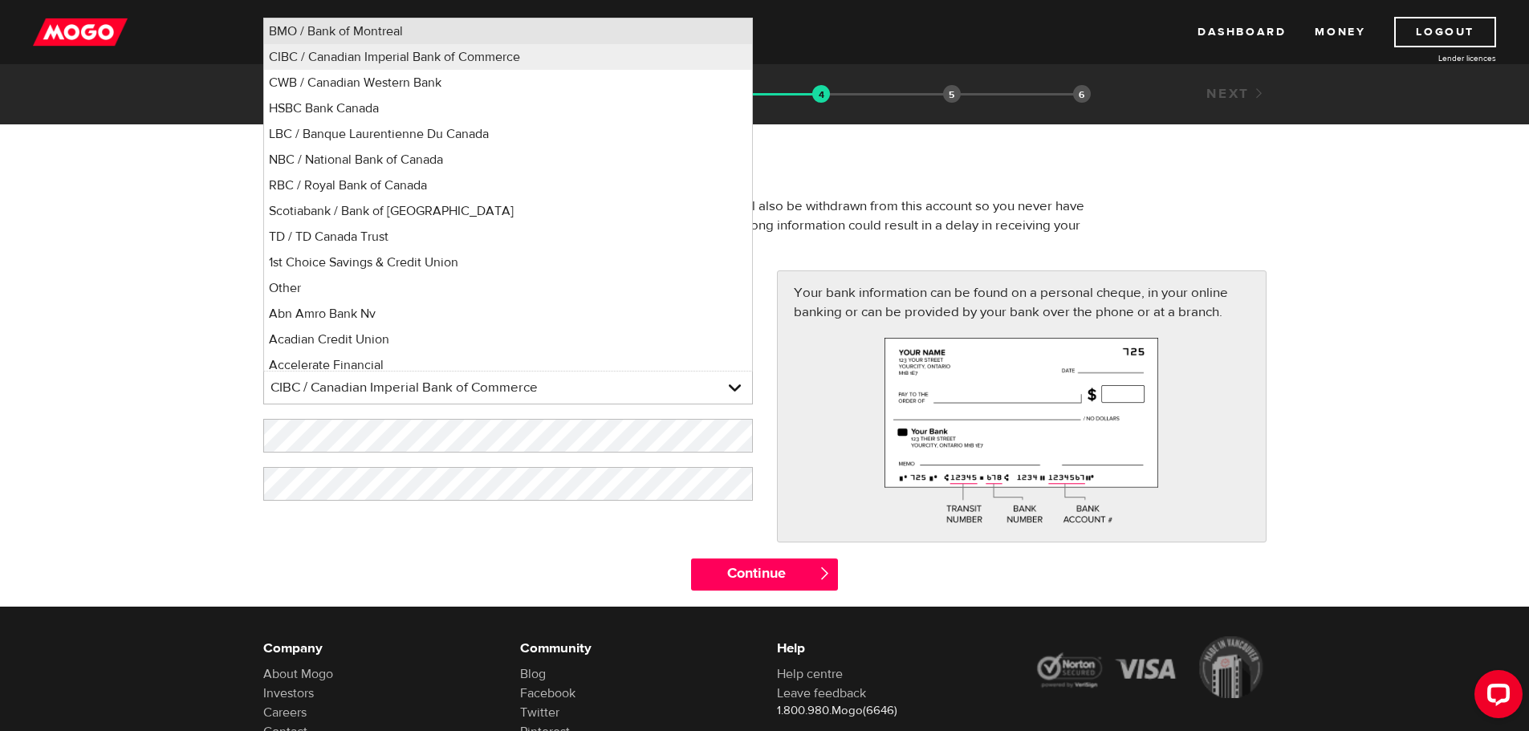
click at [440, 36] on li "BMO / Bank of Montreal" at bounding box center [508, 31] width 488 height 26
select select "1"
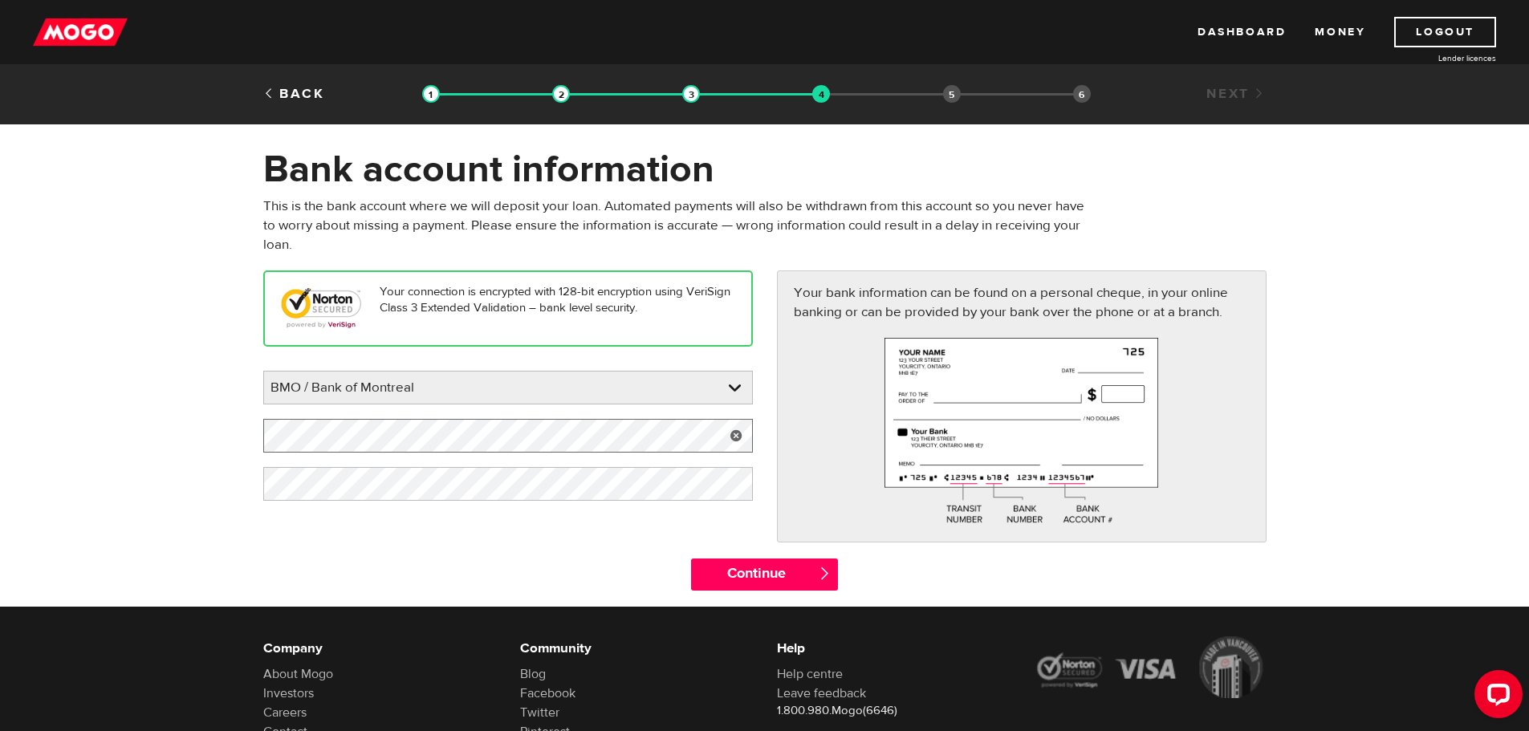
click at [128, 436] on form "Bank account information Oops! Please review the areas highlighted below and ma…" at bounding box center [764, 376] width 1529 height 461
click at [180, 437] on form "Bank account information Oops! Please review the areas highlighted below and ma…" at bounding box center [764, 376] width 1529 height 461
click at [234, 490] on form "Bank account information Oops! Please review the areas highlighted below and ma…" at bounding box center [764, 376] width 1529 height 461
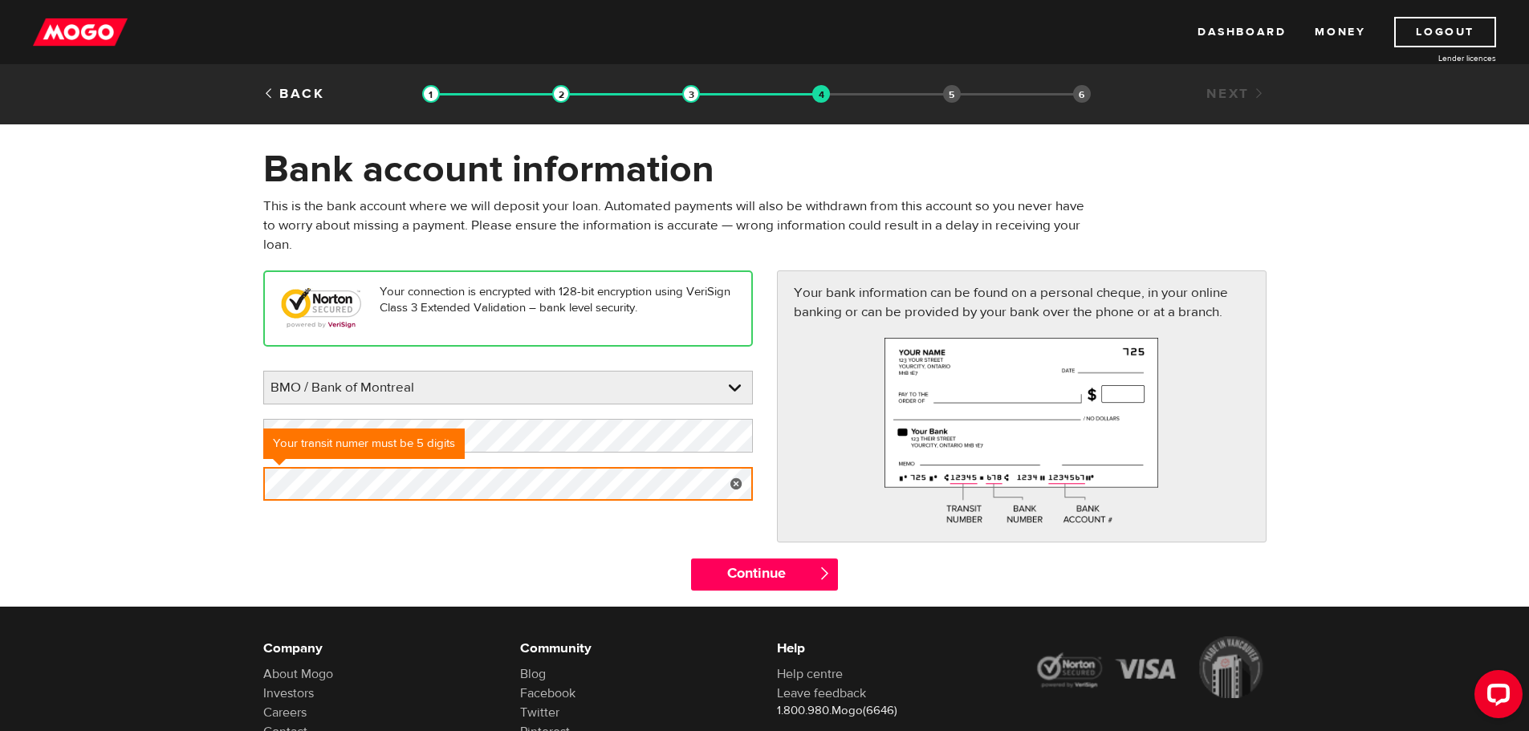
click at [182, 408] on form "Bank account information Oops! Please review the areas highlighted below and ma…" at bounding box center [764, 376] width 1529 height 461
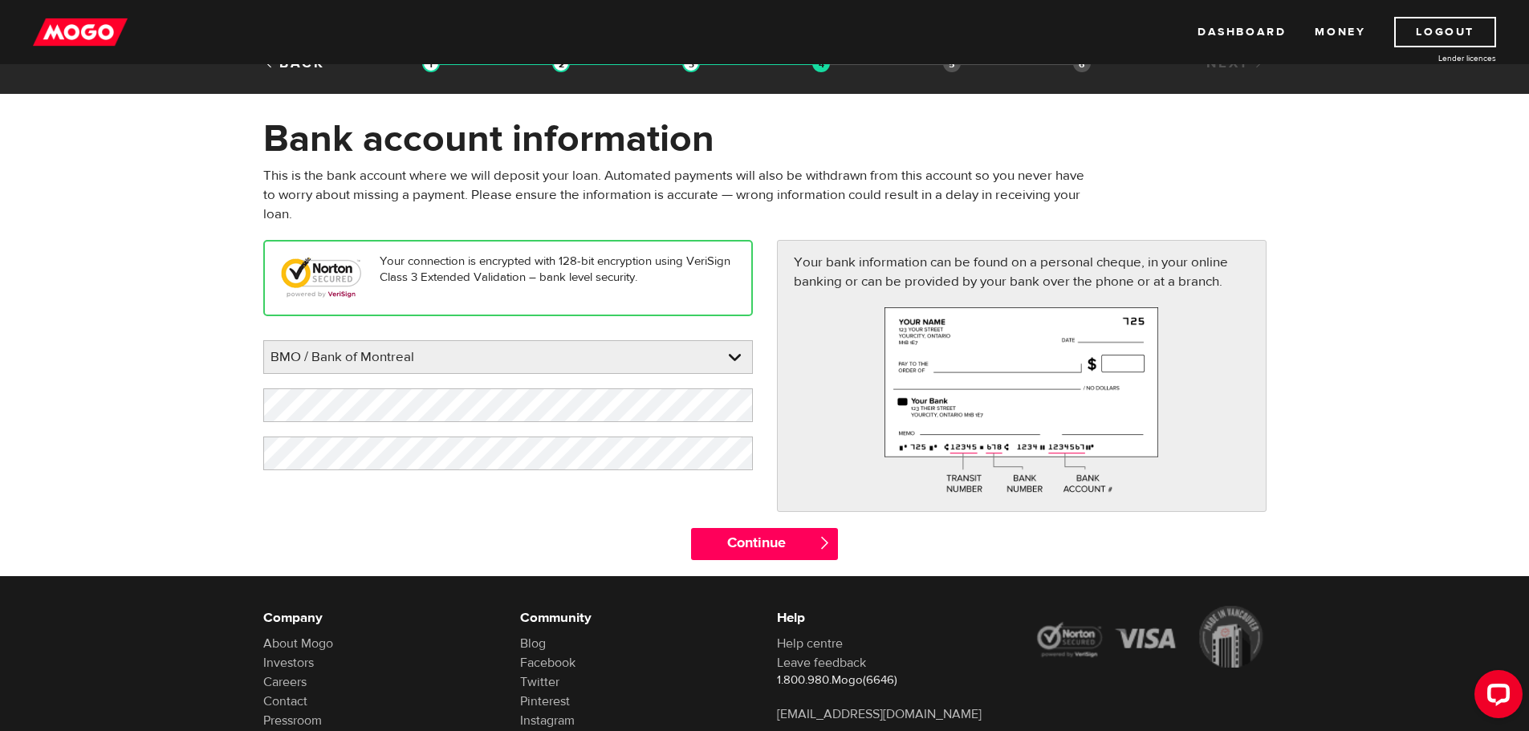
scroll to position [80, 0]
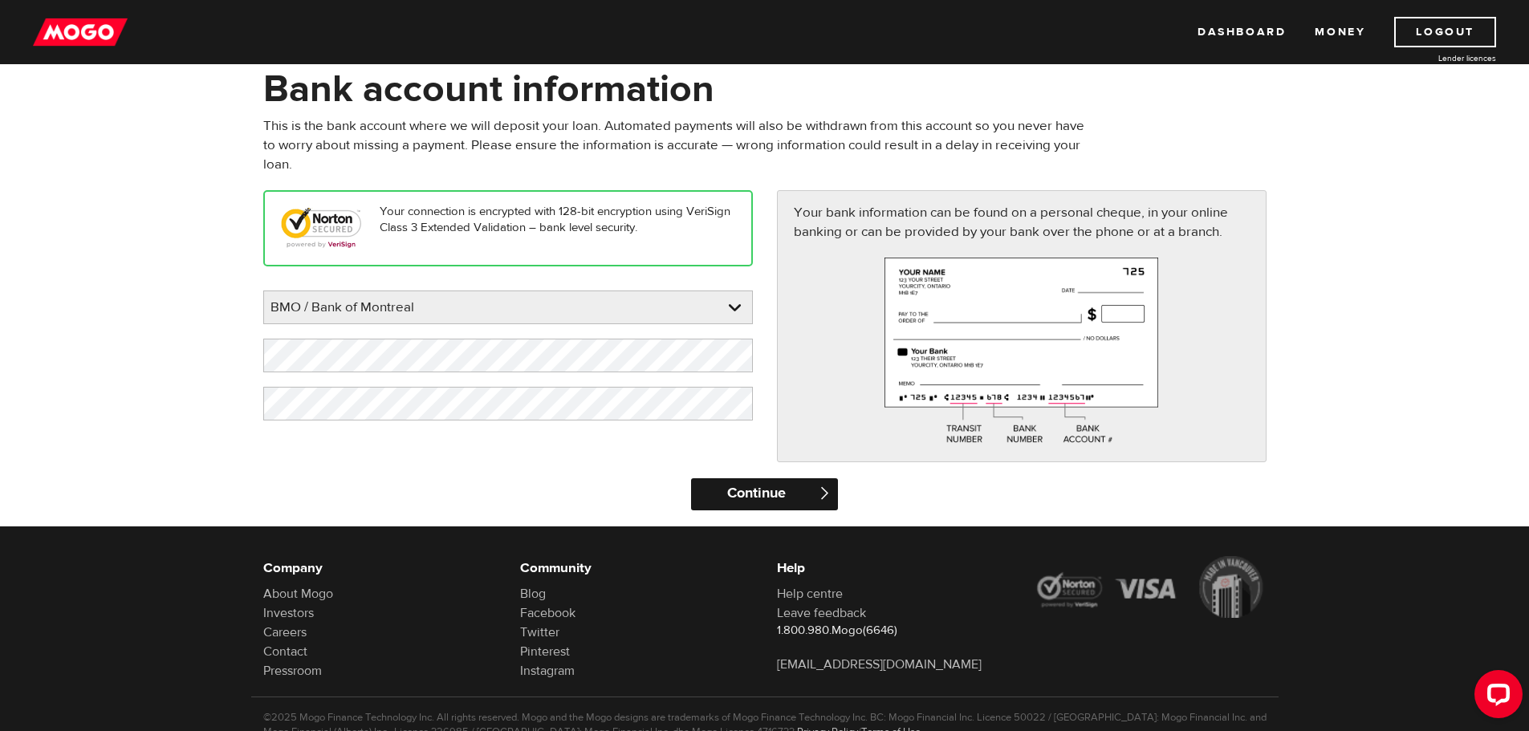
click at [754, 494] on input "Continue" at bounding box center [764, 494] width 147 height 32
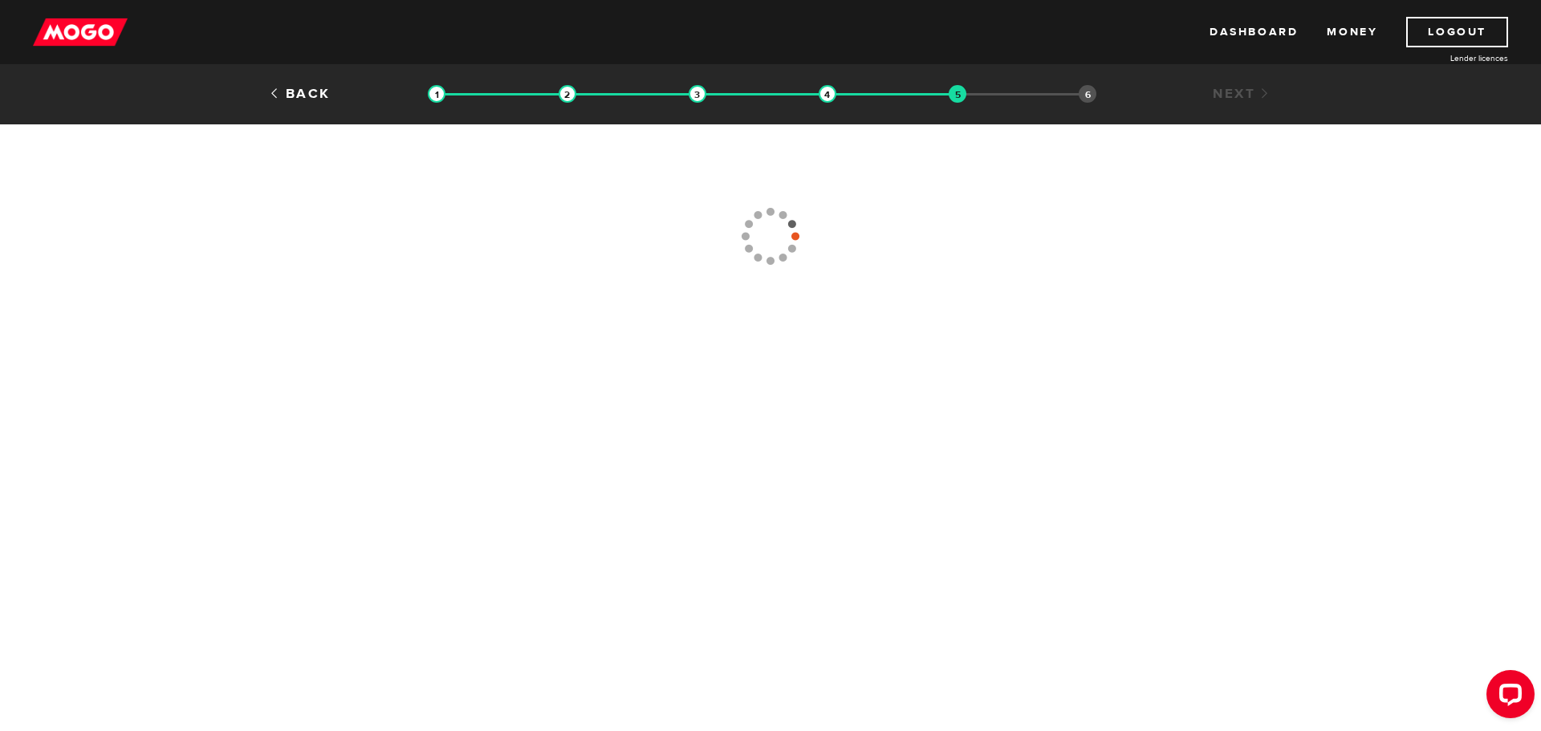
type input "[PHONE_NUMBER]"
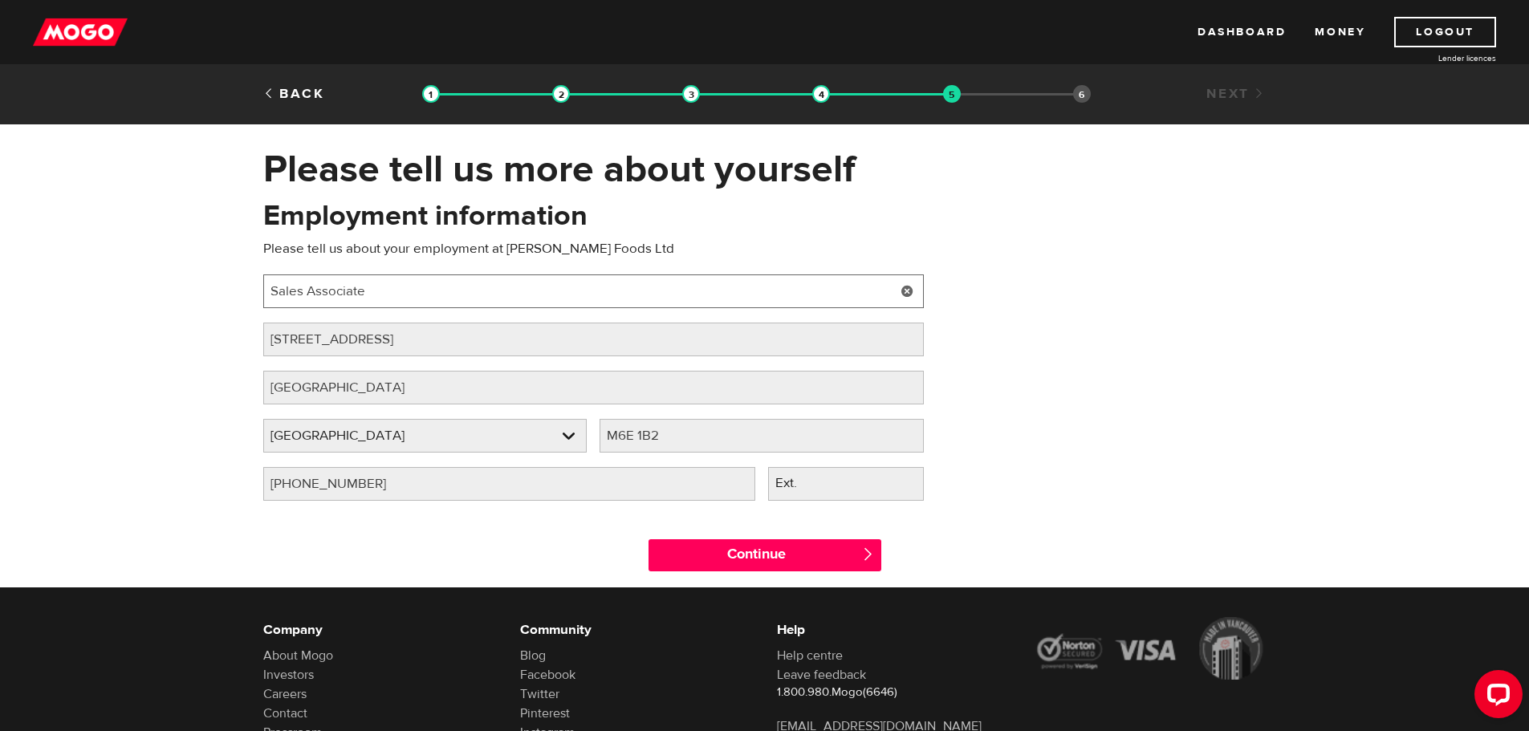
click at [403, 292] on input "Sales Associate" at bounding box center [593, 292] width 661 height 34
drag, startPoint x: 410, startPoint y: 291, endPoint x: 154, endPoint y: 291, distance: 256.0
click at [154, 291] on div "Please tell us more about yourself Oops! Please review the areas highlighted be…" at bounding box center [764, 366] width 1529 height 441
paste input "Production Variances Specialist - GFCA"
type input "Production Variances Specialist - GFCA"
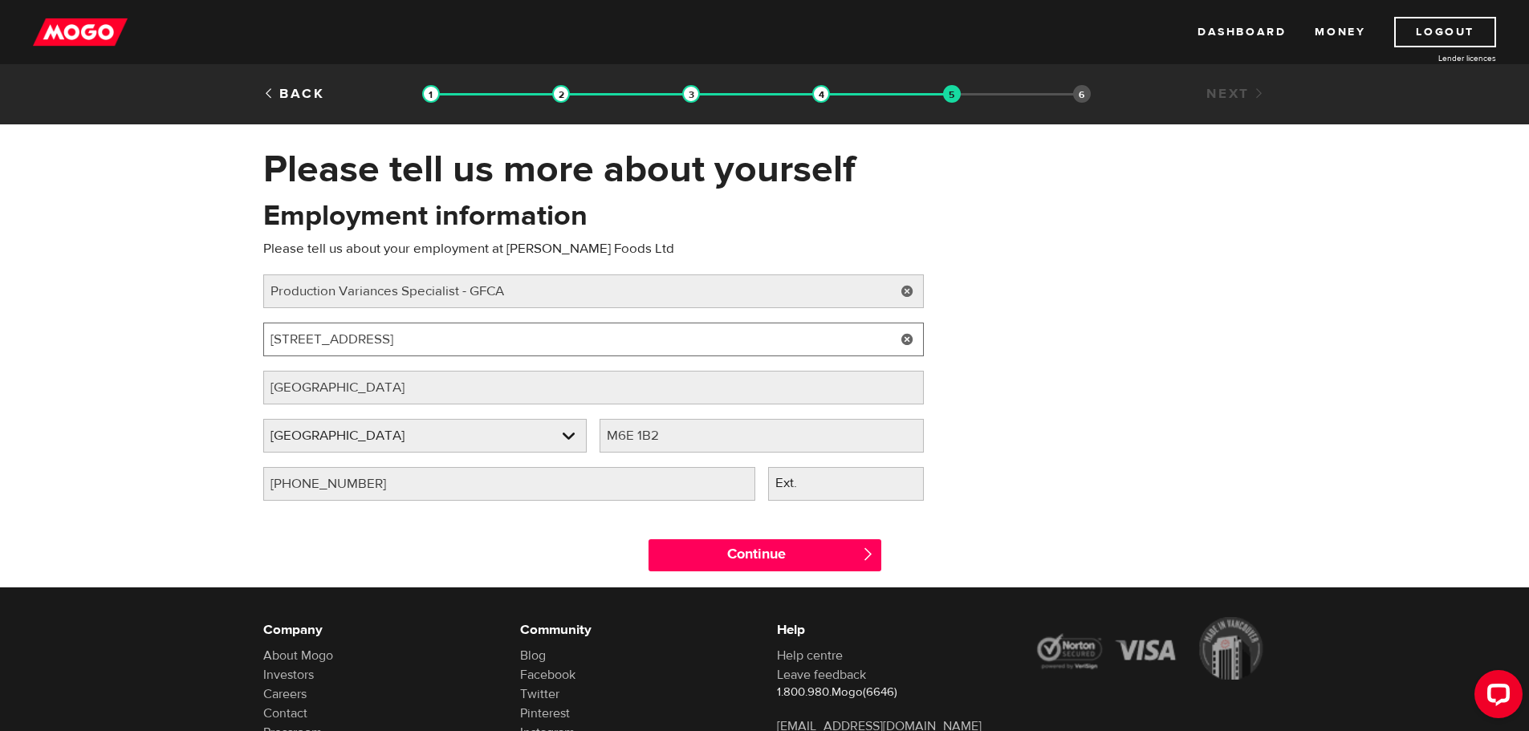
click at [407, 338] on input "[STREET_ADDRESS]" at bounding box center [593, 340] width 661 height 34
drag, startPoint x: 342, startPoint y: 348, endPoint x: 230, endPoint y: 358, distance: 112.9
click at [230, 357] on div "Please tell us more about yourself Oops! Please review the areas highlighted be…" at bounding box center [764, 366] width 1529 height 441
type input "[STREET_ADDRESS]"
click at [706, 437] on input "M6E 1B2" at bounding box center [762, 436] width 324 height 34
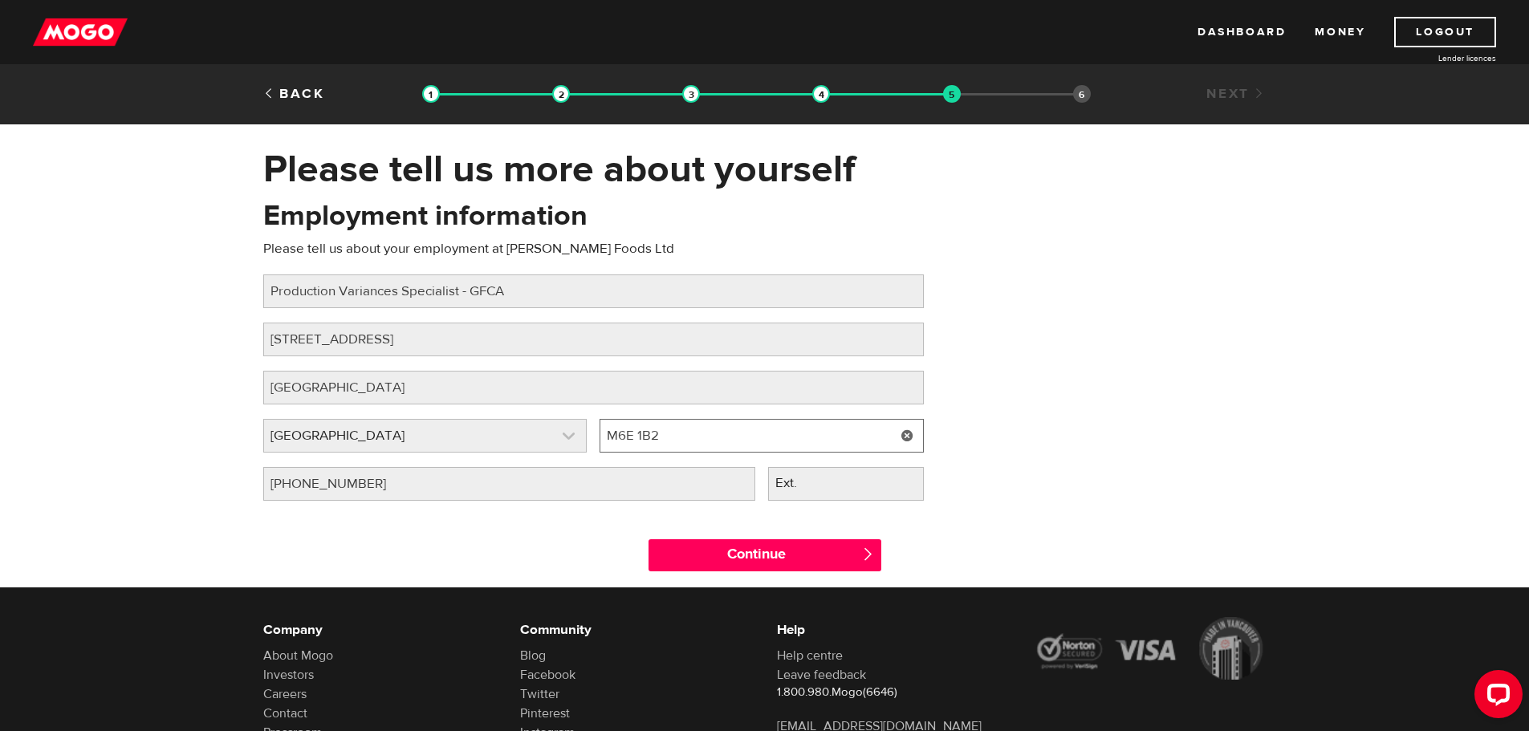
drag, startPoint x: 639, startPoint y: 439, endPoint x: 531, endPoint y: 439, distance: 107.6
click at [531, 439] on div "Employer province Please select your employer's province [GEOGRAPHIC_DATA] Empl…" at bounding box center [593, 443] width 673 height 48
paste input "M1L 3J7"
type input "M1L 3J7"
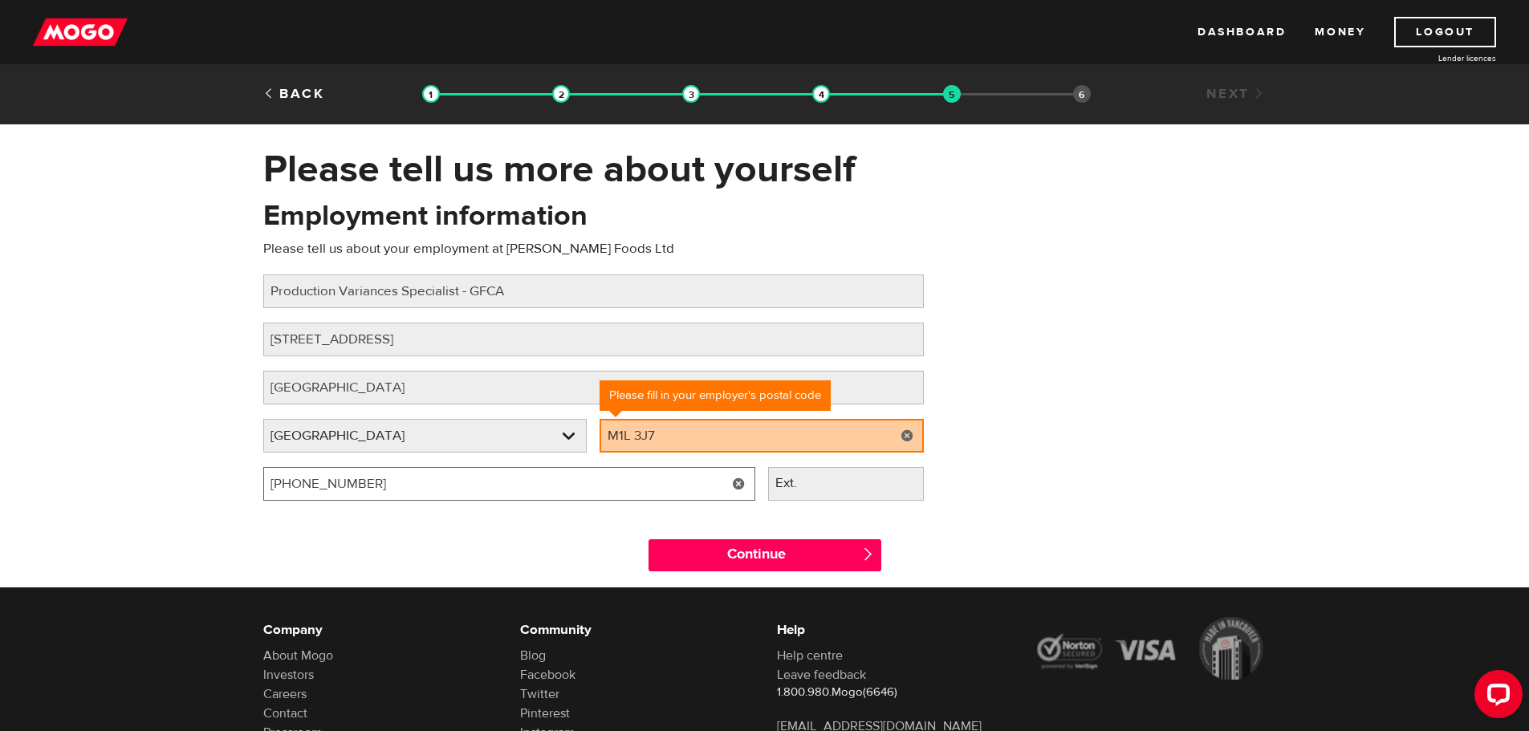
click at [388, 487] on input "[PHONE_NUMBER]" at bounding box center [509, 484] width 492 height 34
drag, startPoint x: 352, startPoint y: 487, endPoint x: 232, endPoint y: 487, distance: 120.4
click at [233, 487] on div "Please tell us more about yourself Oops! Please review the areas highlighted be…" at bounding box center [764, 366] width 1529 height 441
type input "[PHONE_NUMBER]"
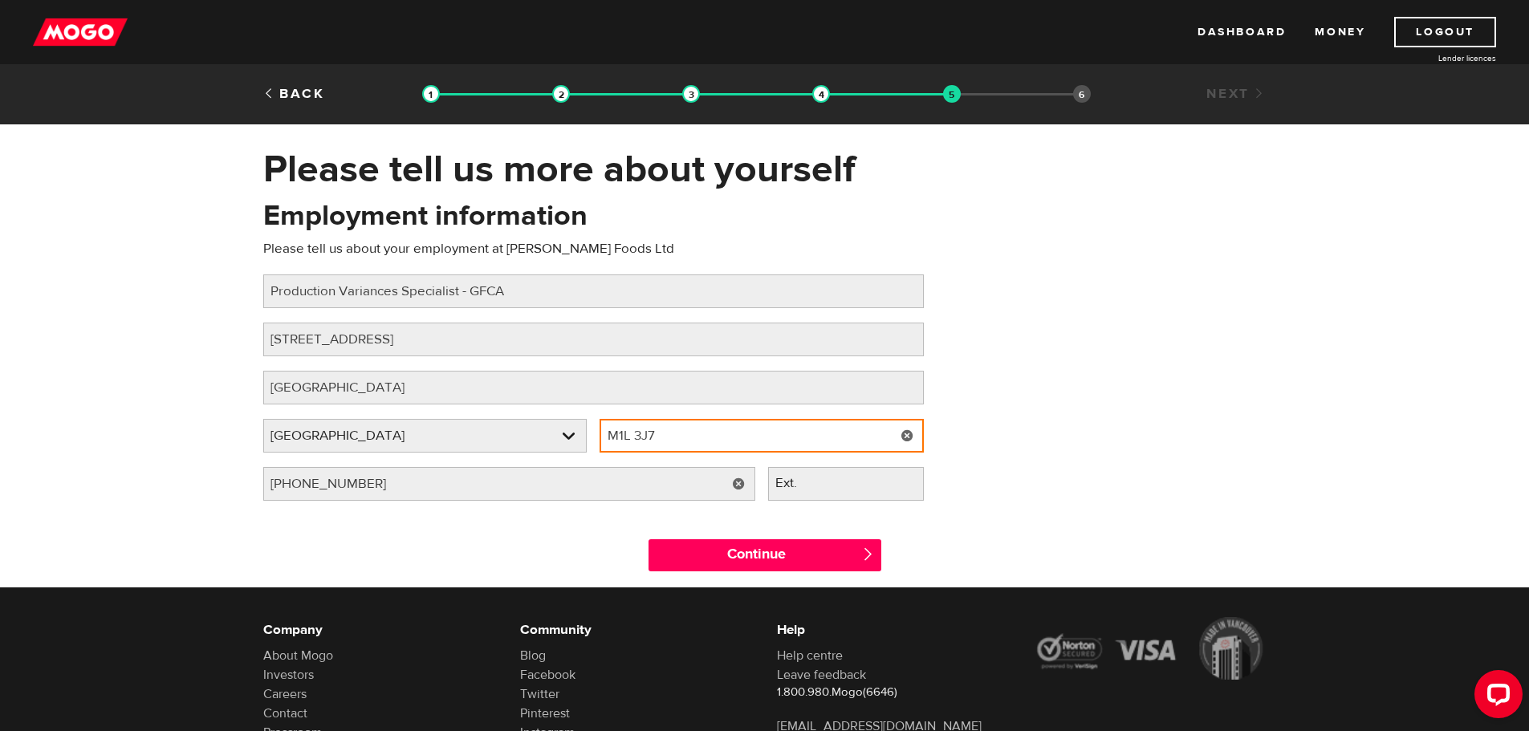
click at [692, 431] on input "M1L 3J7" at bounding box center [762, 436] width 324 height 34
click at [609, 440] on input "M1L 3J7" at bounding box center [762, 436] width 324 height 34
type input "M1L3J7"
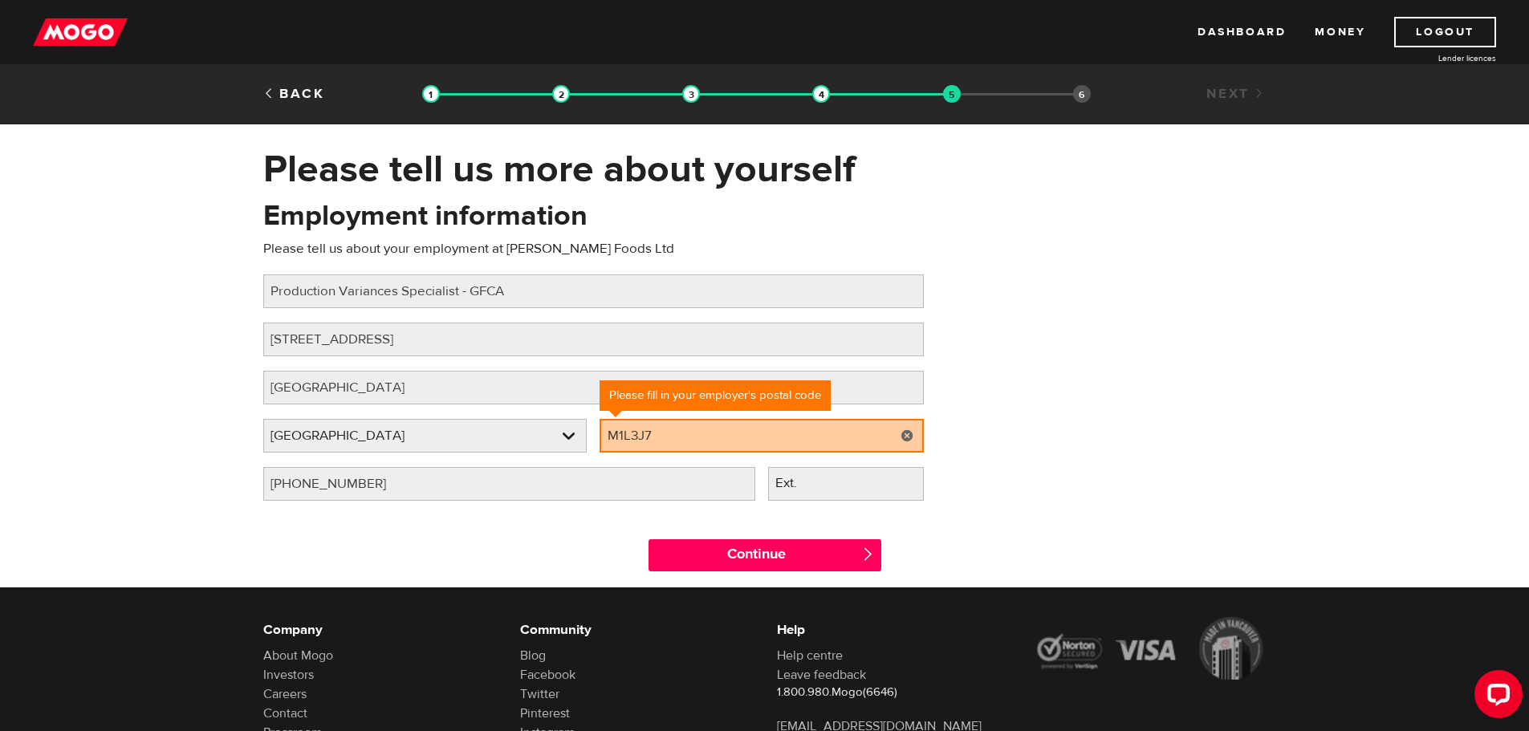
click at [1121, 399] on div "Employment information Please tell us about your employment at Griffith Foods L…" at bounding box center [764, 356] width 1027 height 319
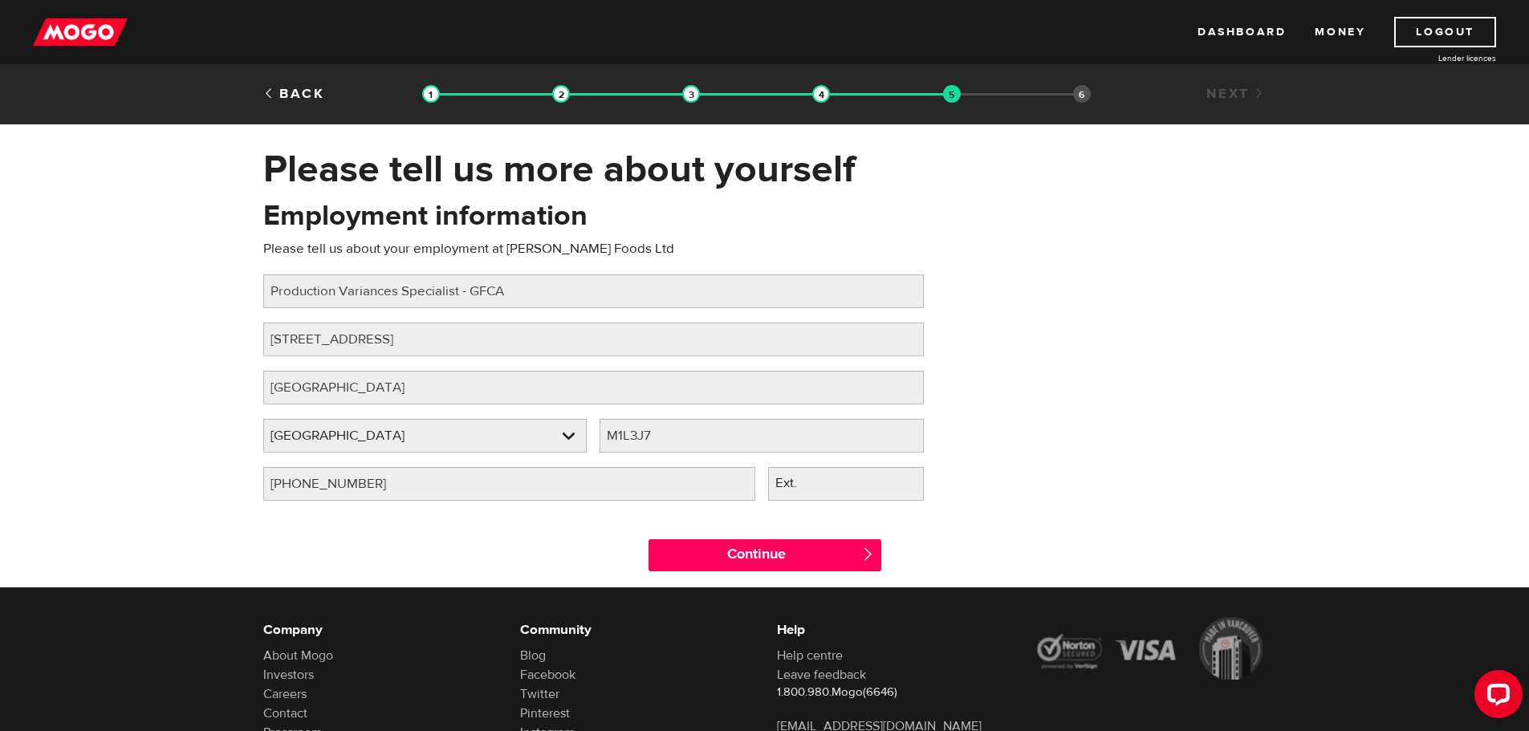
click at [1104, 498] on div "Employment information Please tell us about your employment at Griffith Foods L…" at bounding box center [764, 356] width 1027 height 319
click at [777, 549] on input "Continue" at bounding box center [765, 555] width 233 height 32
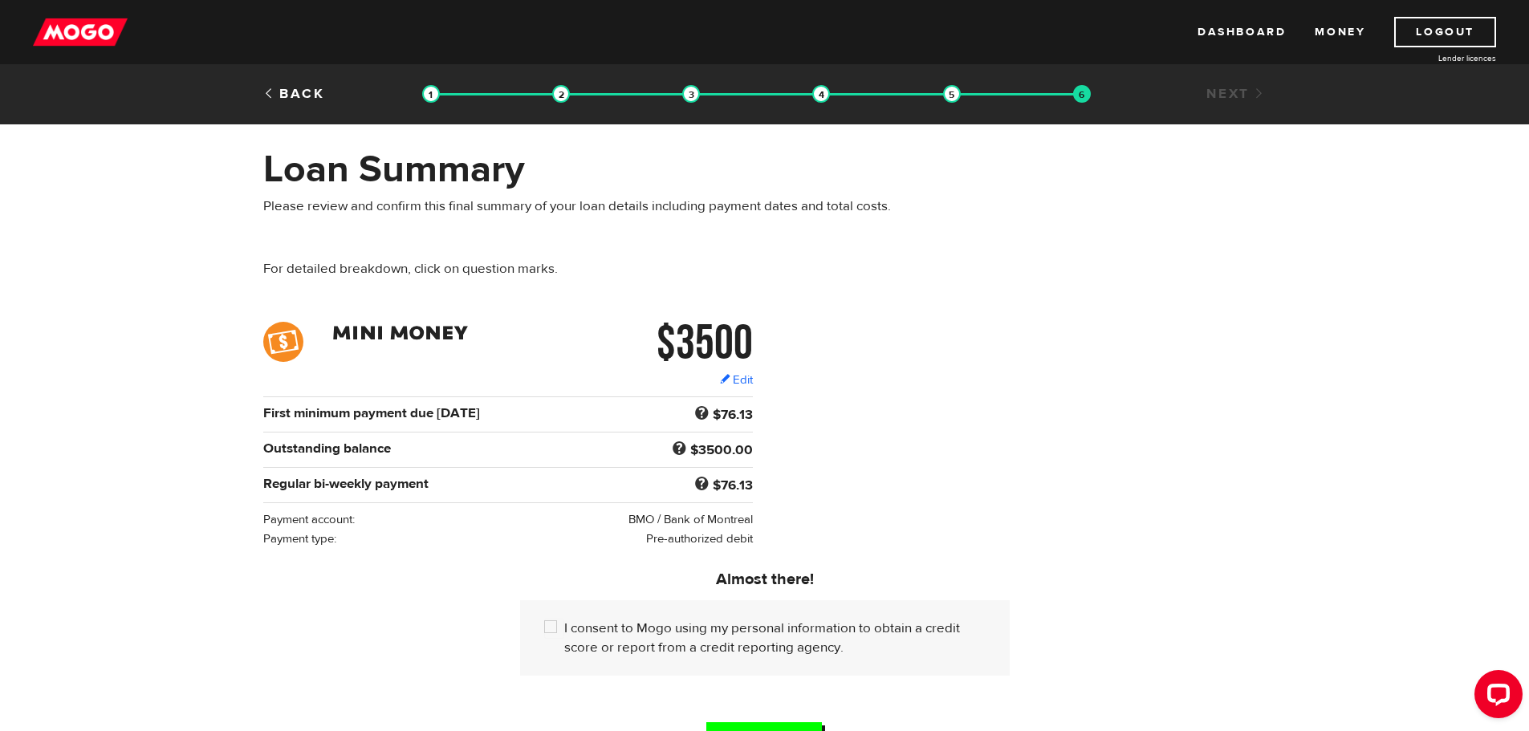
scroll to position [311, 0]
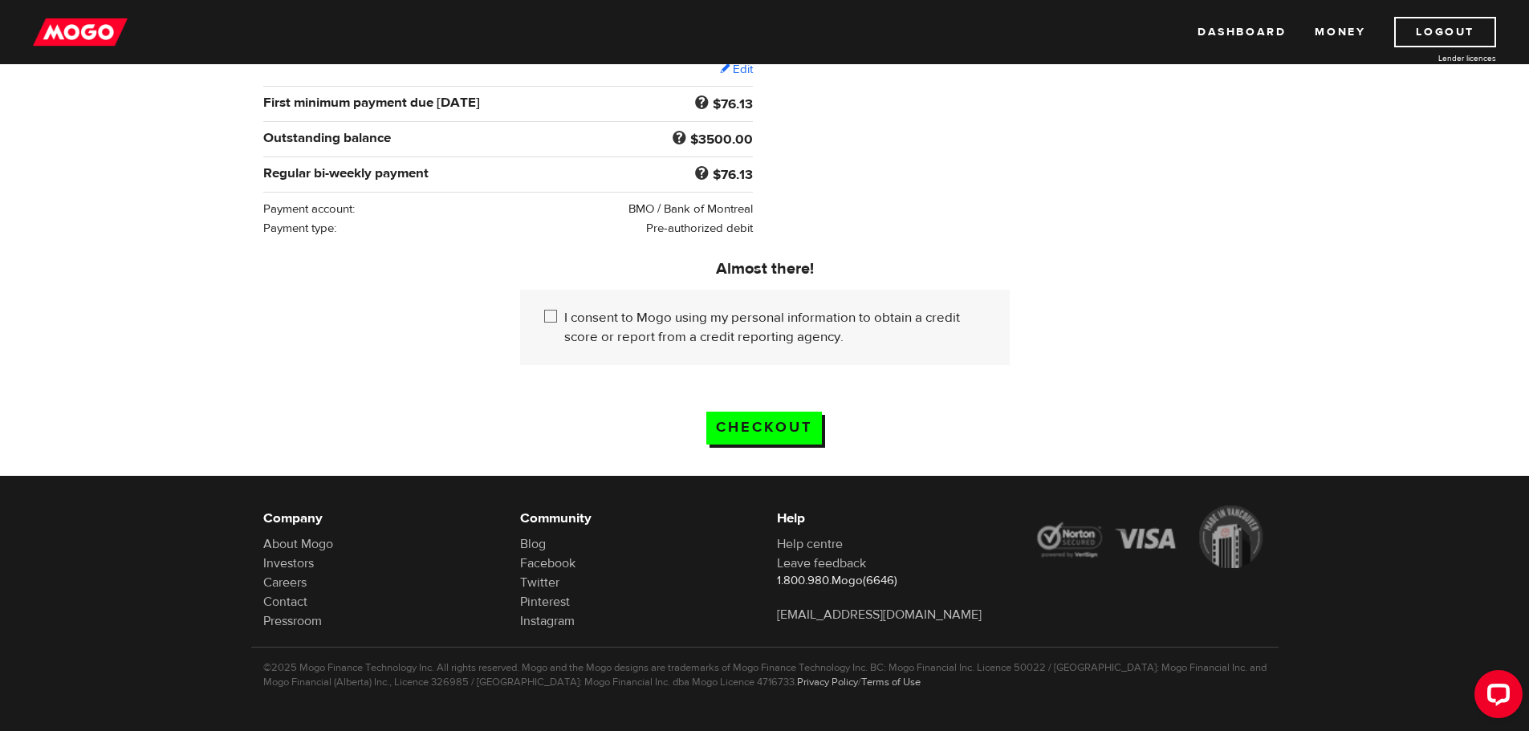
click at [553, 315] on input "I consent to Mogo using my personal information to obtain a credit score or rep…" at bounding box center [554, 318] width 20 height 20
checkbox input "true"
click at [783, 421] on input "Checkout" at bounding box center [764, 428] width 116 height 33
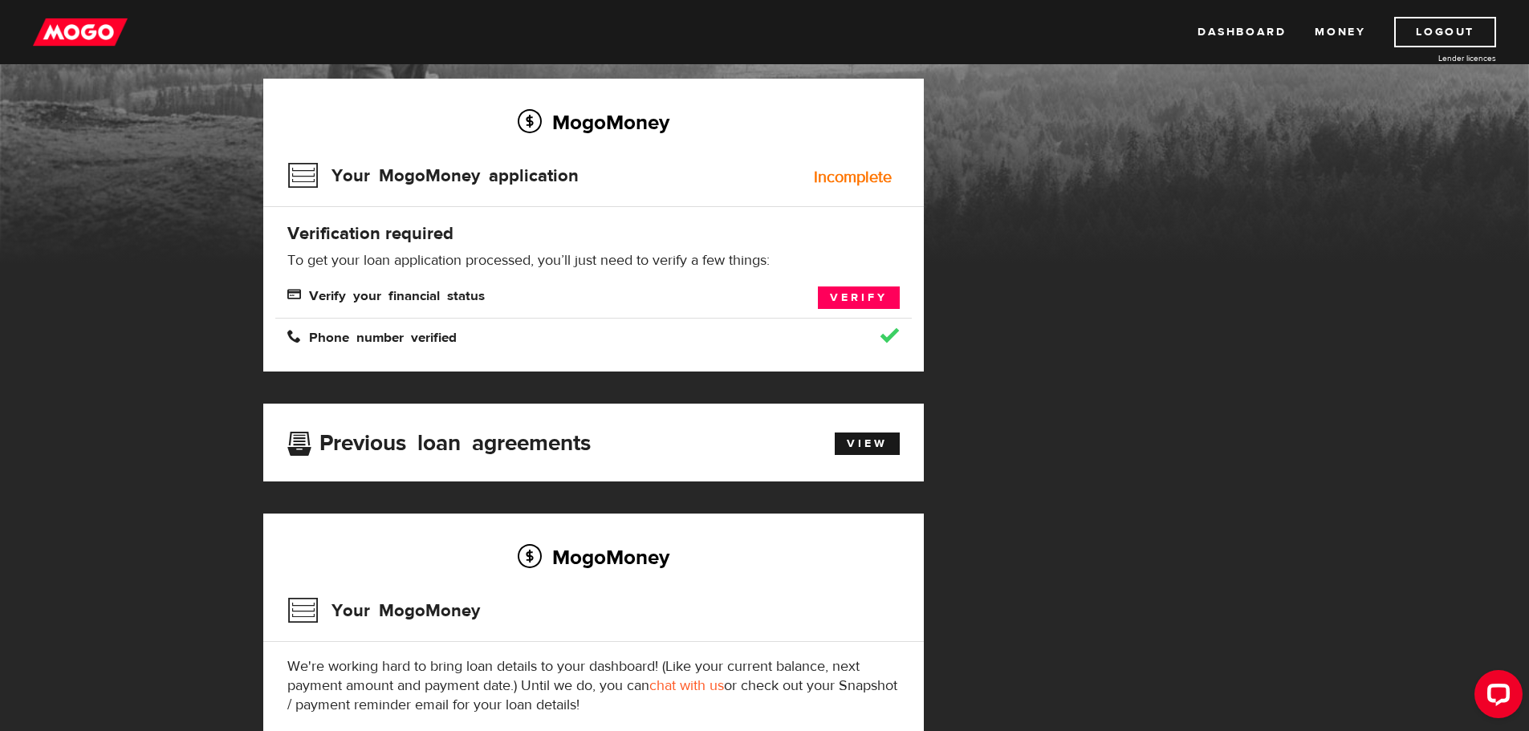
scroll to position [208, 0]
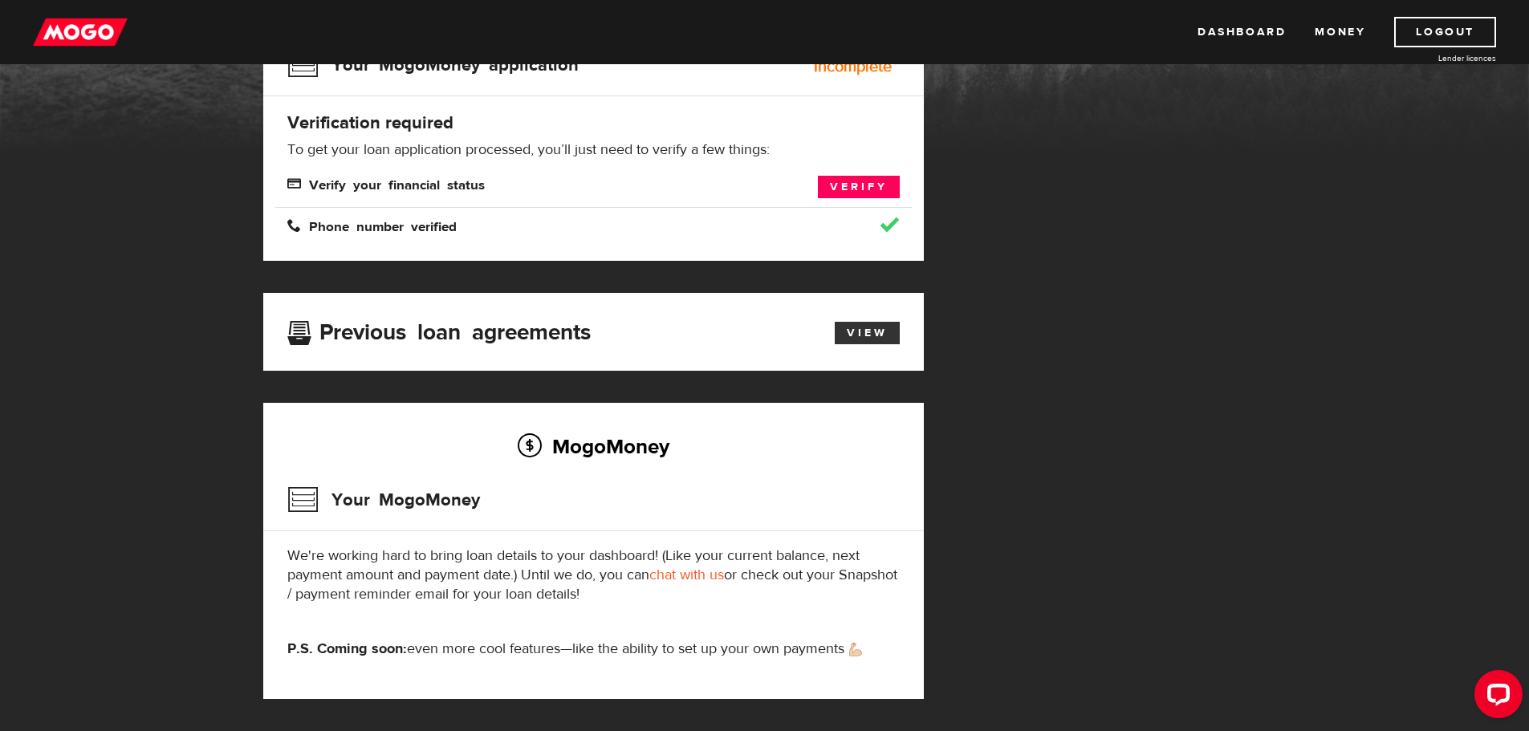
click at [866, 323] on link "View" at bounding box center [867, 333] width 65 height 22
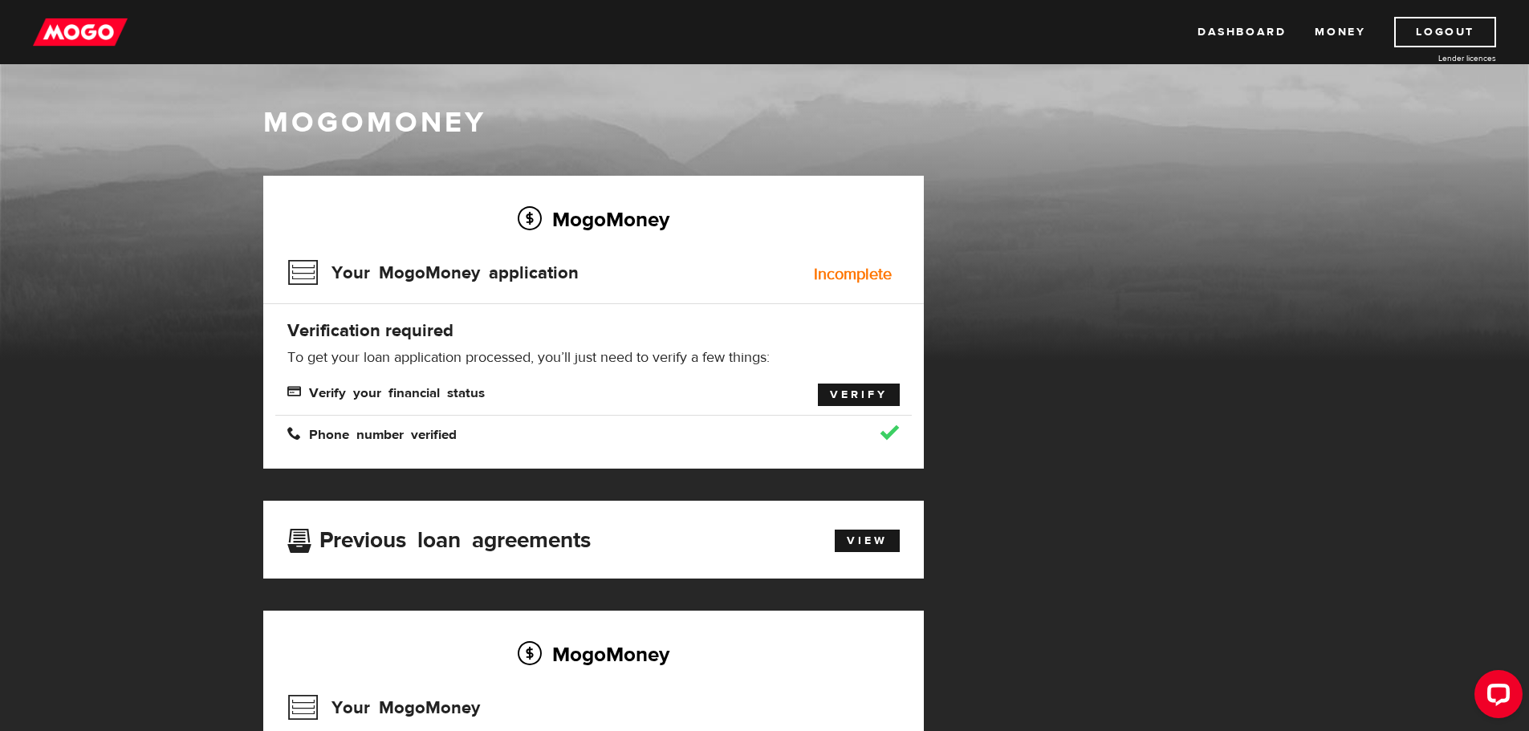
click at [844, 394] on link "Verify" at bounding box center [859, 395] width 82 height 22
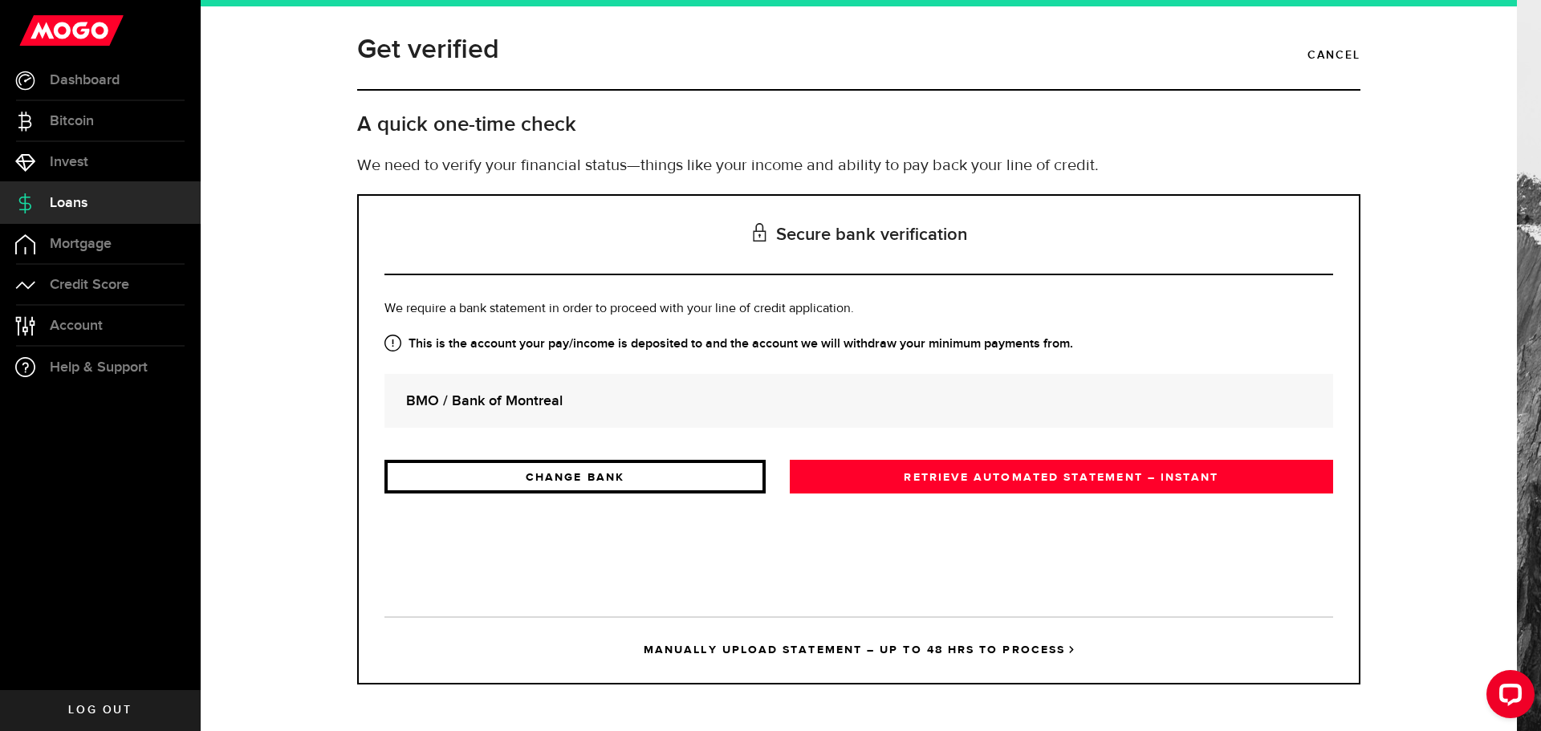
click at [575, 483] on link "CHANGE BANK" at bounding box center [574, 477] width 381 height 34
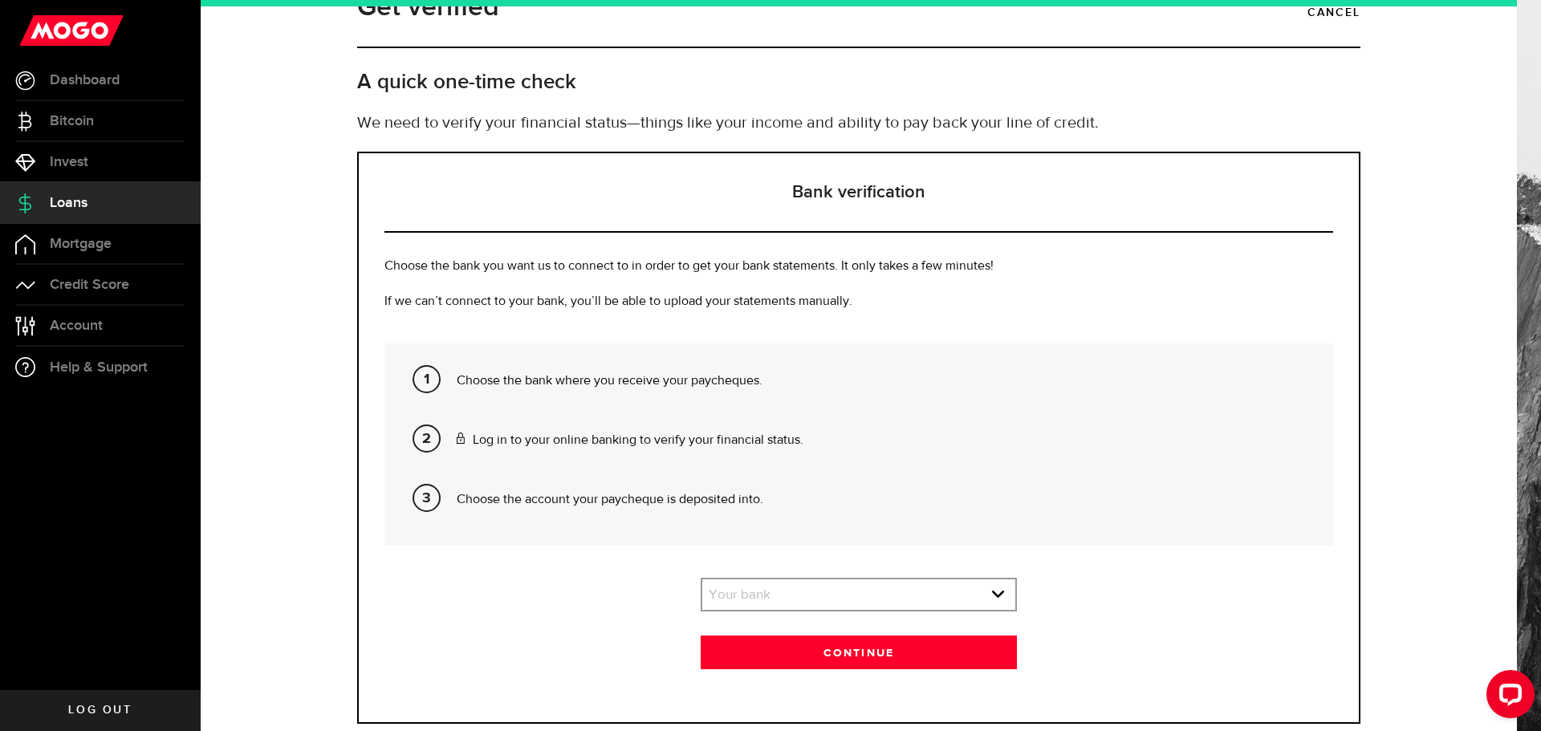
scroll to position [82, 0]
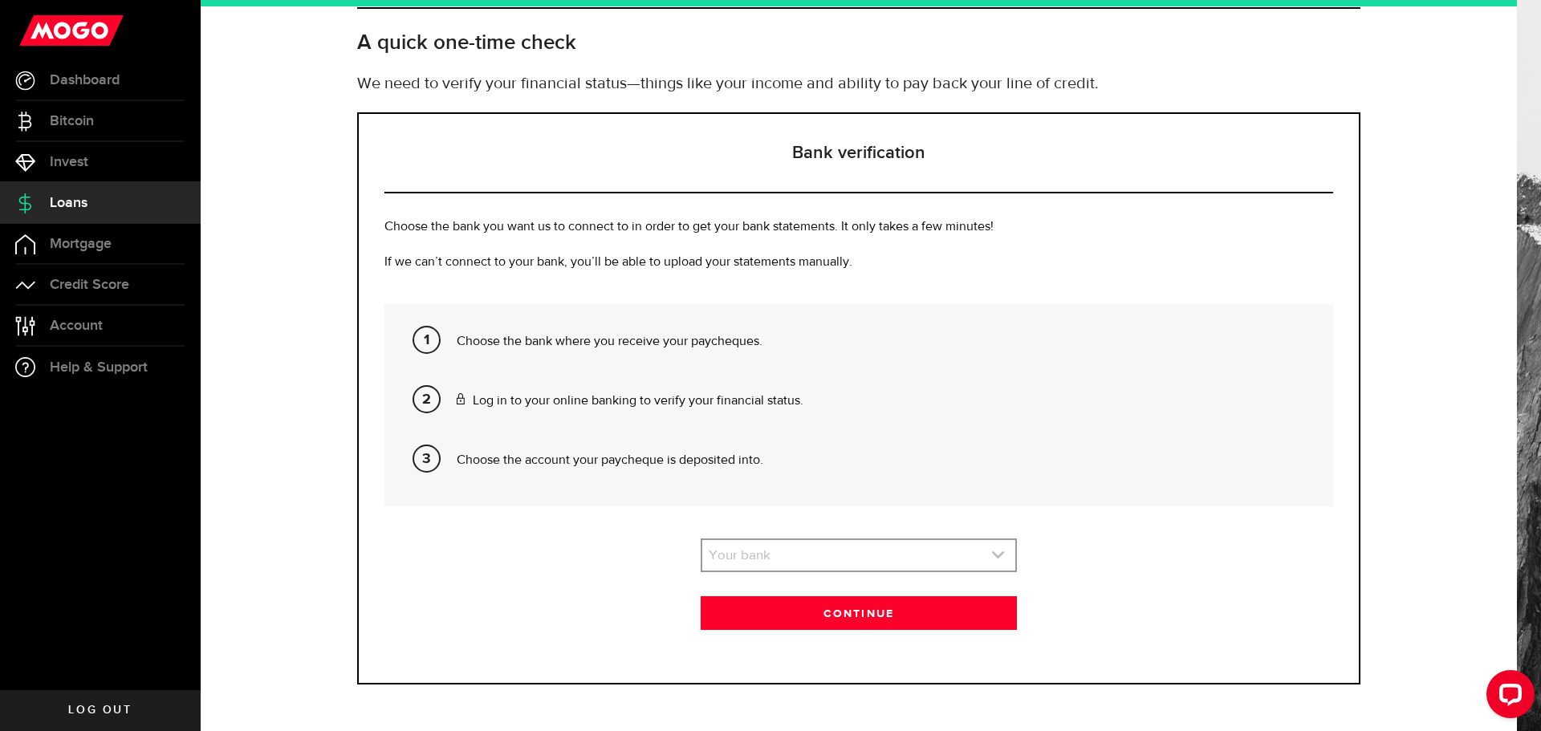
click at [779, 563] on link "expand select" at bounding box center [858, 555] width 313 height 31
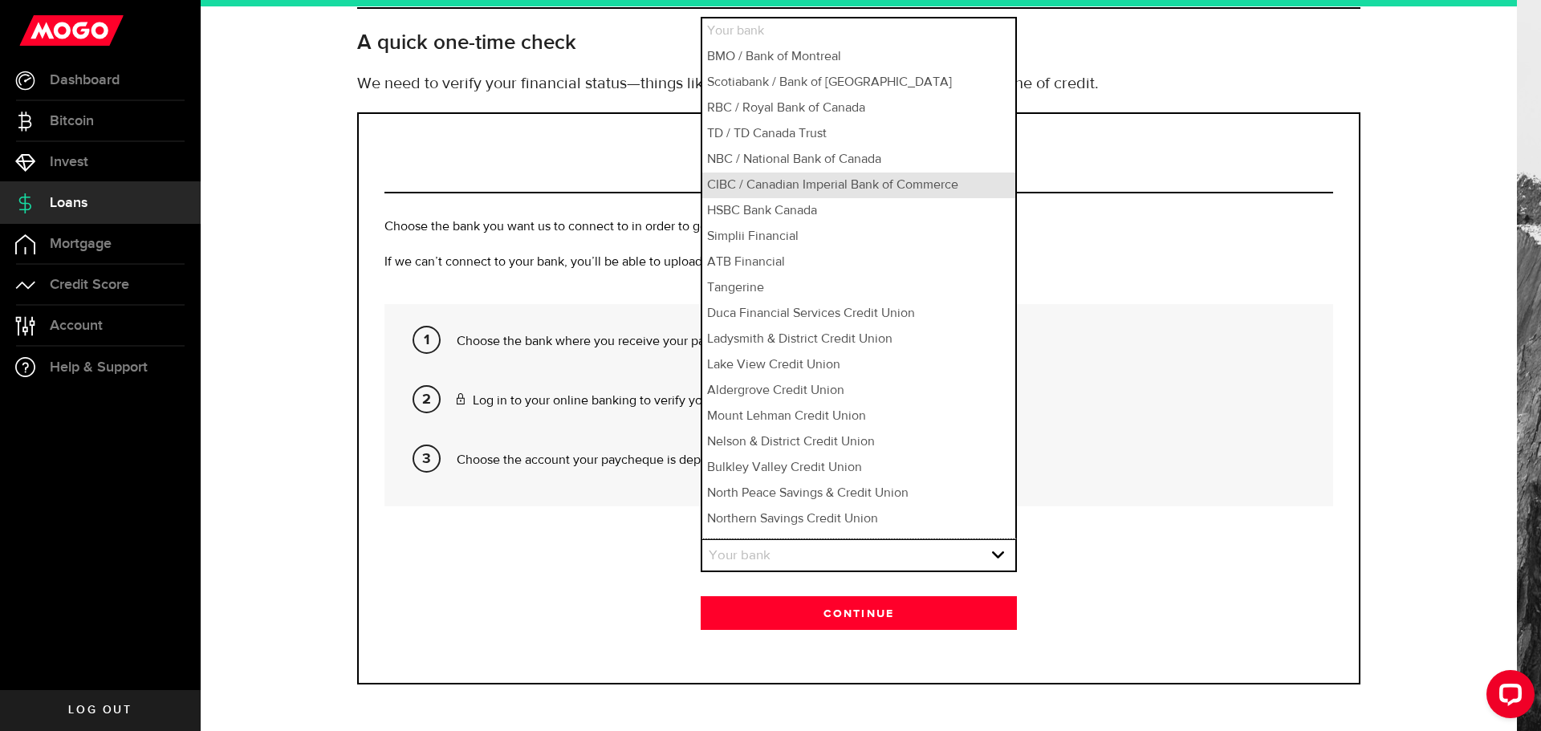
click at [815, 189] on li "CIBC / Canadian Imperial Bank of Commerce" at bounding box center [858, 186] width 313 height 26
select select "6"
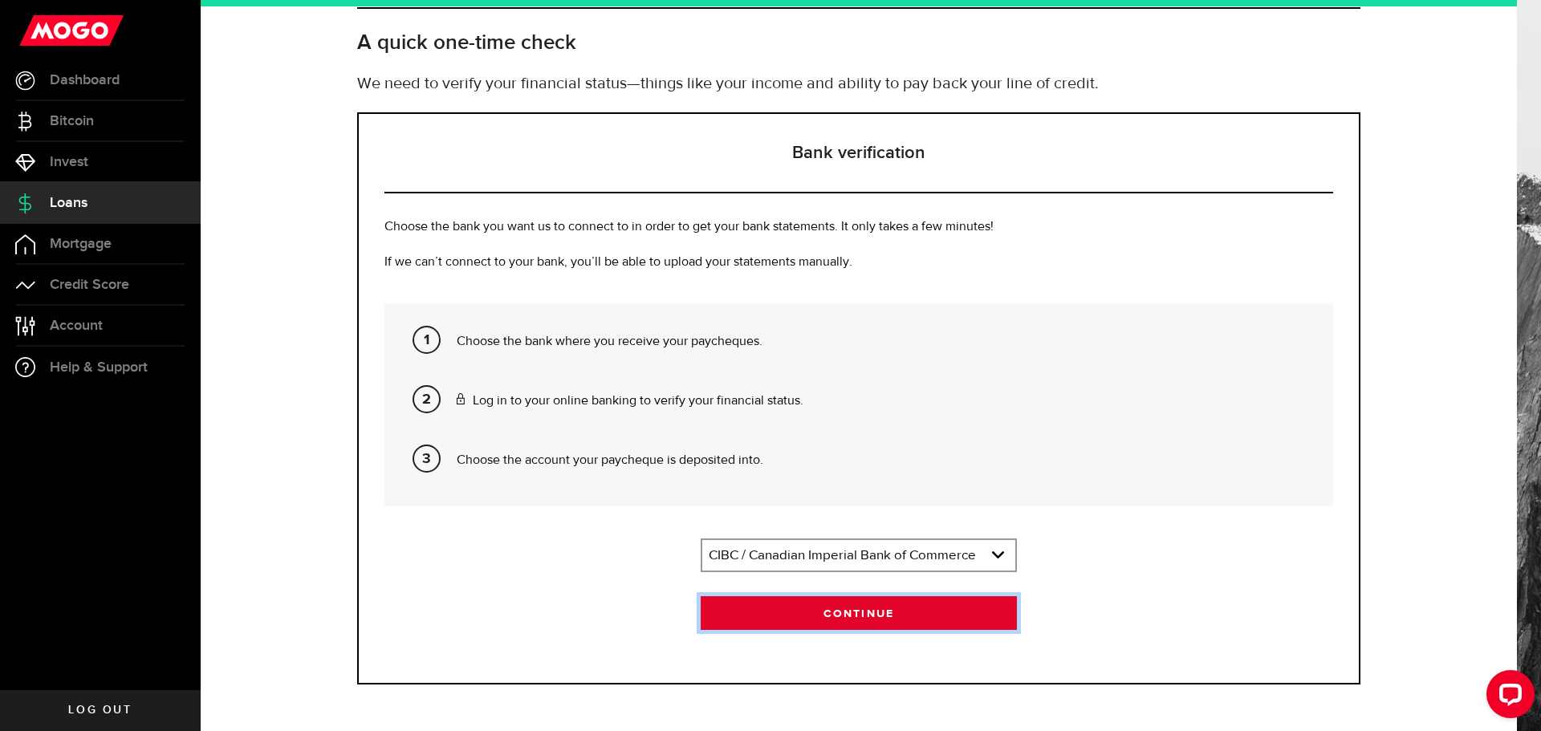
click at [857, 610] on button "Continue" at bounding box center [859, 613] width 316 height 34
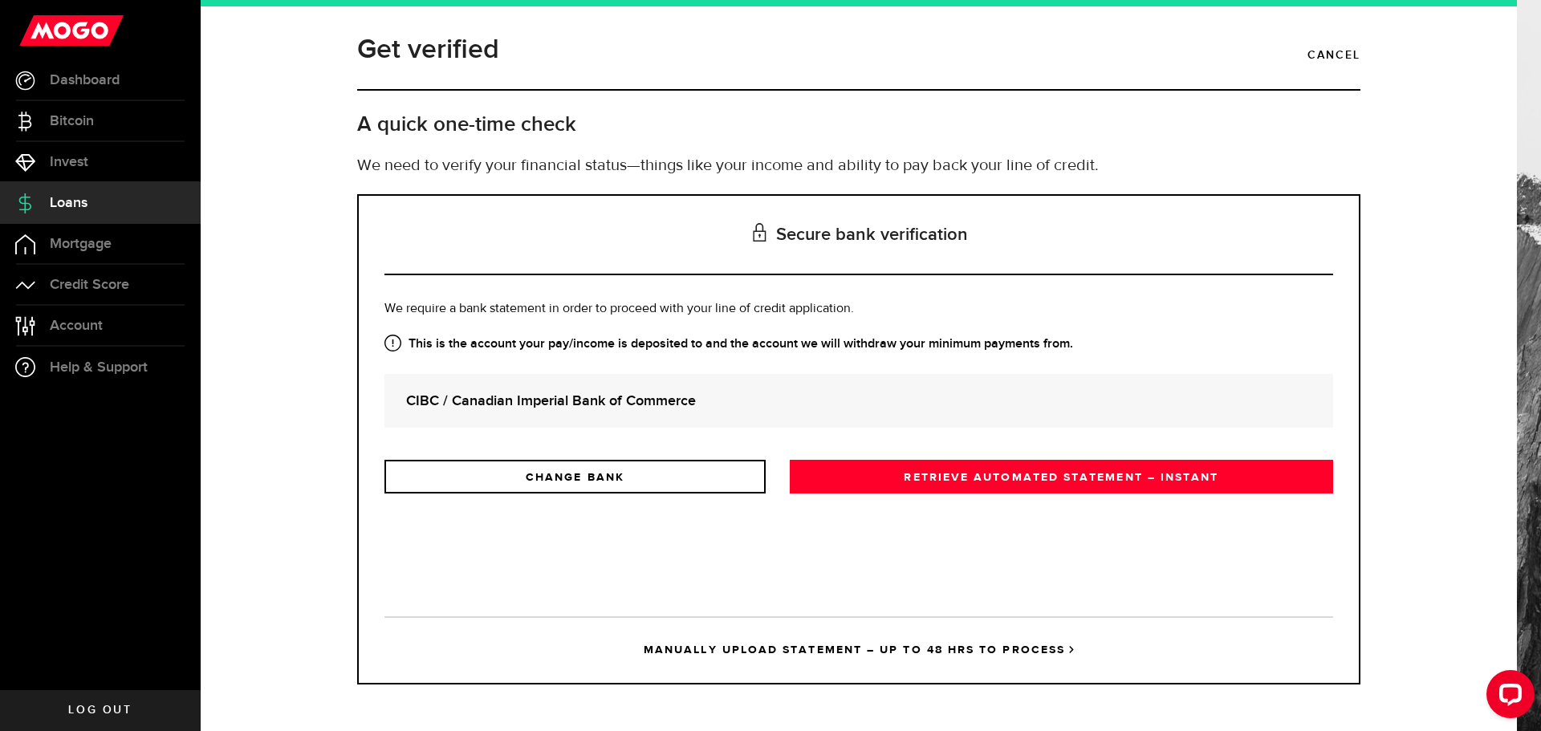
scroll to position [0, 0]
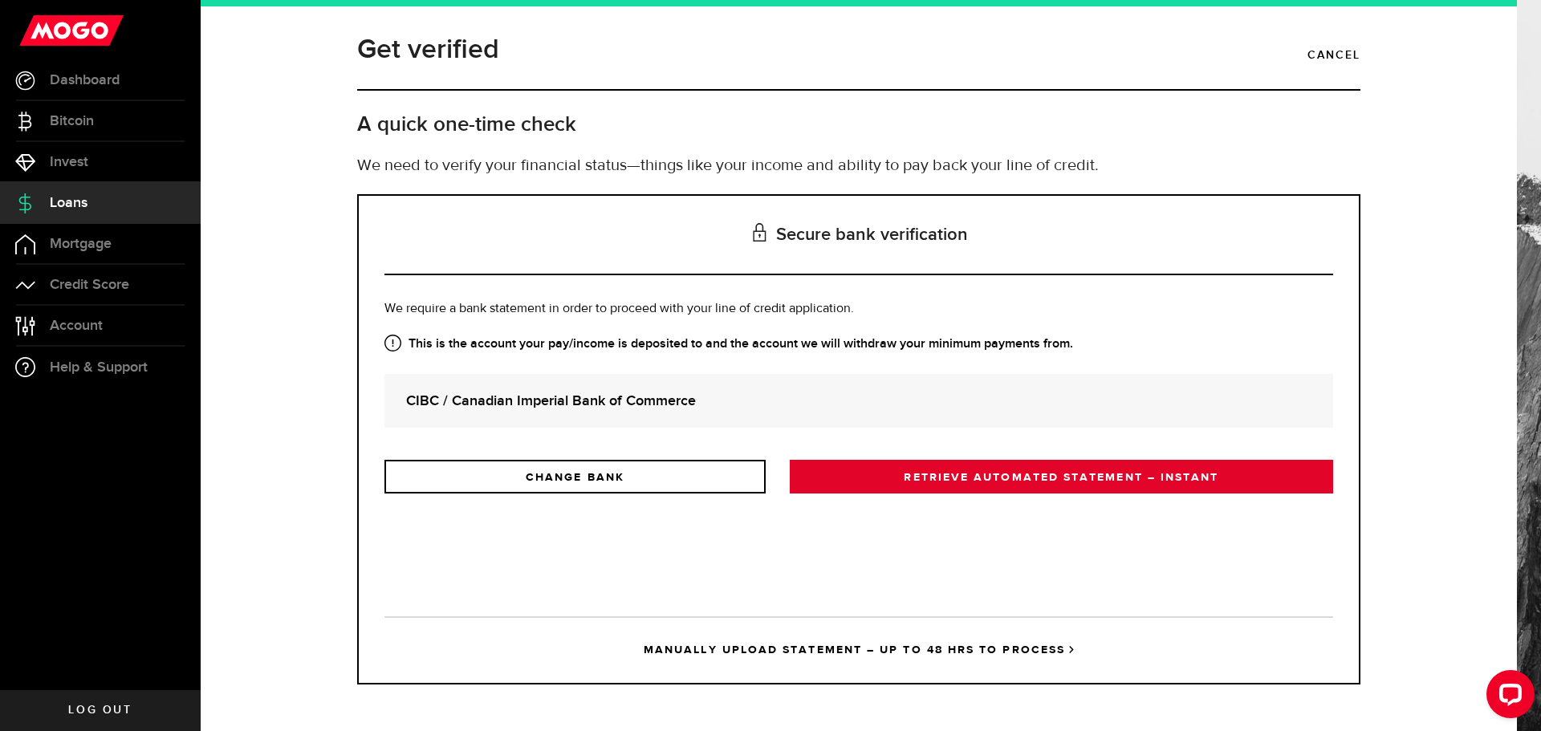
click at [987, 481] on link "RETRIEVE AUTOMATED STATEMENT – INSTANT" at bounding box center [1061, 477] width 543 height 34
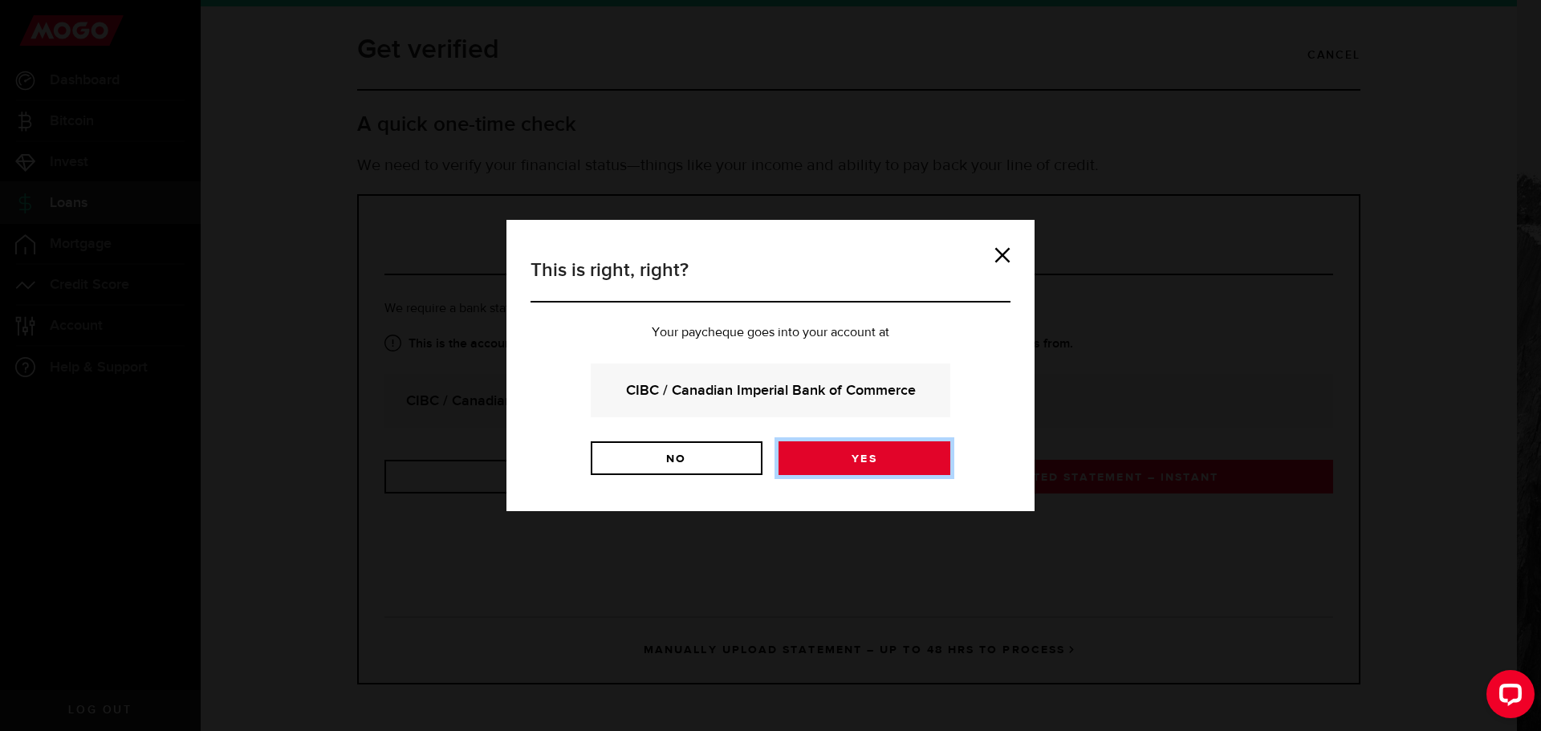
click at [881, 460] on link "Yes" at bounding box center [865, 458] width 172 height 34
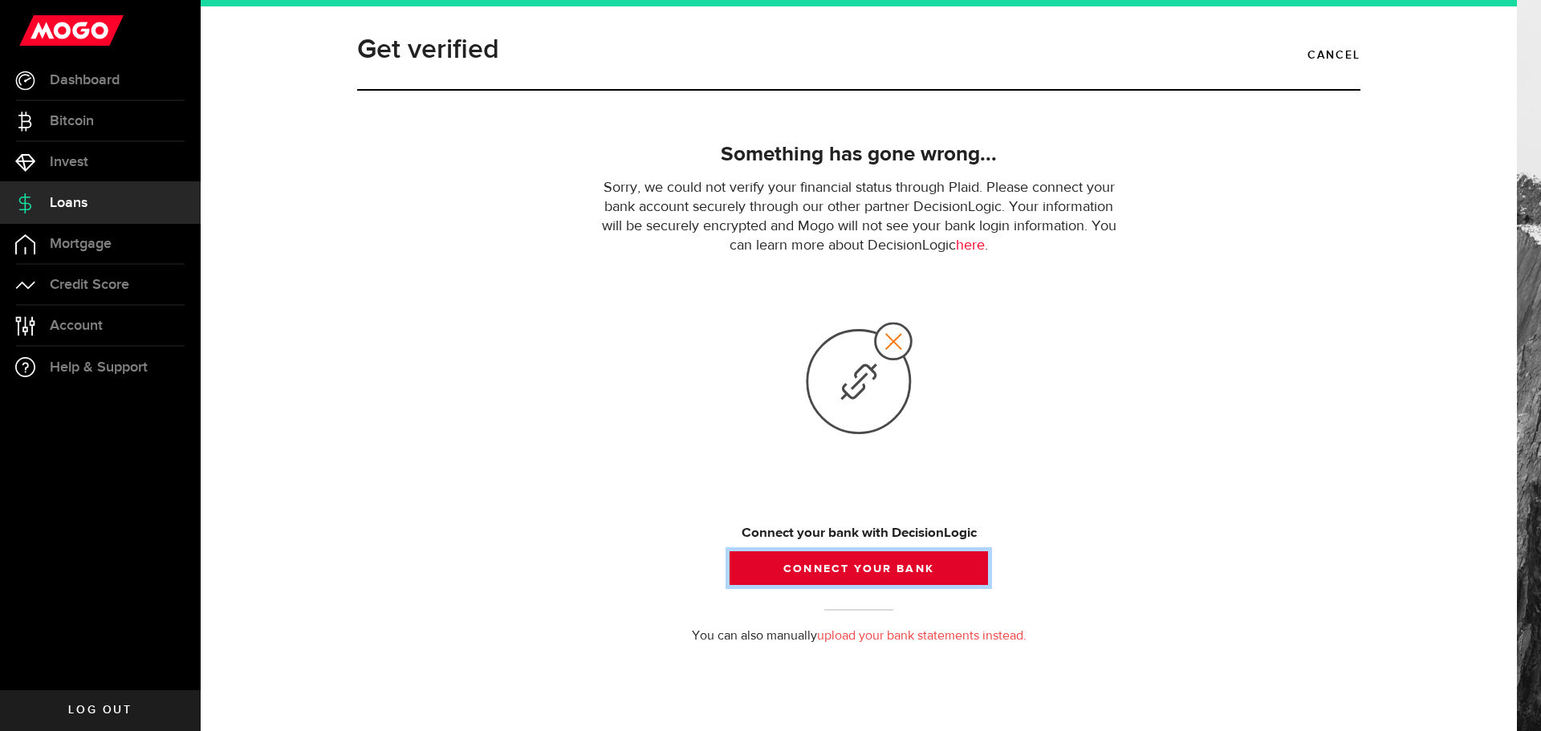
click at [858, 563] on button "Connect your bank" at bounding box center [859, 568] width 258 height 34
click at [854, 568] on button "Connect your bank" at bounding box center [859, 568] width 258 height 34
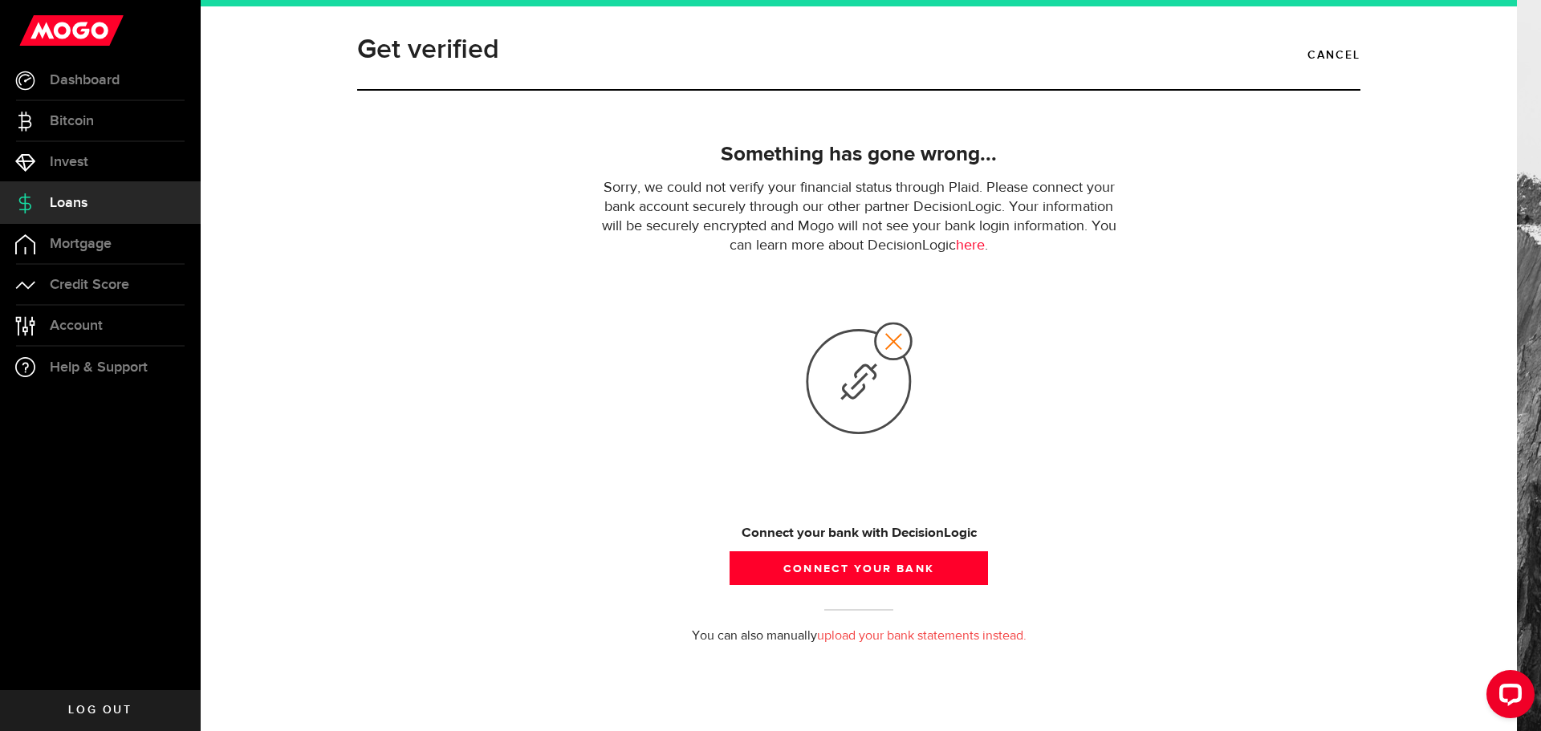
click at [912, 633] on link "upload your bank statements instead." at bounding box center [921, 636] width 209 height 13
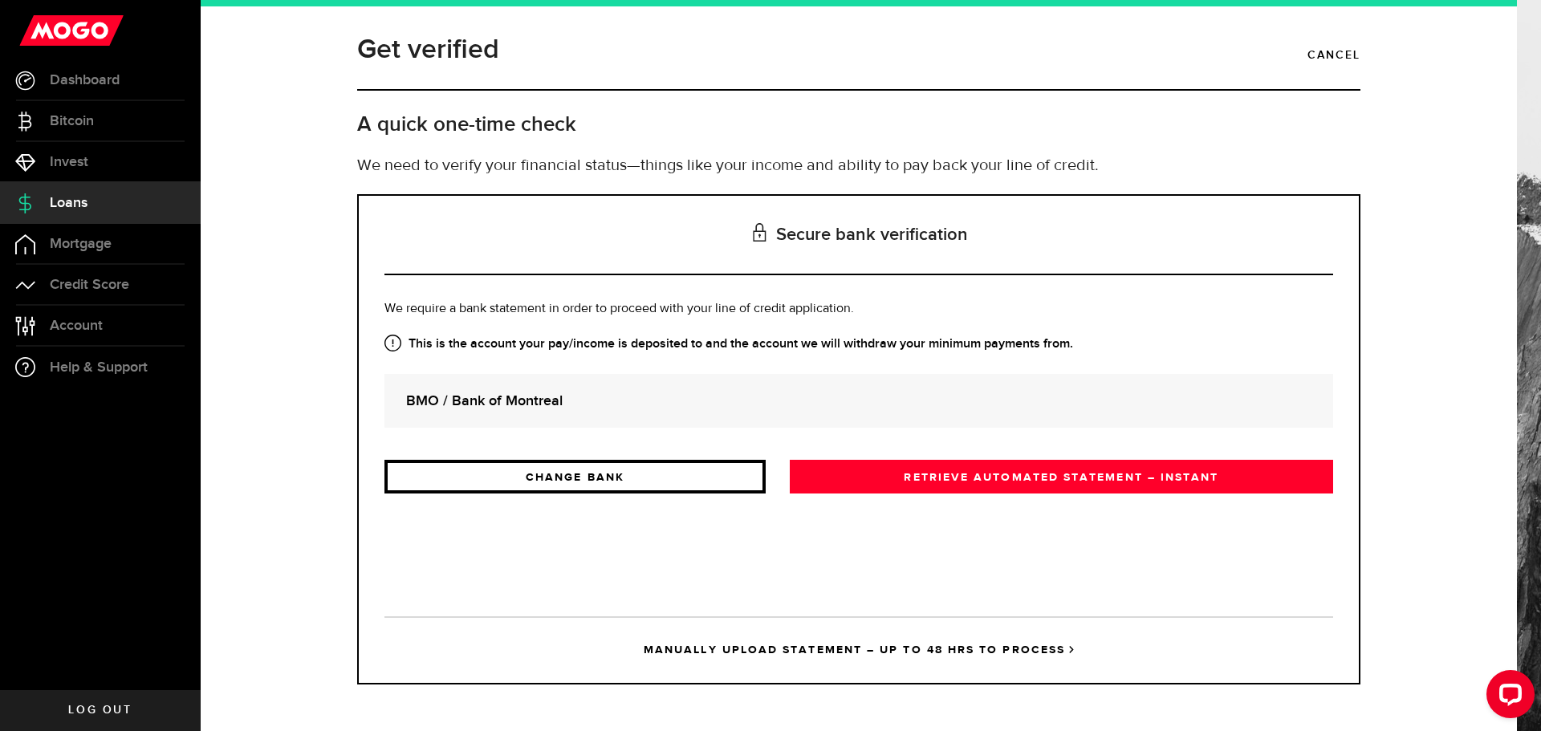
click at [659, 488] on link "CHANGE BANK" at bounding box center [574, 477] width 381 height 34
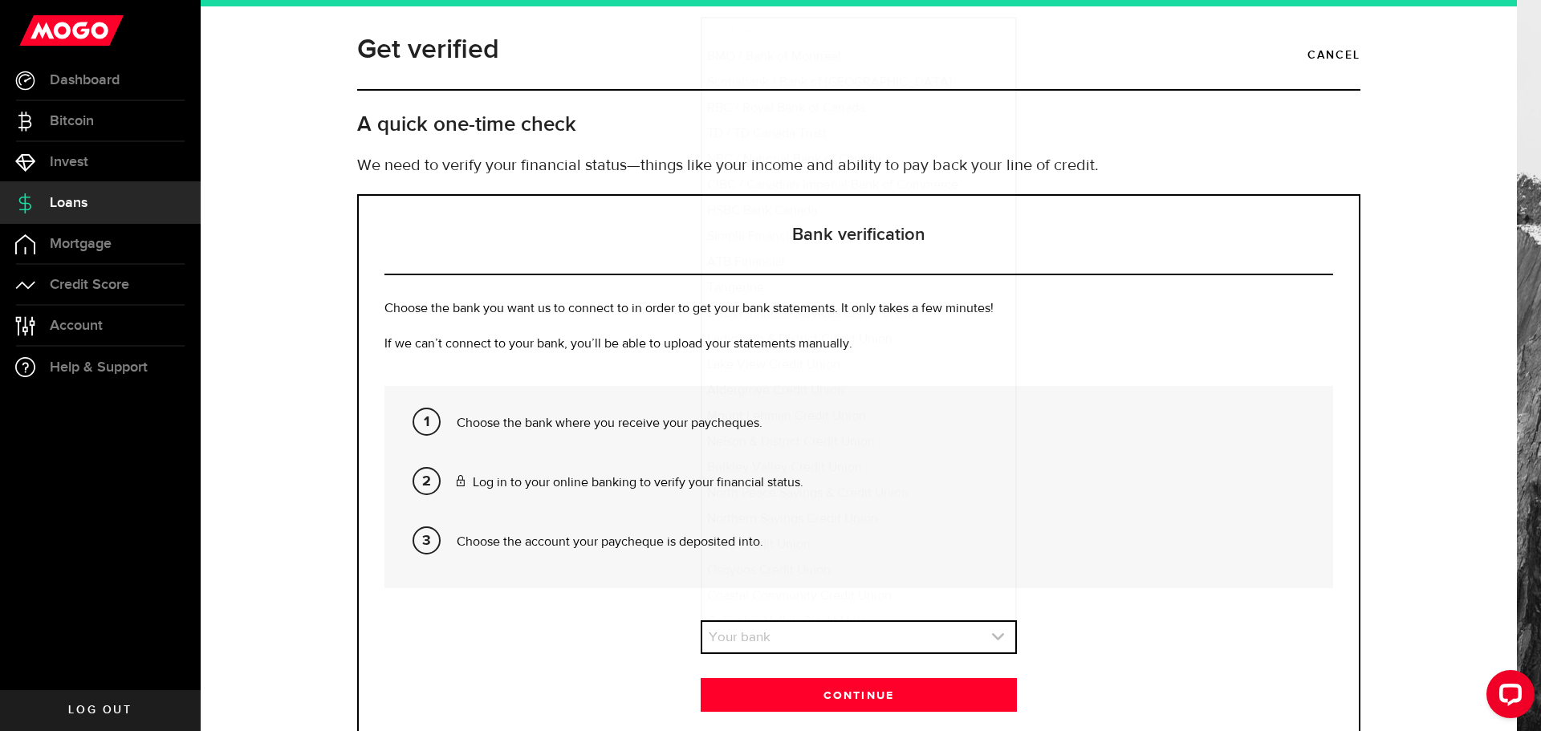
click at [766, 637] on link "expand select" at bounding box center [858, 637] width 313 height 31
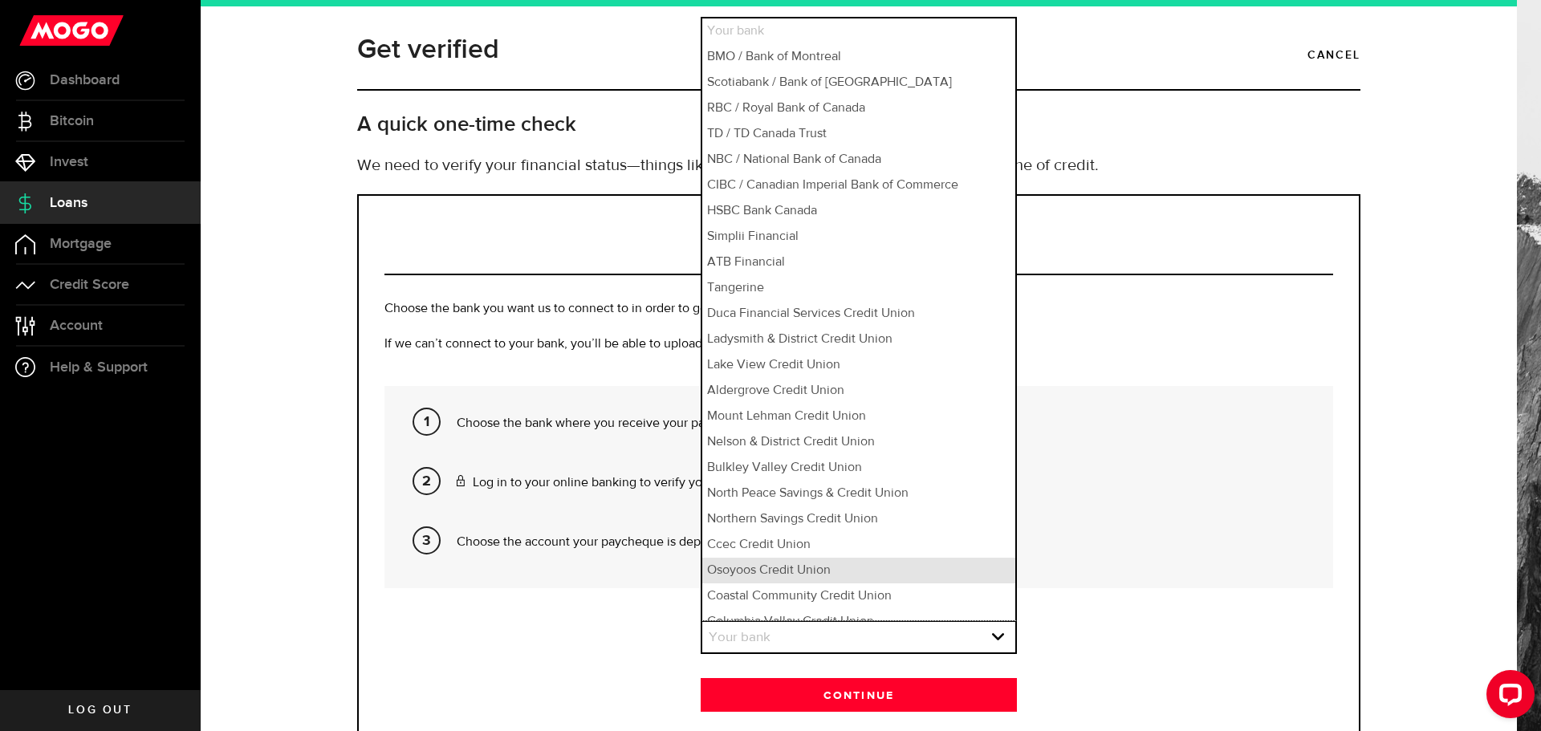
scroll to position [14, 0]
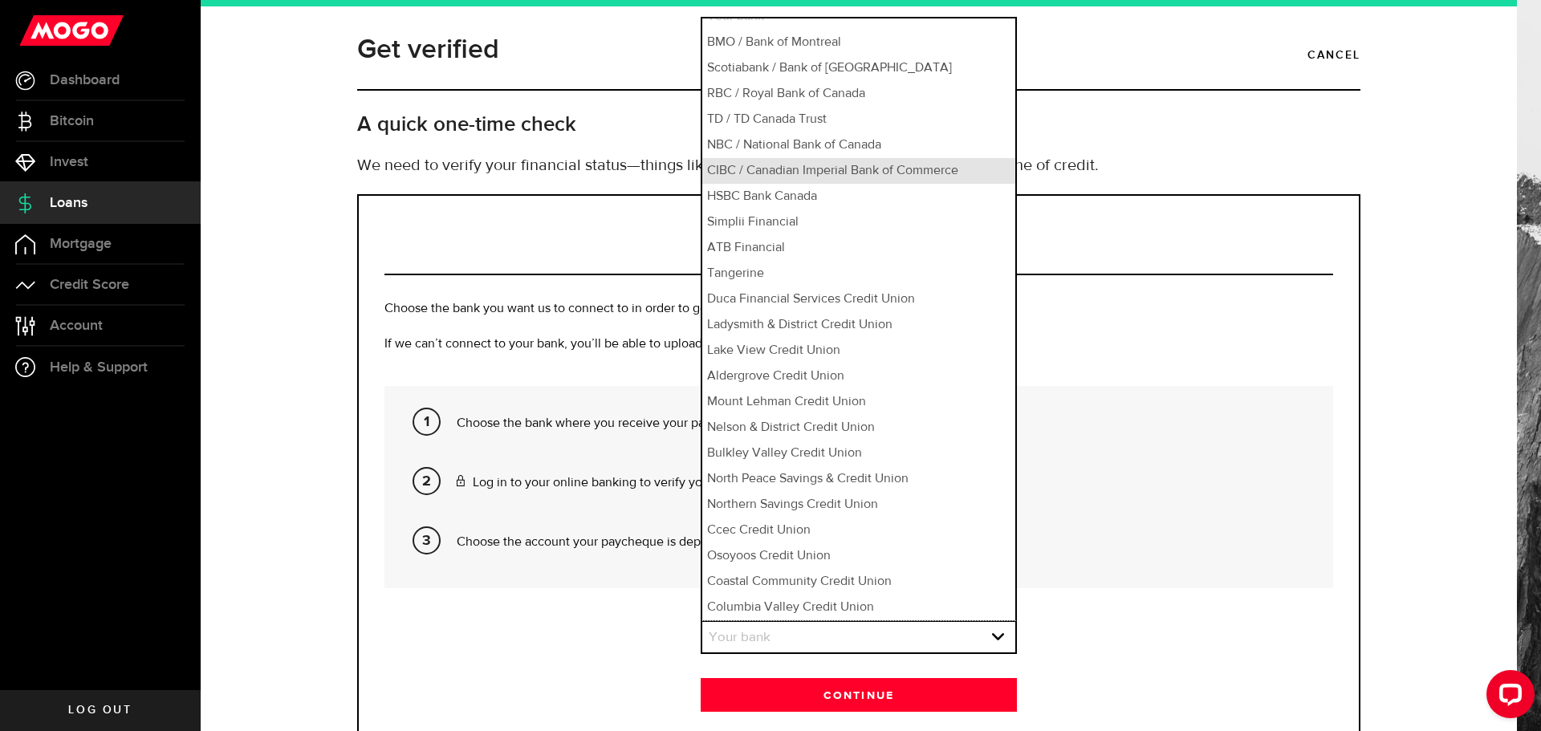
click at [789, 175] on li "CIBC / Canadian Imperial Bank of Commerce" at bounding box center [858, 171] width 313 height 26
select select "6"
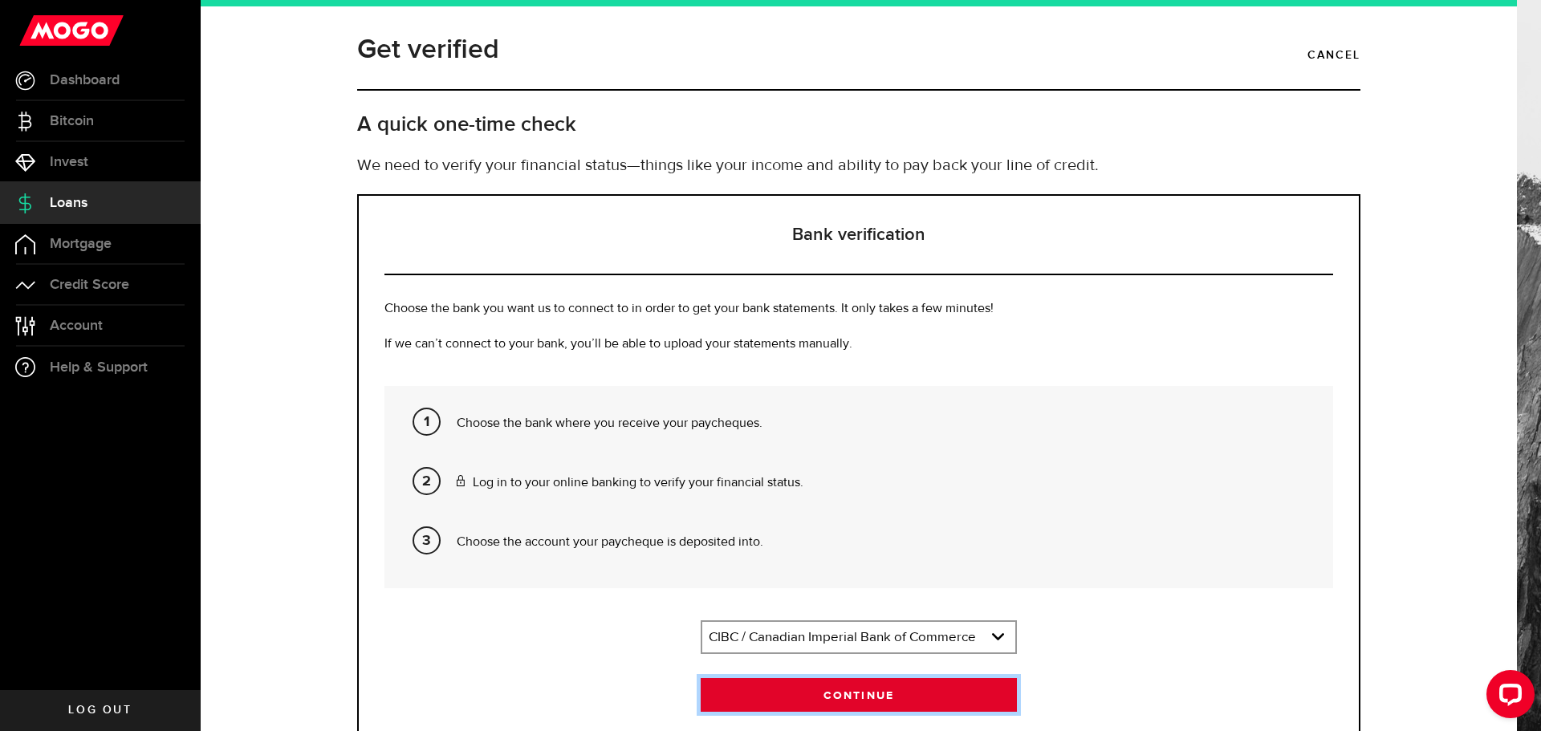
click at [849, 695] on button "Continue" at bounding box center [859, 695] width 316 height 34
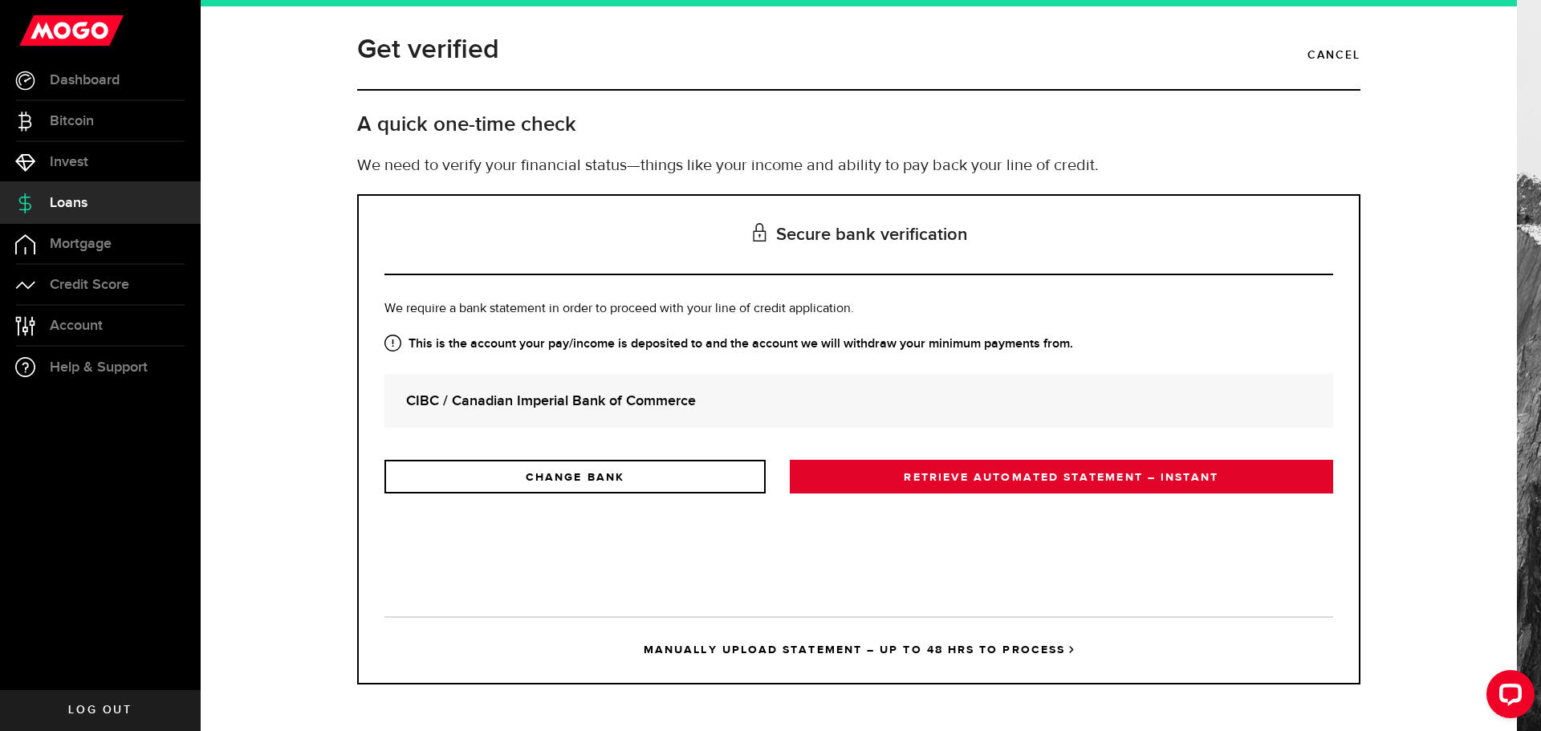
click at [940, 470] on link "RETRIEVE AUTOMATED STATEMENT – INSTANT" at bounding box center [1061, 477] width 543 height 34
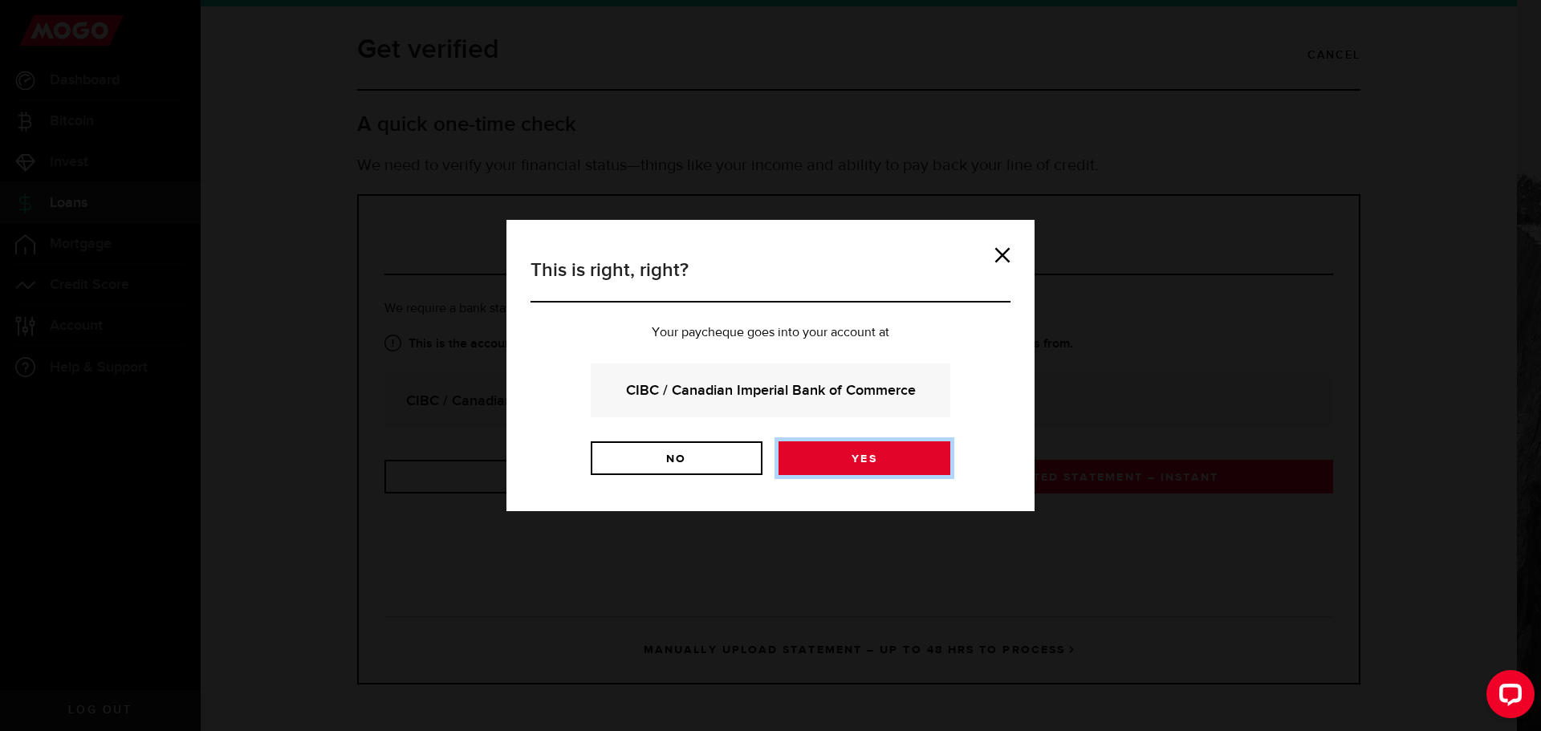
click at [878, 465] on link "Yes" at bounding box center [865, 458] width 172 height 34
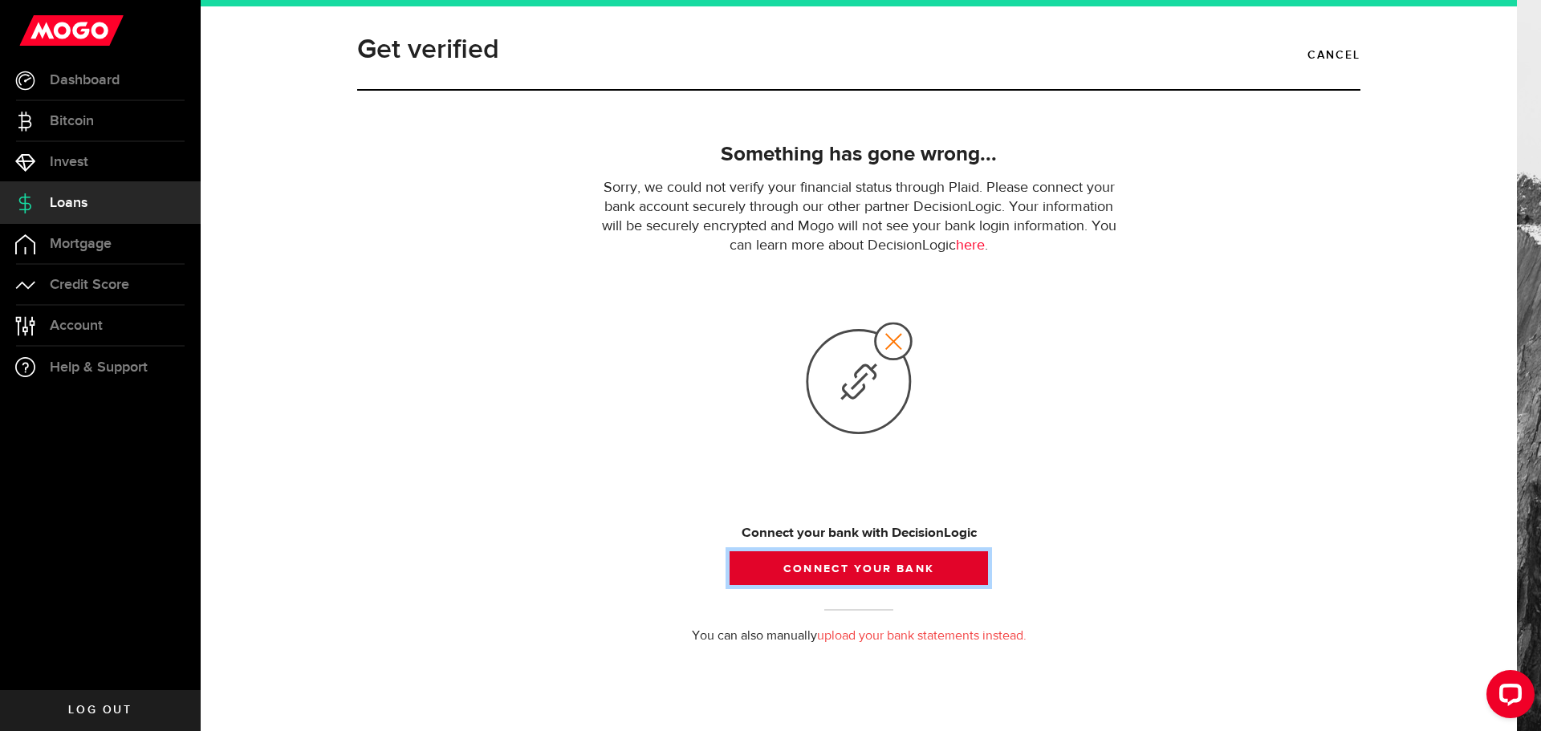
click at [849, 561] on button "Connect your bank" at bounding box center [859, 568] width 258 height 34
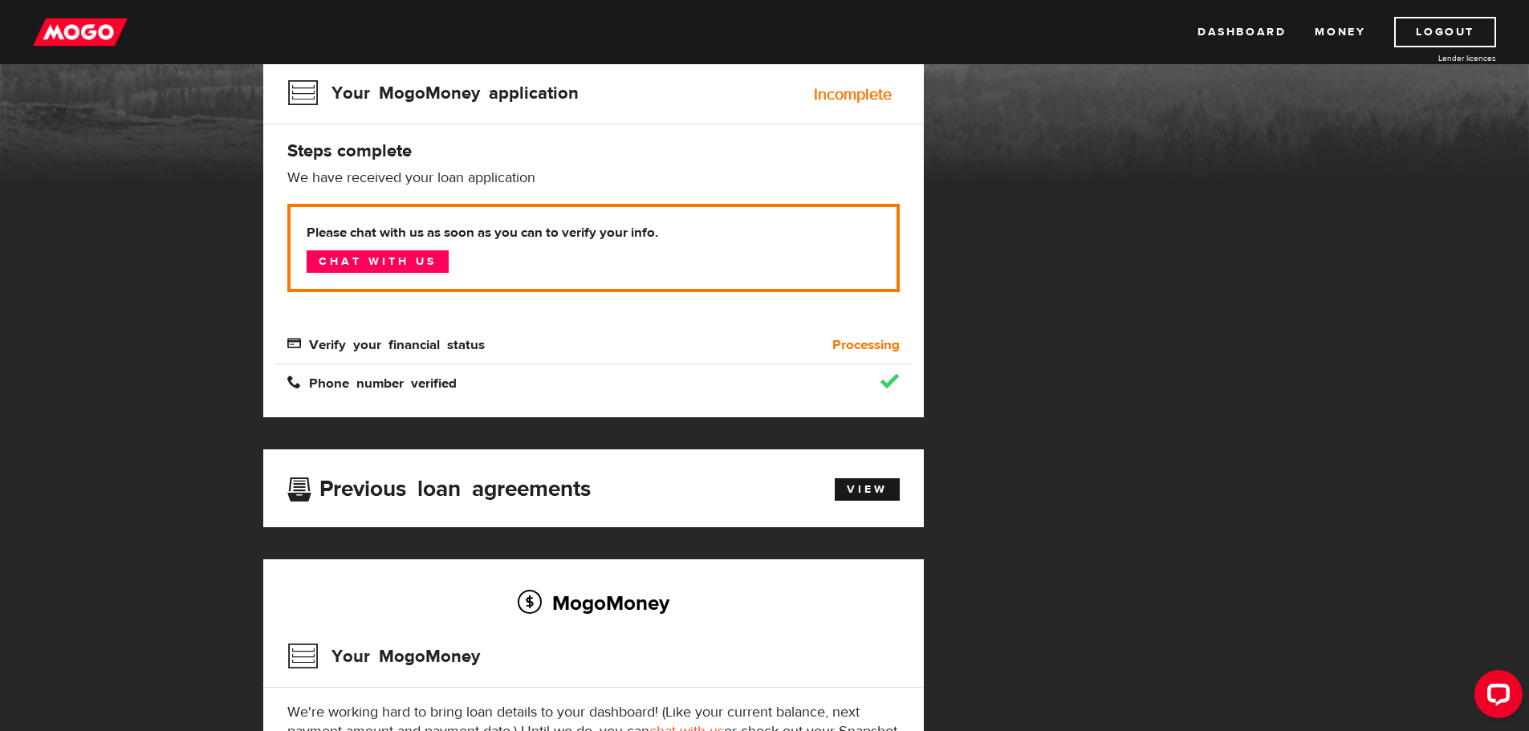
scroll to position [241, 0]
